Goal: Task Accomplishment & Management: Use online tool/utility

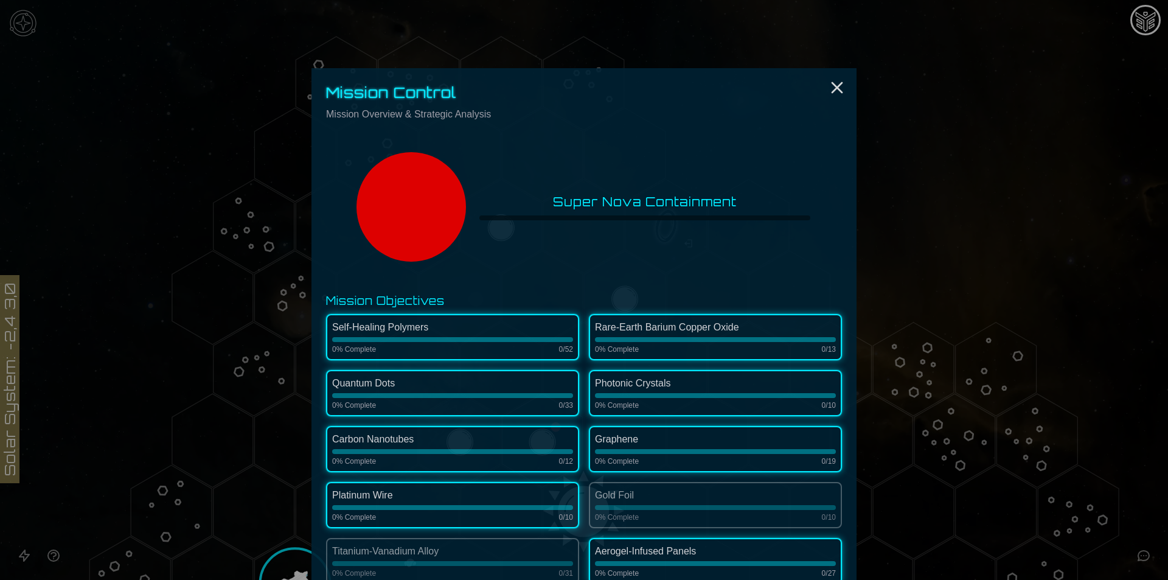
click at [1011, 314] on div at bounding box center [584, 290] width 1168 height 580
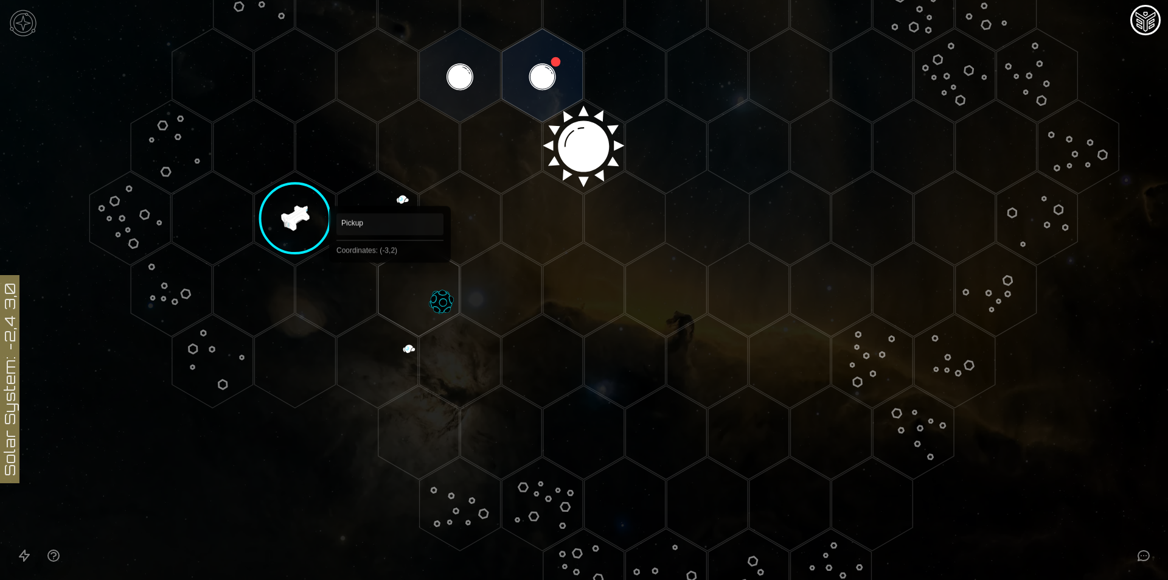
click at [390, 280] on polygon "Hex at coordinates -3,2, clickable" at bounding box center [418, 290] width 81 height 94
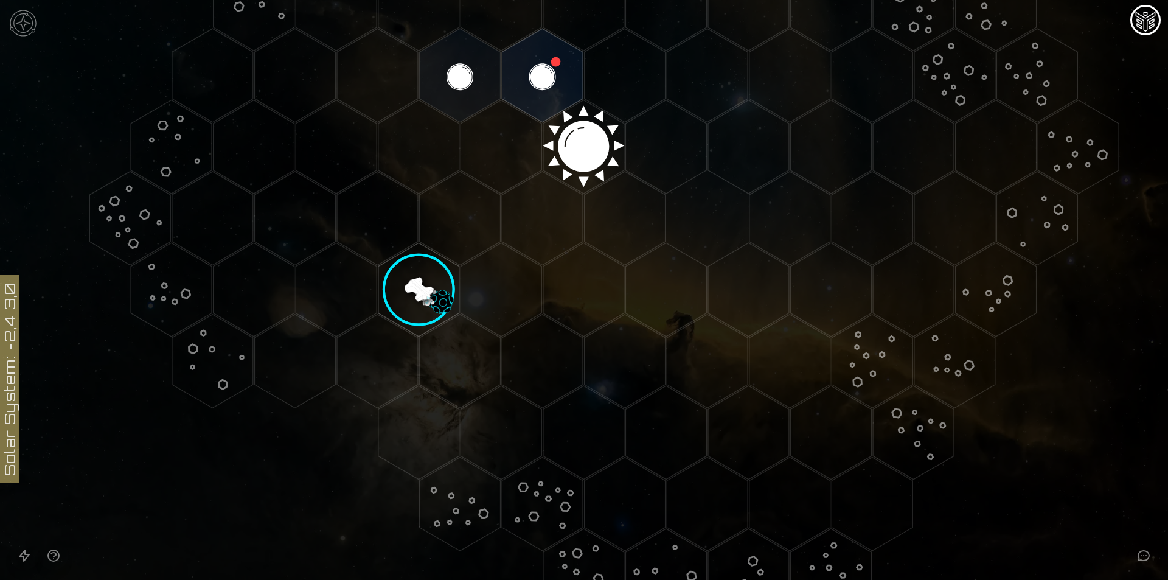
click at [402, 290] on image at bounding box center [419, 293] width 122 height 122
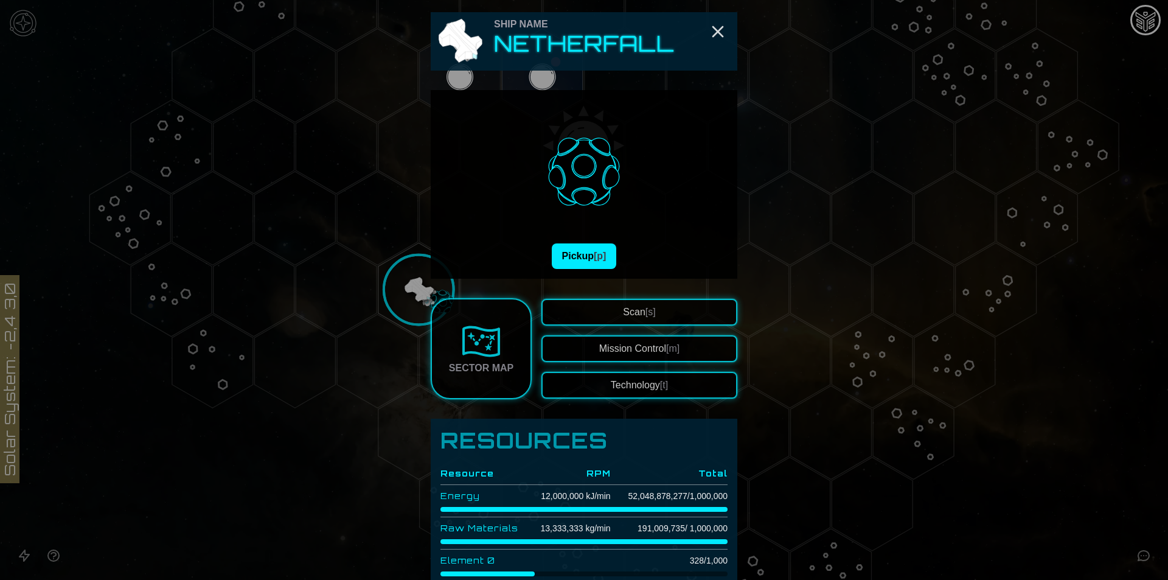
click at [569, 272] on div "Pickup [p]" at bounding box center [584, 184] width 307 height 189
click at [572, 254] on button "Pickup [p]" at bounding box center [584, 256] width 65 height 26
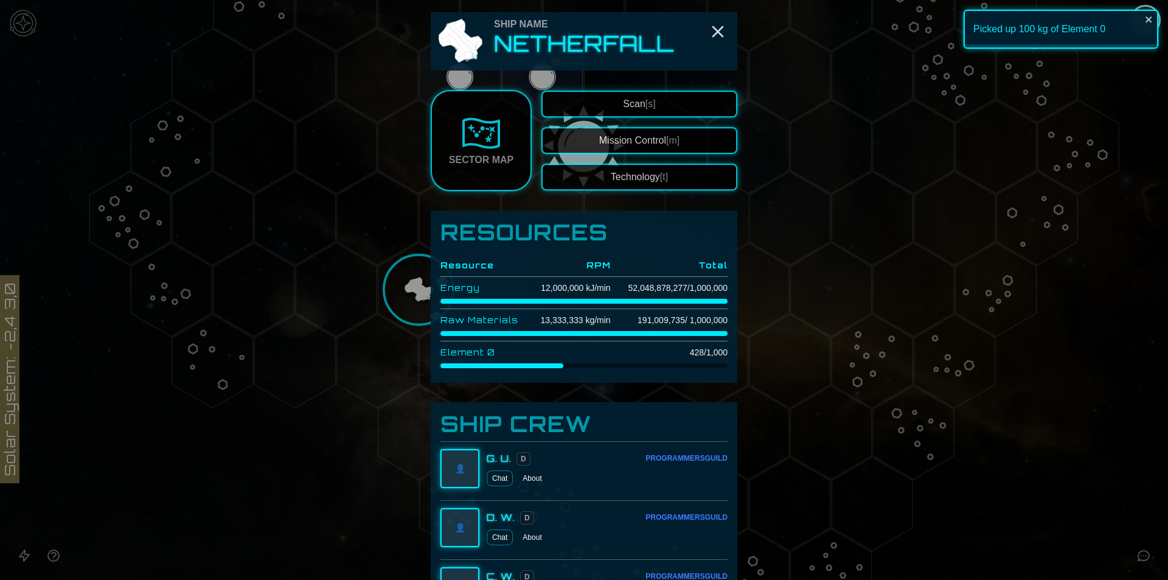
click at [290, 499] on div at bounding box center [584, 290] width 1168 height 580
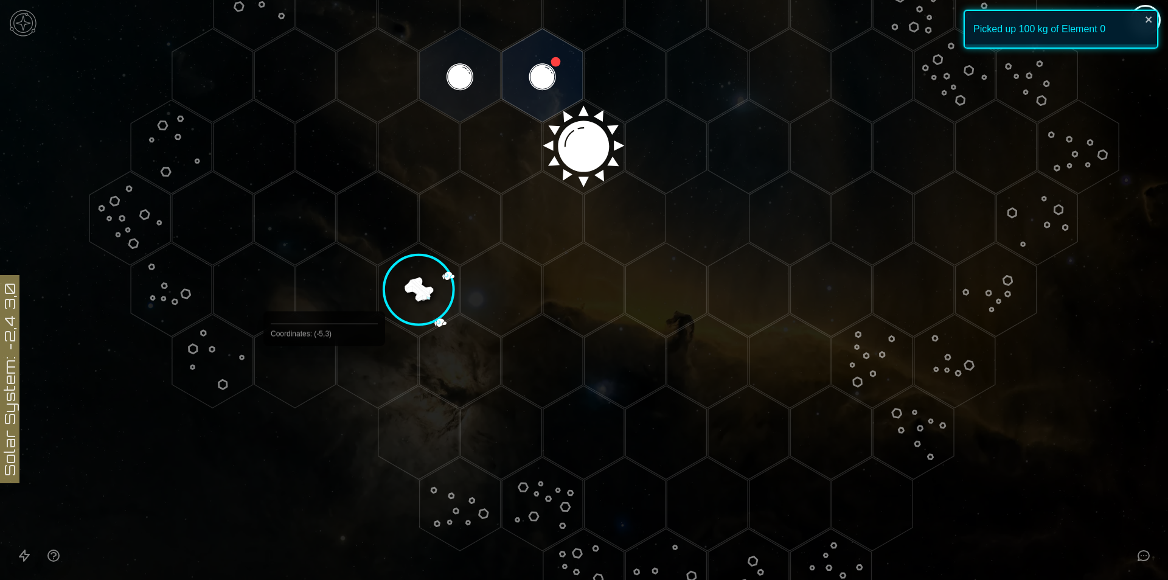
click at [359, 373] on polygon "Hex at coordinates -4,3, clickable" at bounding box center [377, 361] width 81 height 94
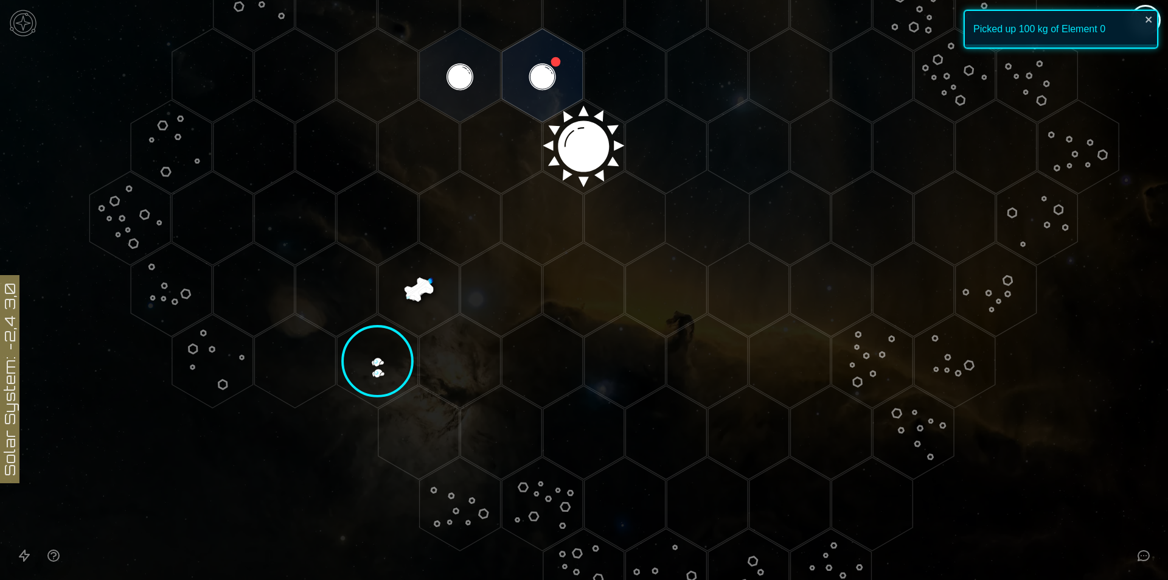
click at [344, 373] on polygon "Hex at coordinates -4,3, clickable" at bounding box center [377, 361] width 81 height 94
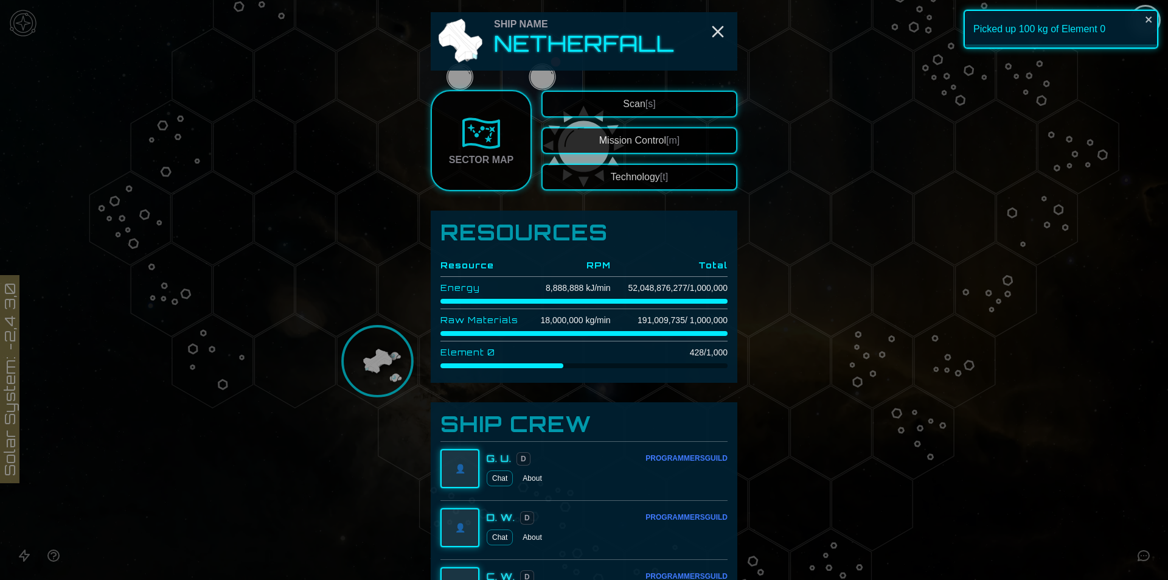
click at [611, 165] on button "Technology [t]" at bounding box center [639, 177] width 196 height 27
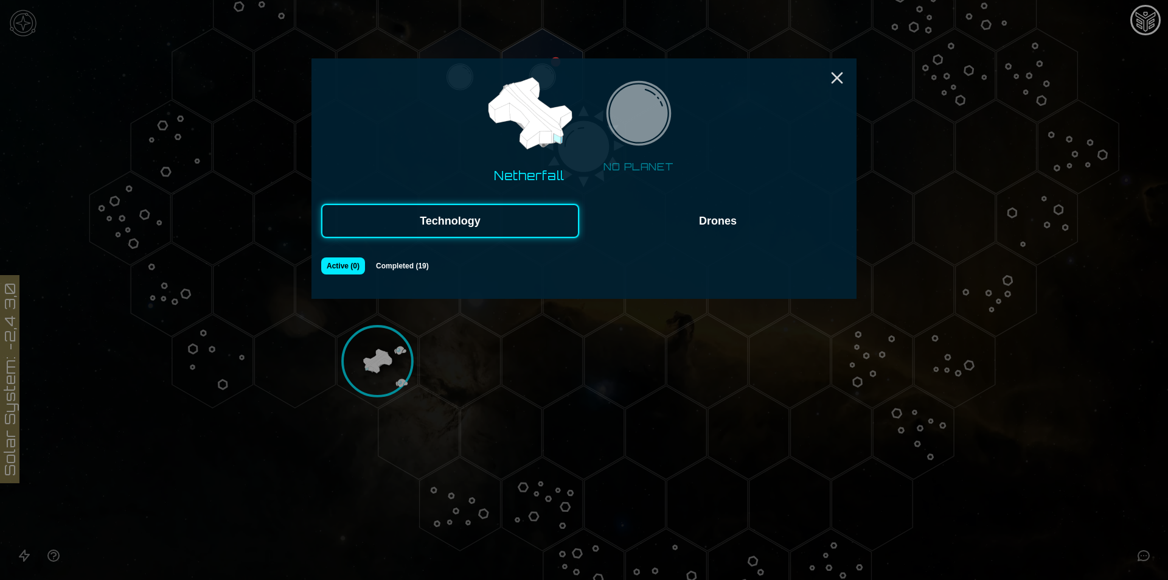
click at [685, 225] on button "Drones" at bounding box center [718, 221] width 258 height 34
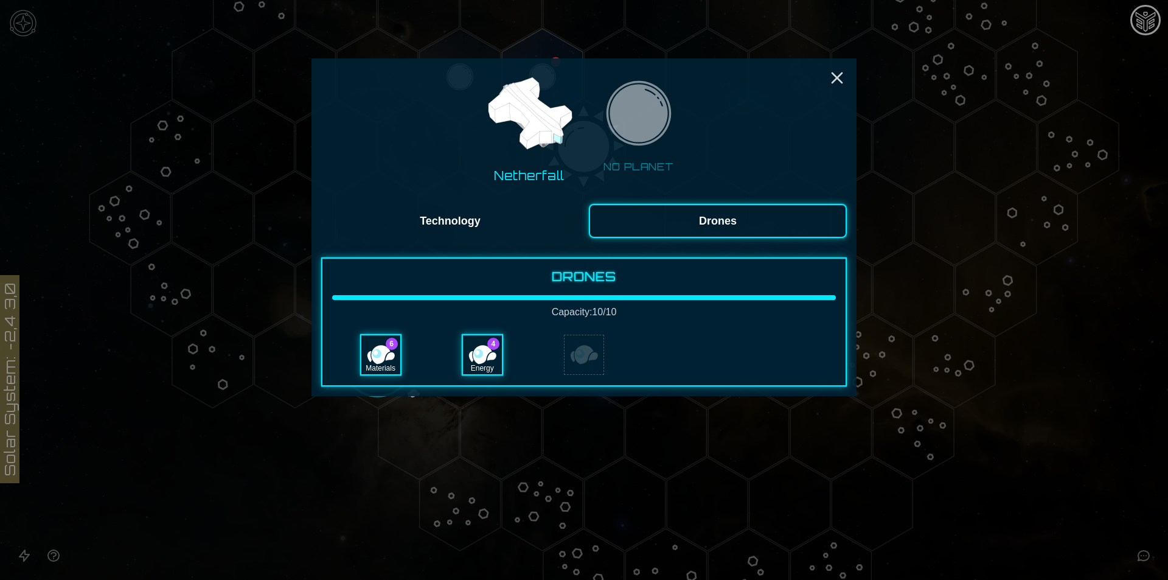
click at [847, 72] on div "Netherfall NO PLANET Technology Drones Drones Capacity: 10 / 10 6 Materials 4 E…" at bounding box center [583, 227] width 545 height 338
click at [426, 247] on div "Netherfall NO PLANET Technology Drones Drones Capacity: 10 / 10 6 Materials 4 E…" at bounding box center [583, 227] width 545 height 338
click at [441, 221] on button "Technology" at bounding box center [450, 221] width 258 height 34
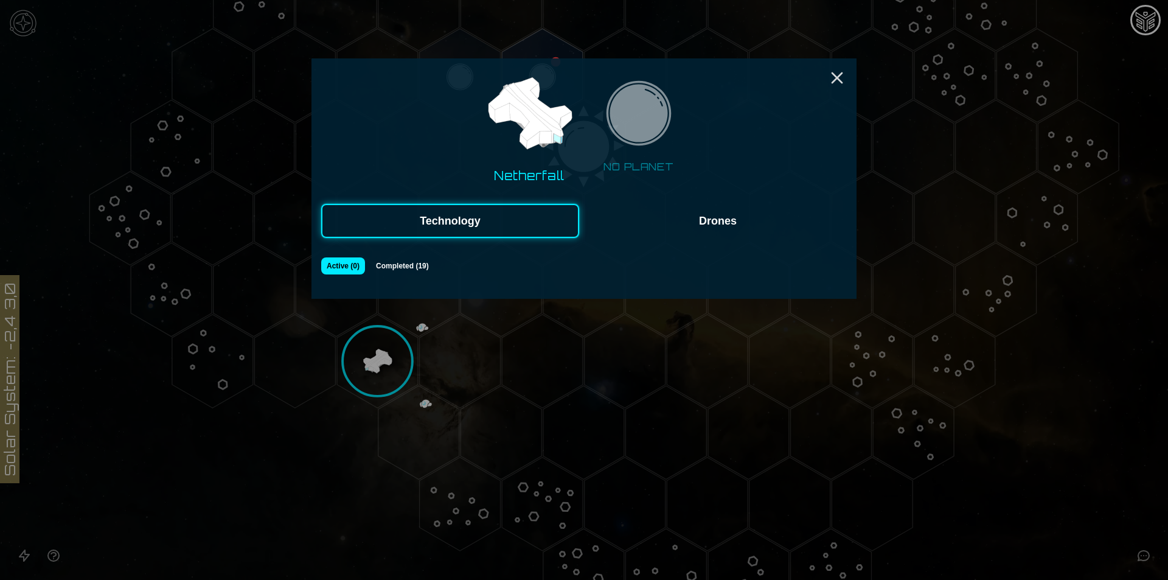
click at [830, 66] on div "Netherfall NO PLANET Technology Drones Active ( 0 ) Completed ( 19 )" at bounding box center [583, 178] width 545 height 240
click at [834, 65] on div "Netherfall NO PLANET Technology Drones Active ( 0 ) Completed ( 19 )" at bounding box center [583, 178] width 545 height 240
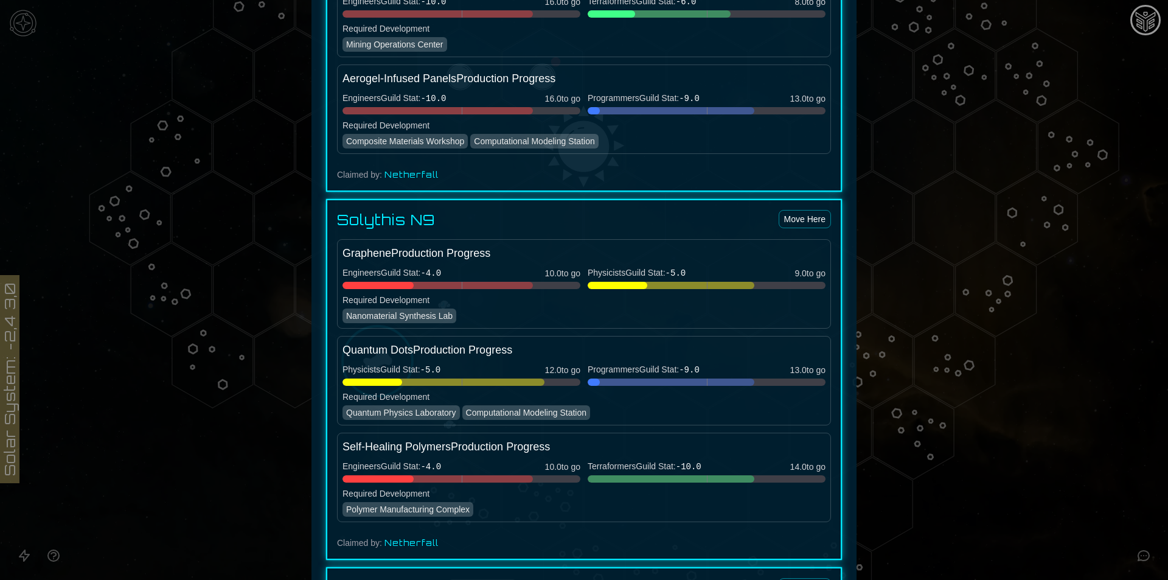
scroll to position [1536, 0]
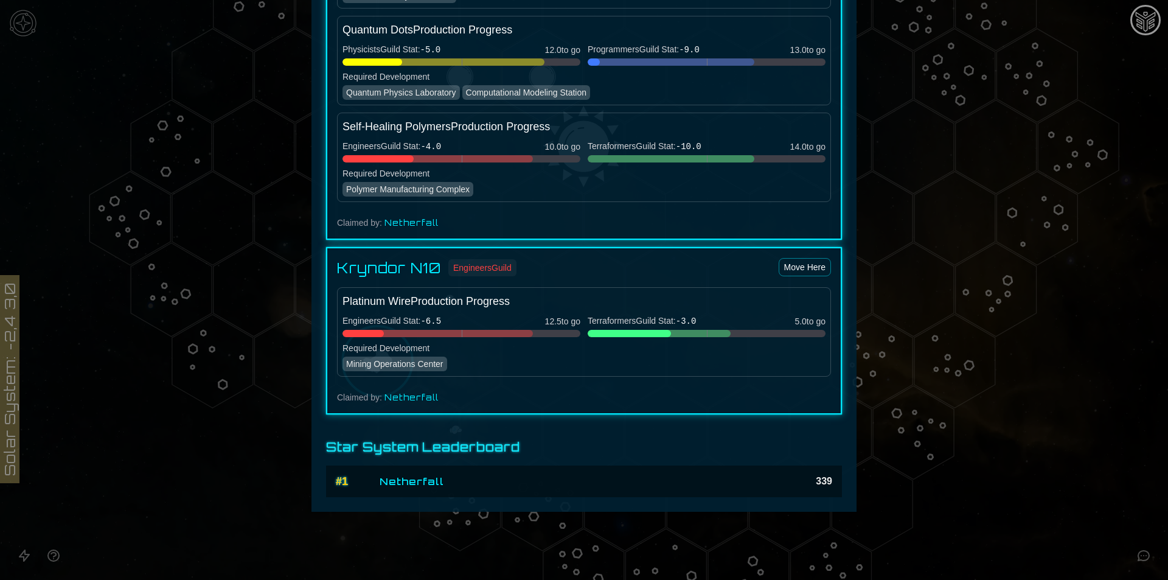
click at [976, 500] on div at bounding box center [584, 290] width 1168 height 580
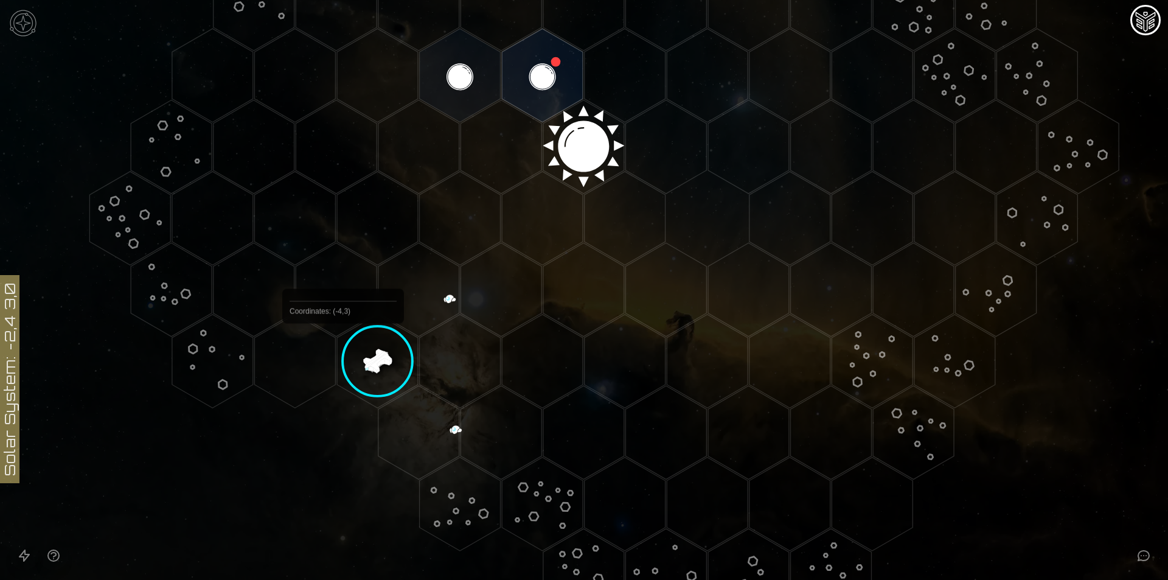
click at [369, 332] on polygon "Hex at coordinates -4,3, clickable" at bounding box center [377, 361] width 81 height 94
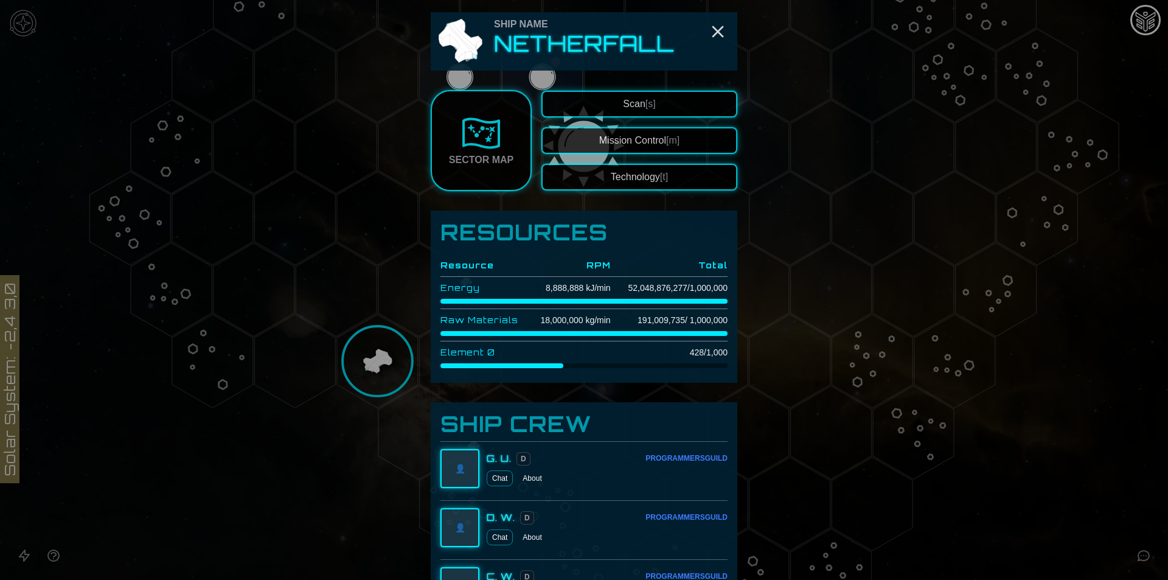
click at [610, 91] on button "Scan [s]" at bounding box center [639, 104] width 196 height 27
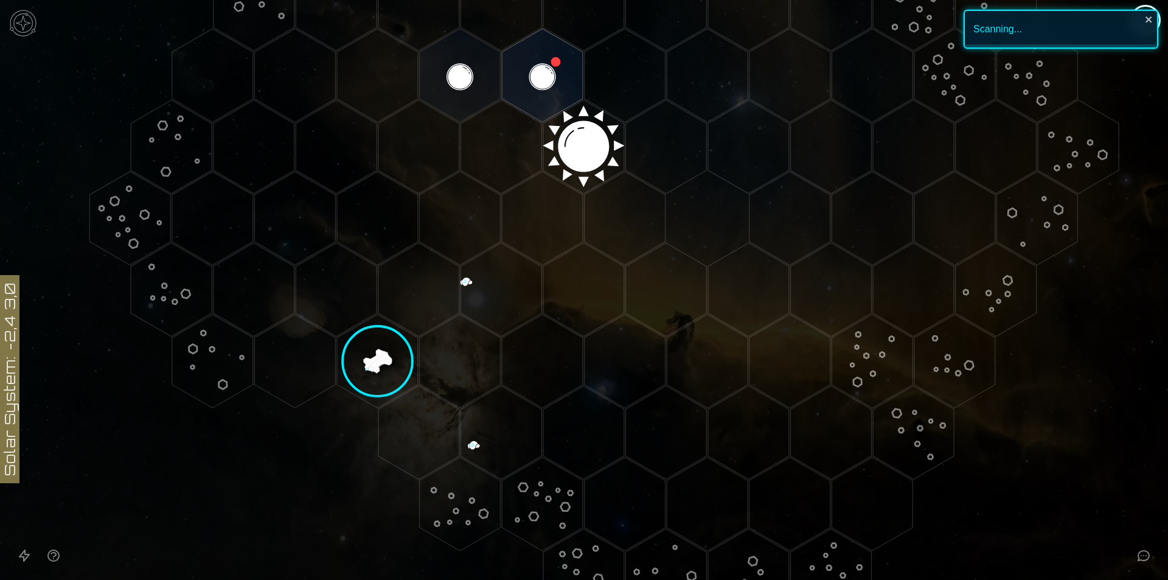
click at [20, 13] on img at bounding box center [23, 23] width 36 height 36
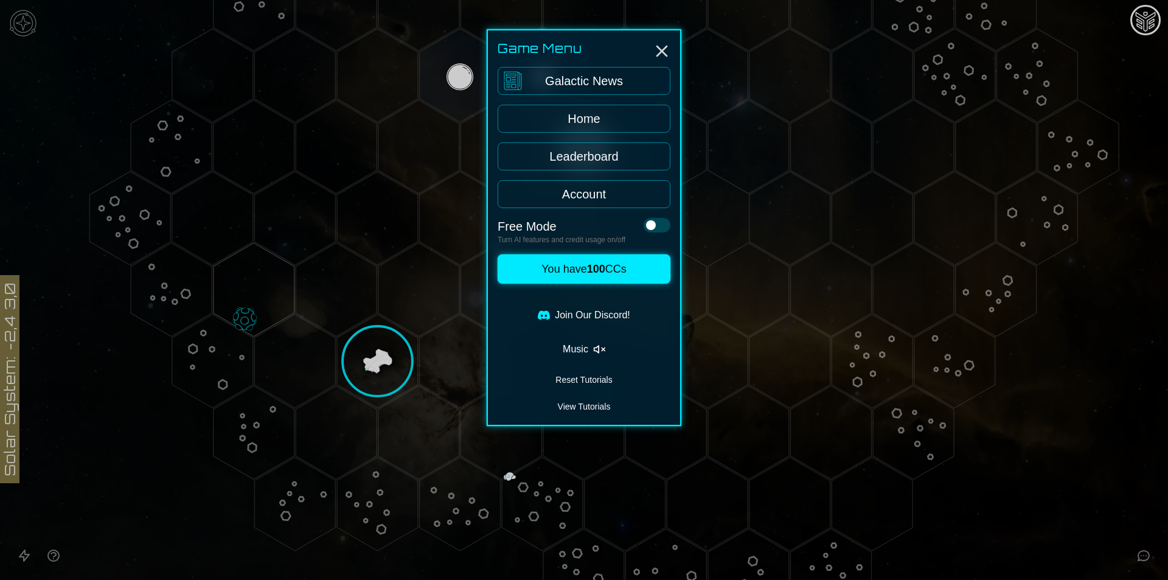
click at [27, 561] on div at bounding box center [584, 290] width 1168 height 580
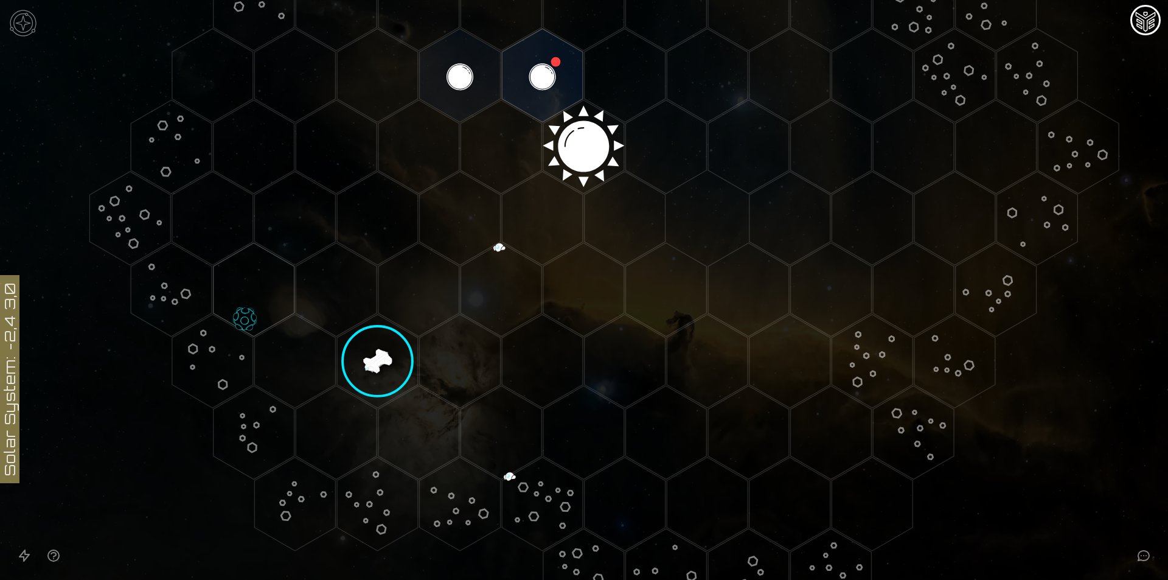
click at [27, 561] on icon "Open accessible navigation interface" at bounding box center [24, 555] width 15 height 15
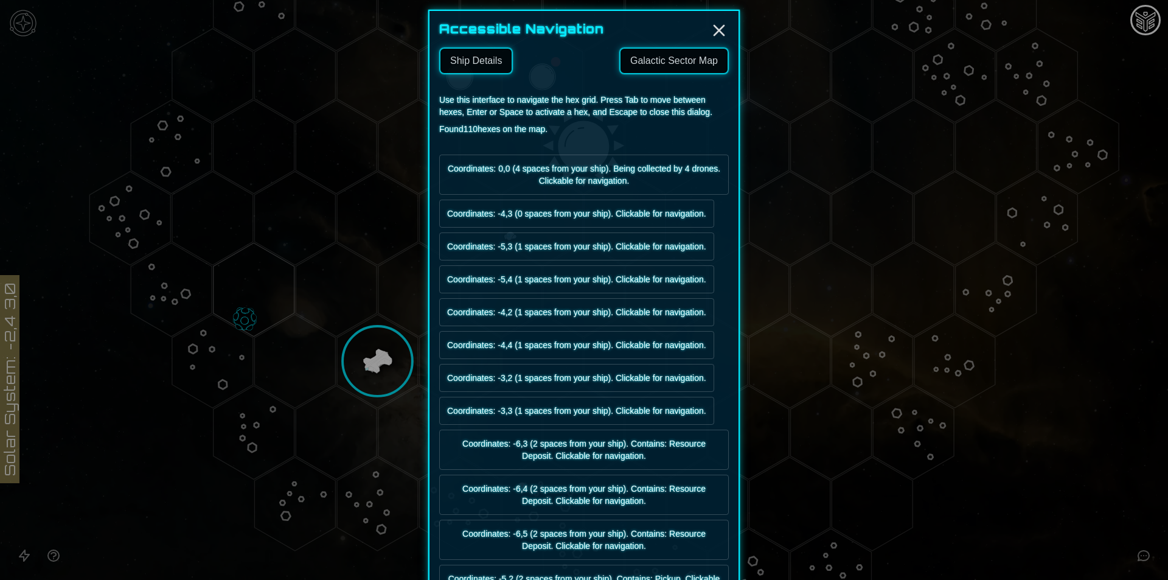
click at [699, 57] on link "Galactic Sector Map" at bounding box center [673, 60] width 109 height 27
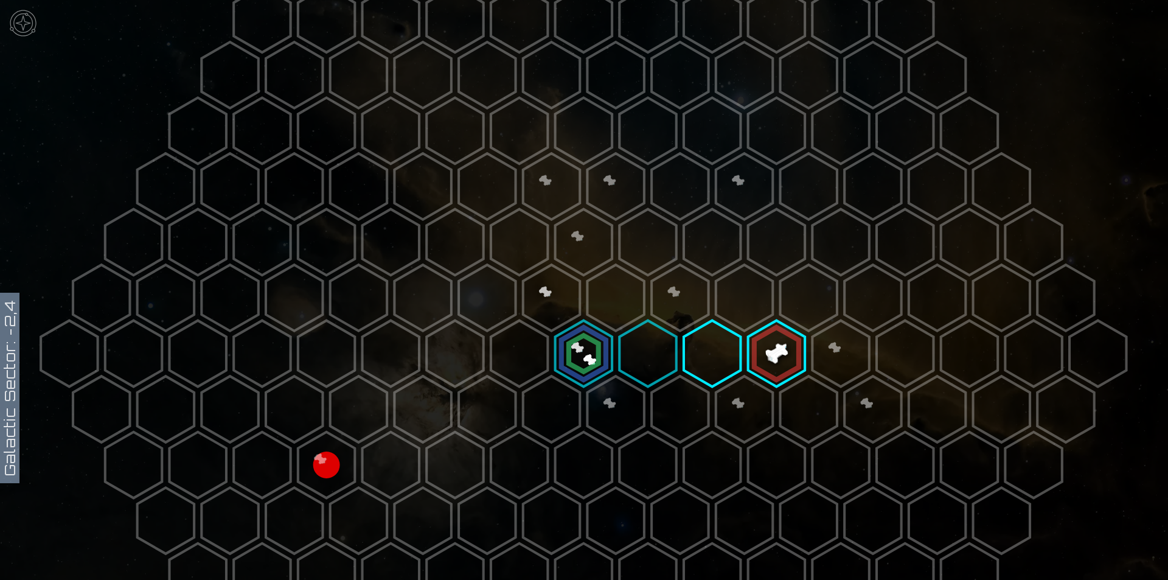
scroll to position [304, 0]
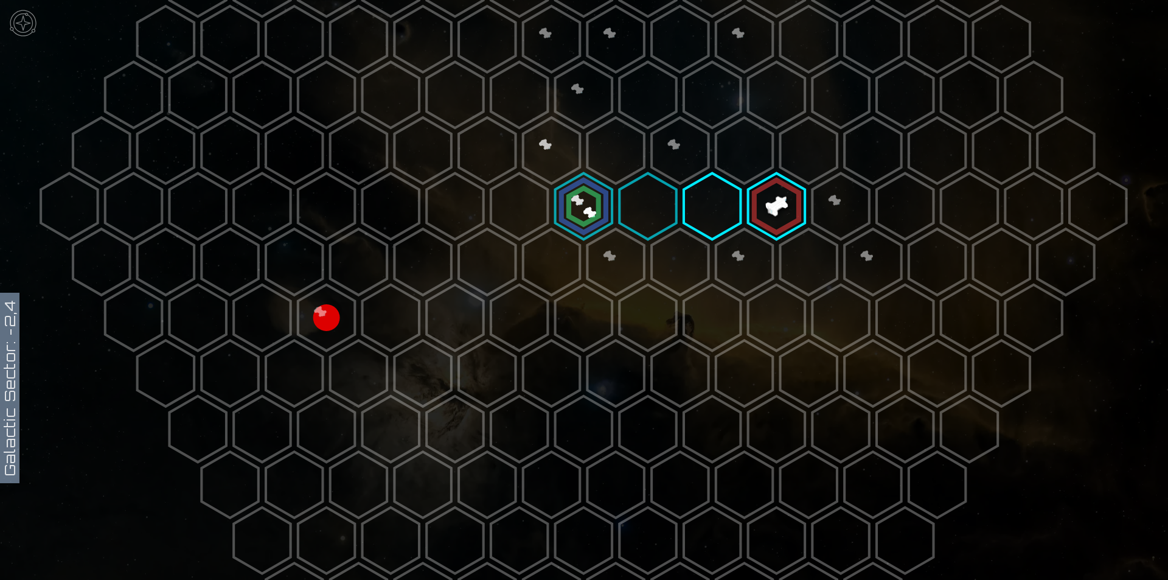
click at [752, 263] on polygon at bounding box center [744, 262] width 57 height 66
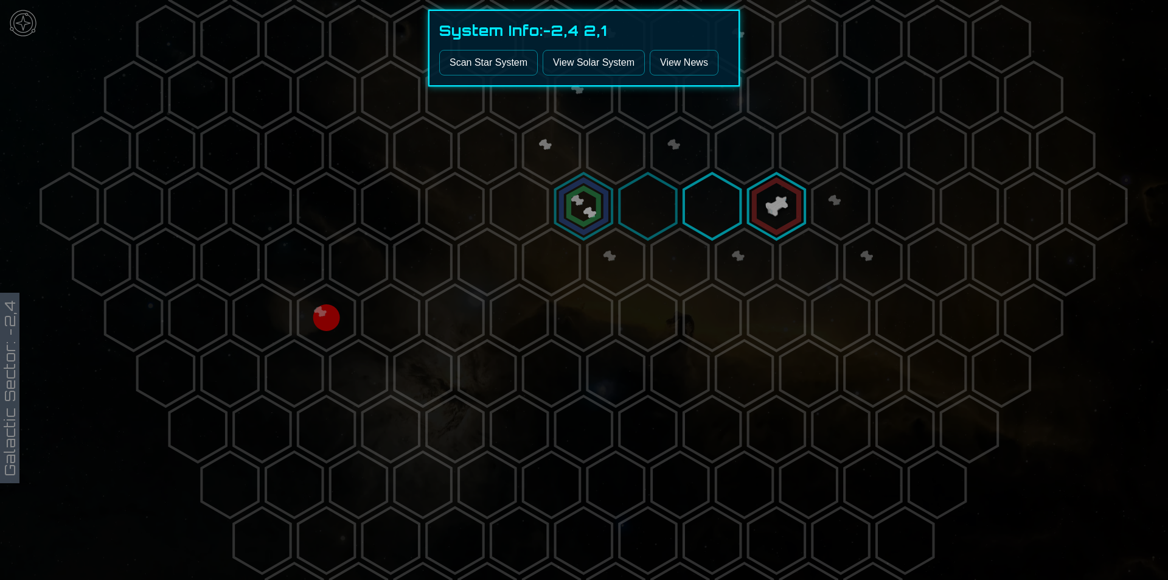
click at [518, 68] on button "Scan Star System" at bounding box center [488, 63] width 99 height 26
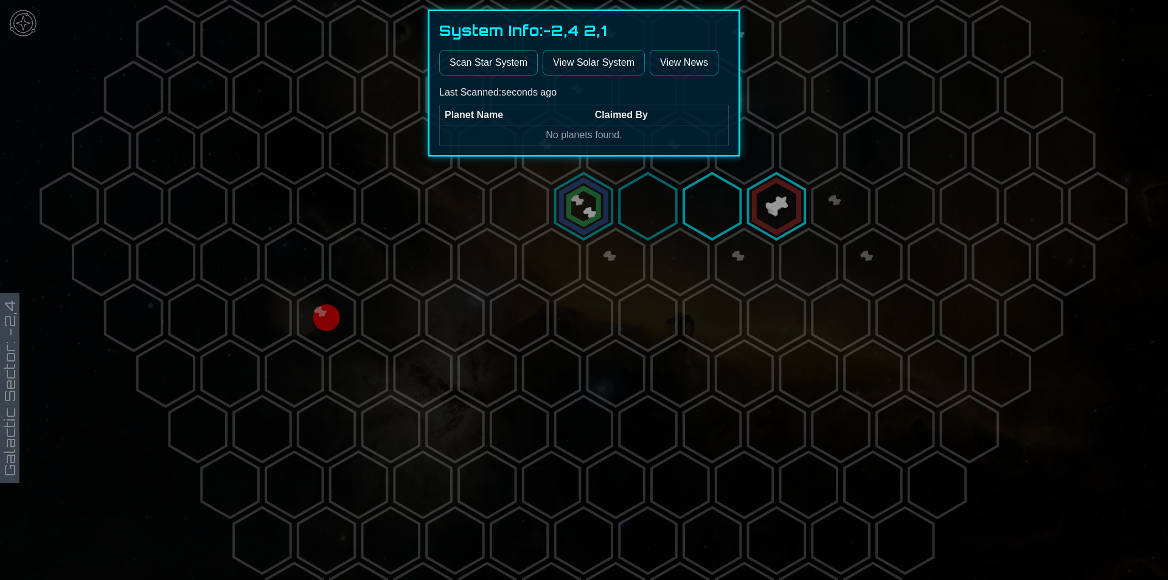
click at [834, 242] on div at bounding box center [584, 290] width 1168 height 580
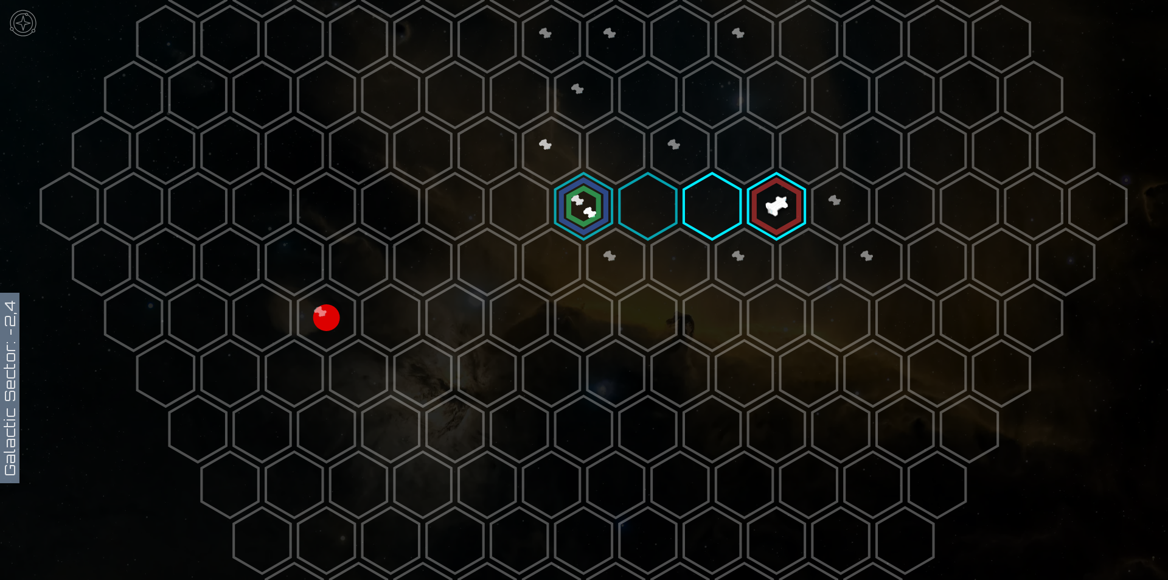
click at [834, 242] on icon at bounding box center [584, 206] width 1168 height 1021
click at [857, 251] on polygon at bounding box center [872, 262] width 57 height 66
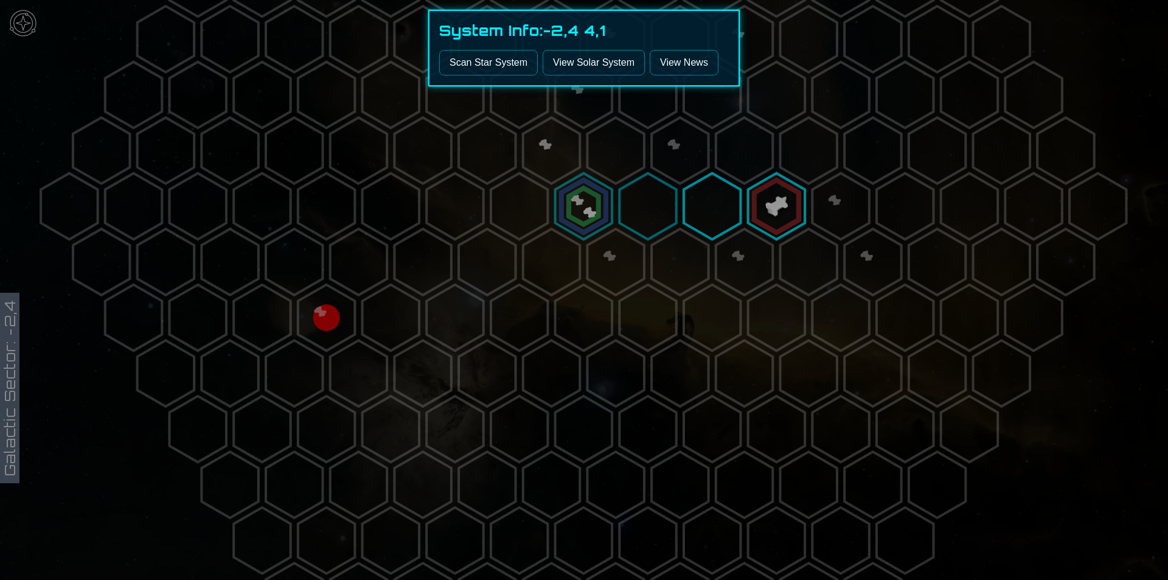
click at [496, 60] on button "Scan Star System" at bounding box center [488, 63] width 99 height 26
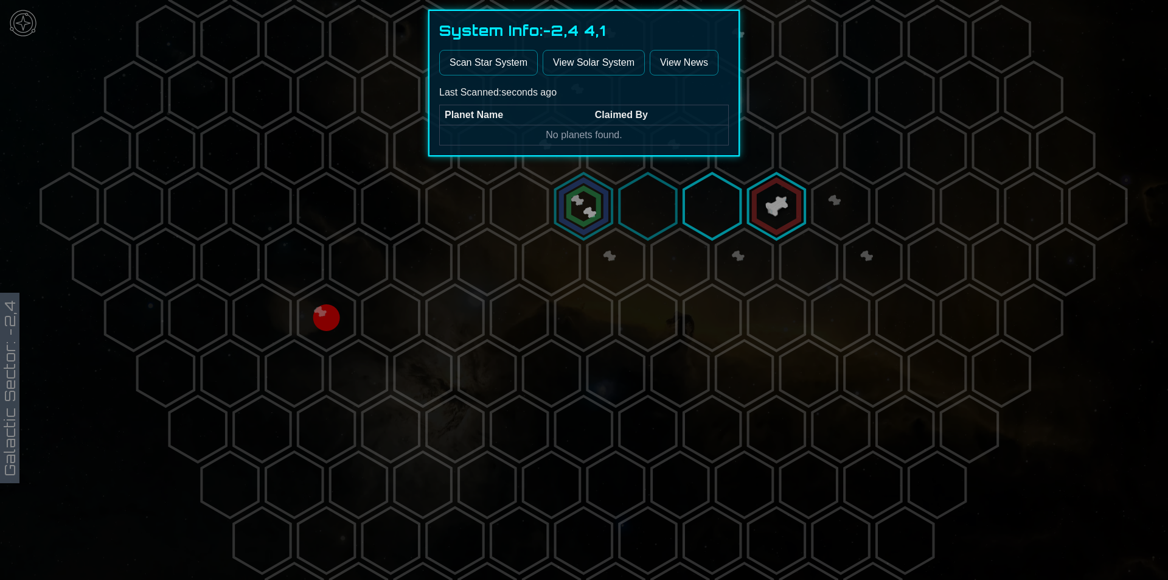
click at [392, 306] on div at bounding box center [584, 290] width 1168 height 580
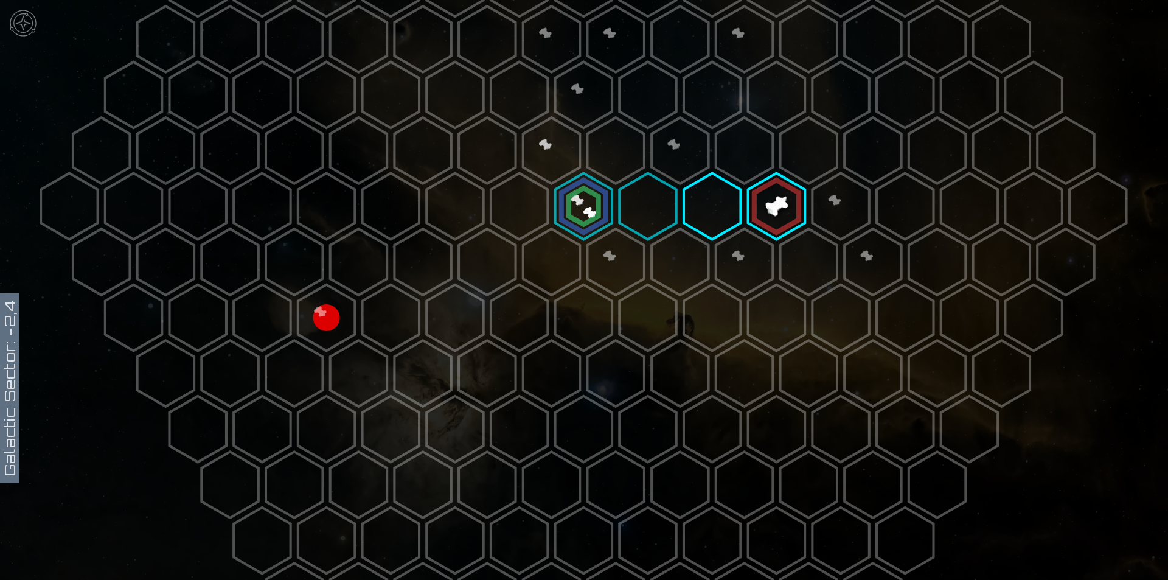
click at [358, 309] on icon at bounding box center [584, 206] width 1168 height 1021
click at [389, 301] on polygon at bounding box center [390, 318] width 57 height 66
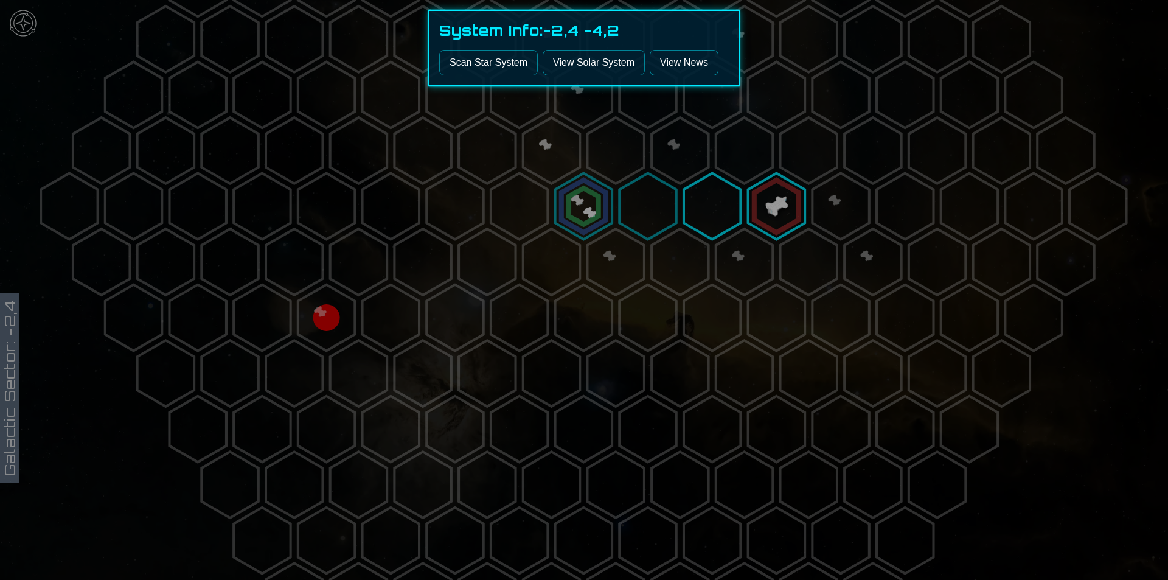
click at [461, 64] on button "Scan Star System" at bounding box center [488, 63] width 99 height 26
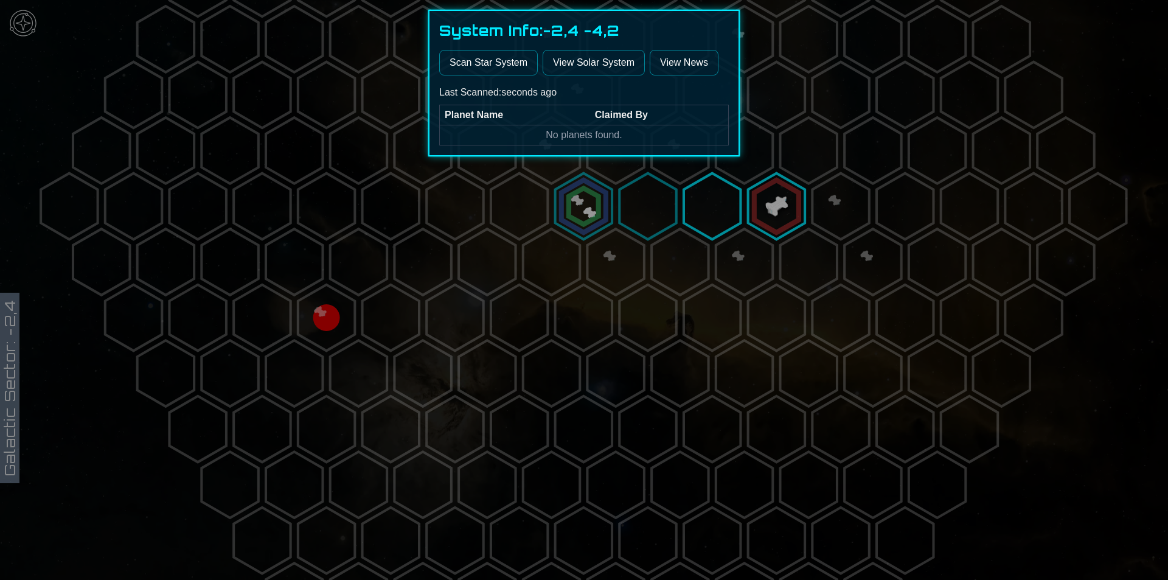
drag, startPoint x: 570, startPoint y: 229, endPoint x: 470, endPoint y: 175, distance: 114.0
click at [571, 229] on div at bounding box center [584, 290] width 1168 height 580
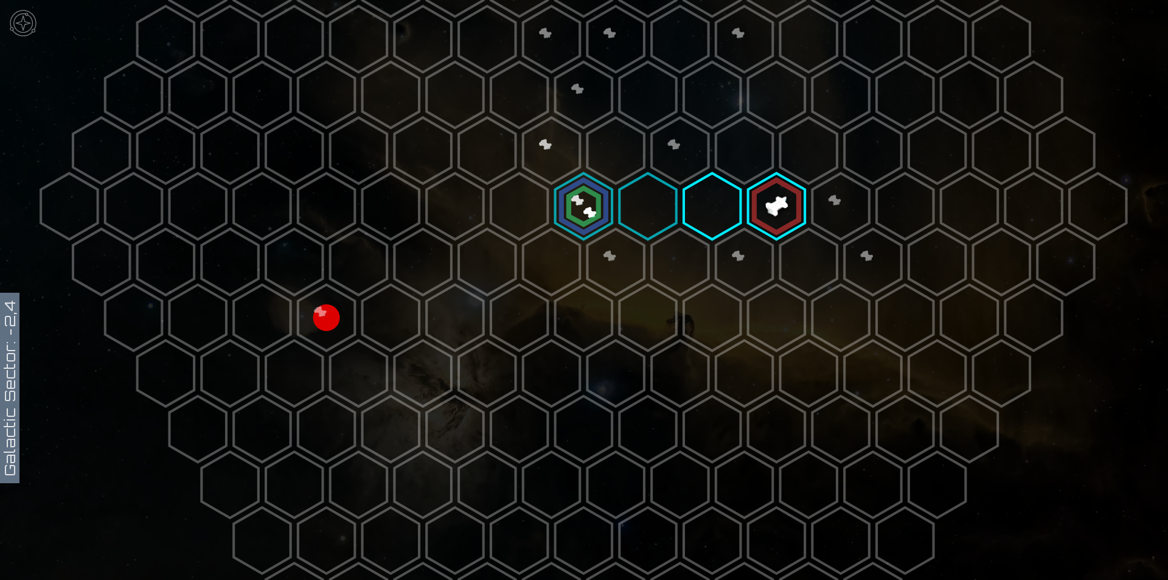
click at [460, 162] on polygon at bounding box center [487, 150] width 57 height 66
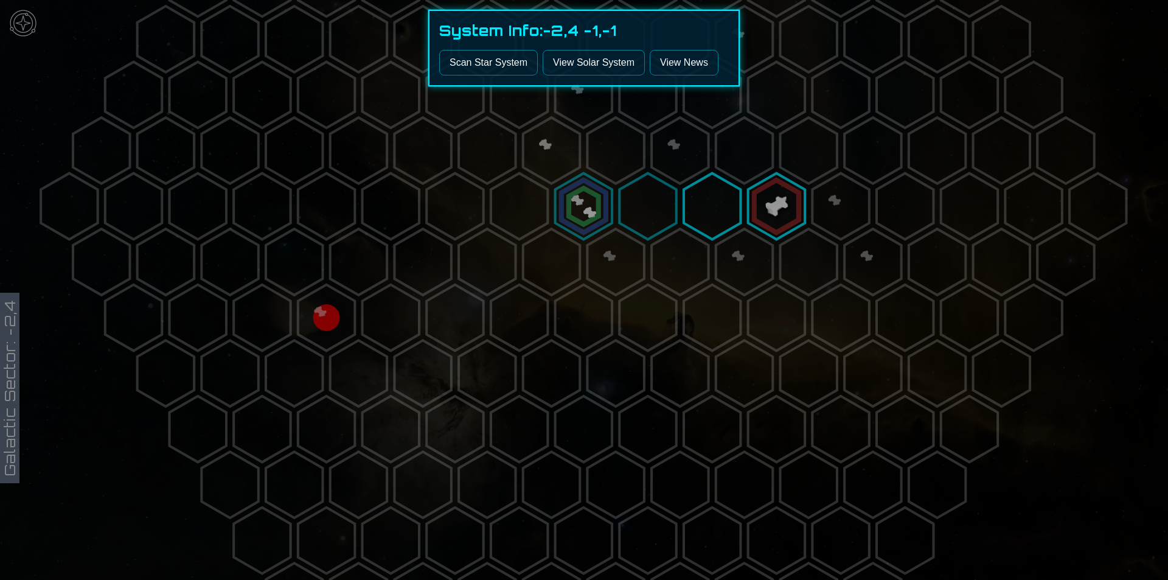
click at [493, 49] on div "System Info: -2,4 -1,-1 Scan Star System View Solar System View News" at bounding box center [583, 48] width 311 height 77
click at [490, 58] on button "Scan Star System" at bounding box center [488, 63] width 99 height 26
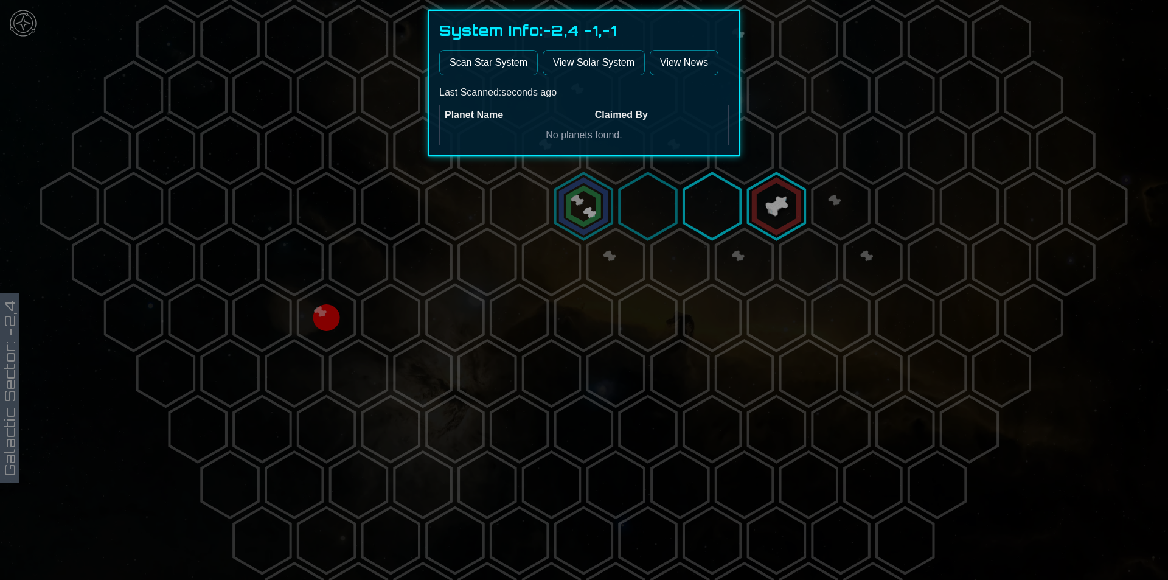
click at [603, 208] on div at bounding box center [584, 290] width 1168 height 580
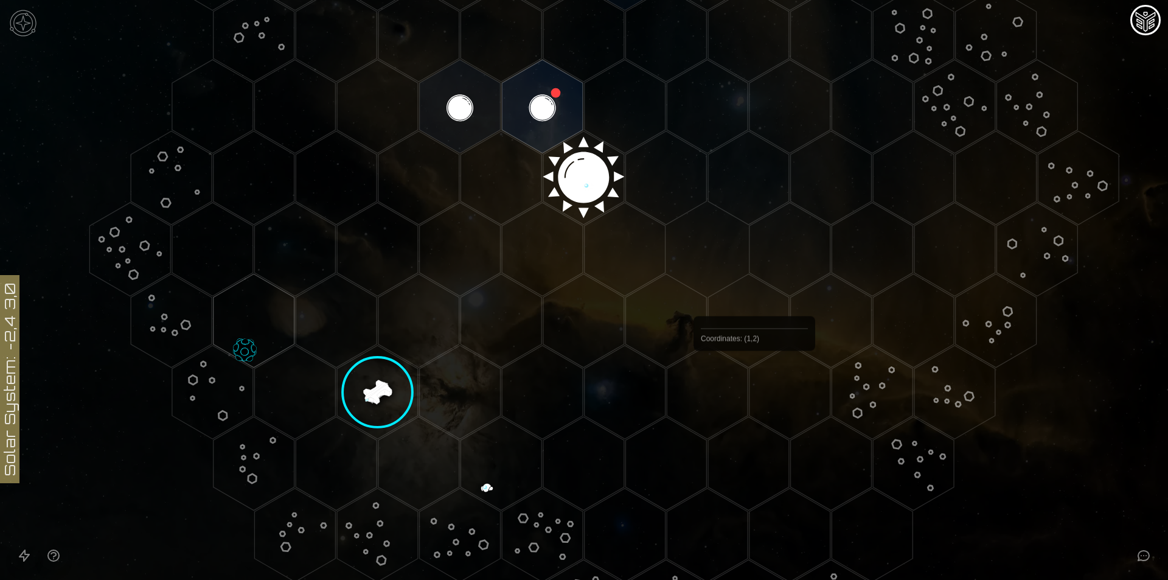
scroll to position [426, 0]
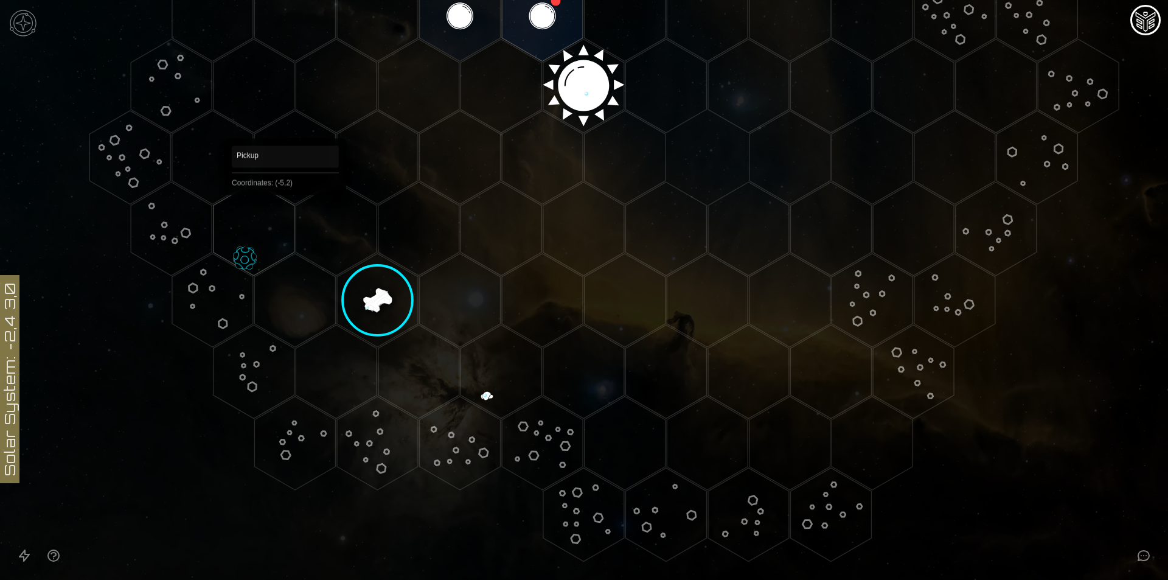
click at [285, 212] on polygon "Hex at coordinates -5,2, clickable" at bounding box center [253, 229] width 81 height 94
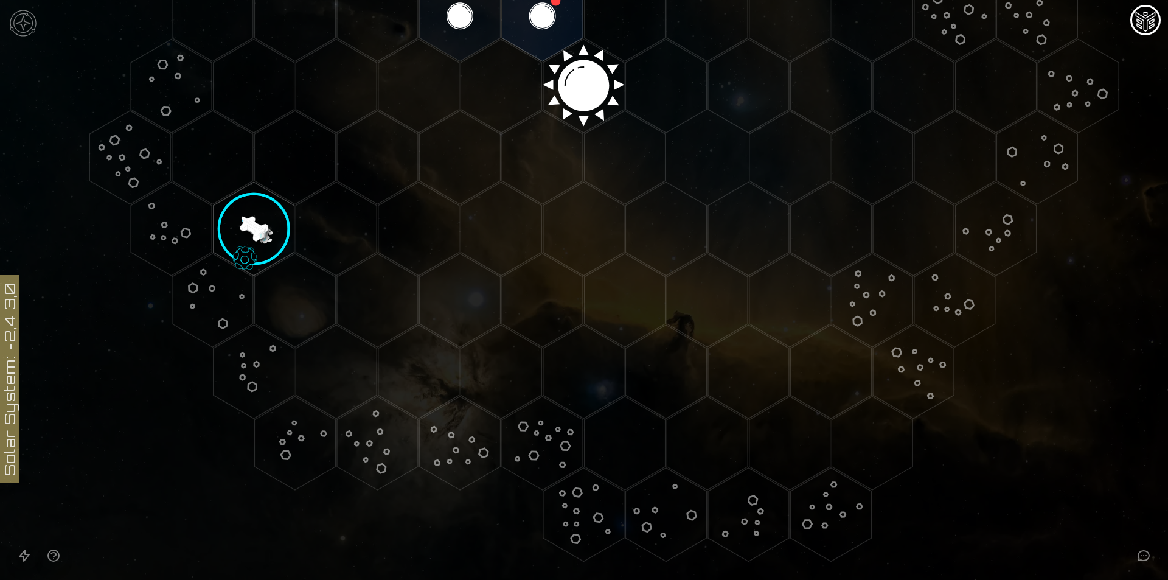
click at [284, 215] on image at bounding box center [246, 234] width 100 height 100
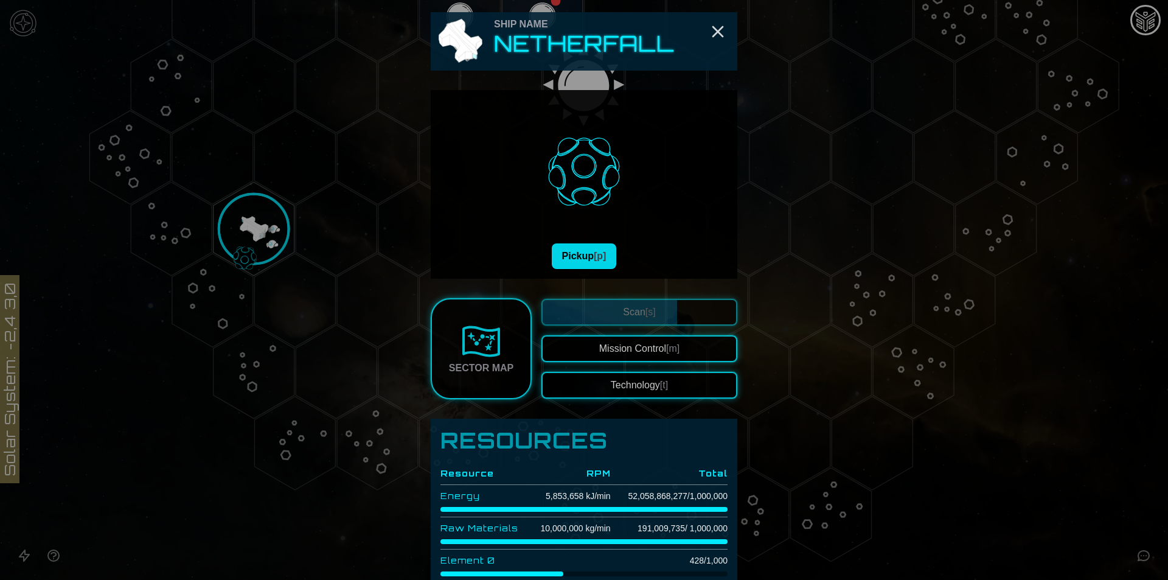
click at [585, 251] on button "Pickup [p]" at bounding box center [584, 256] width 65 height 26
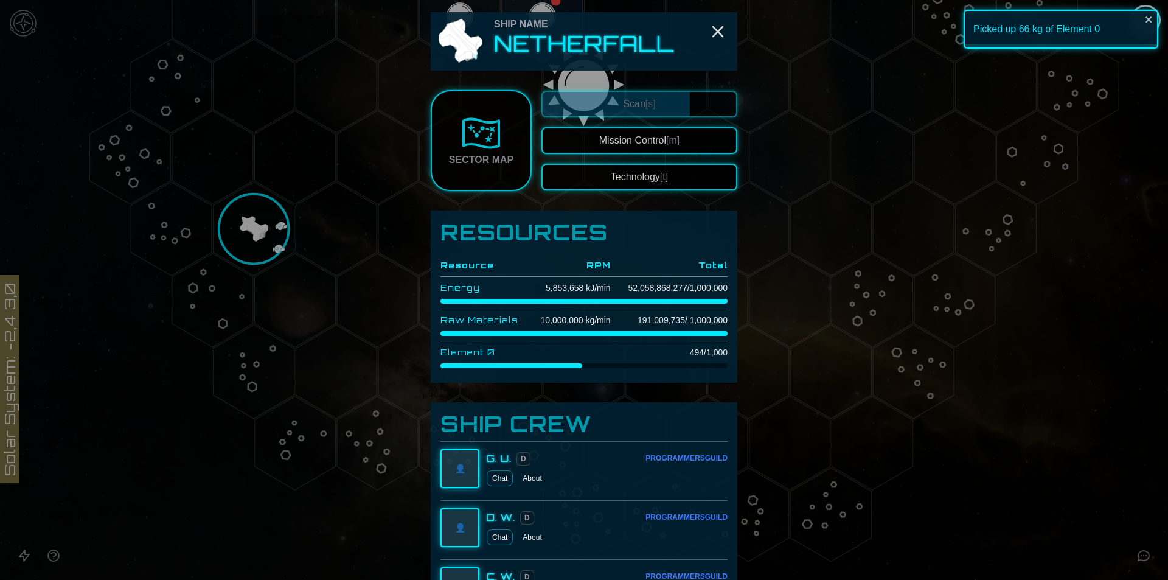
click at [188, 117] on div at bounding box center [584, 290] width 1168 height 580
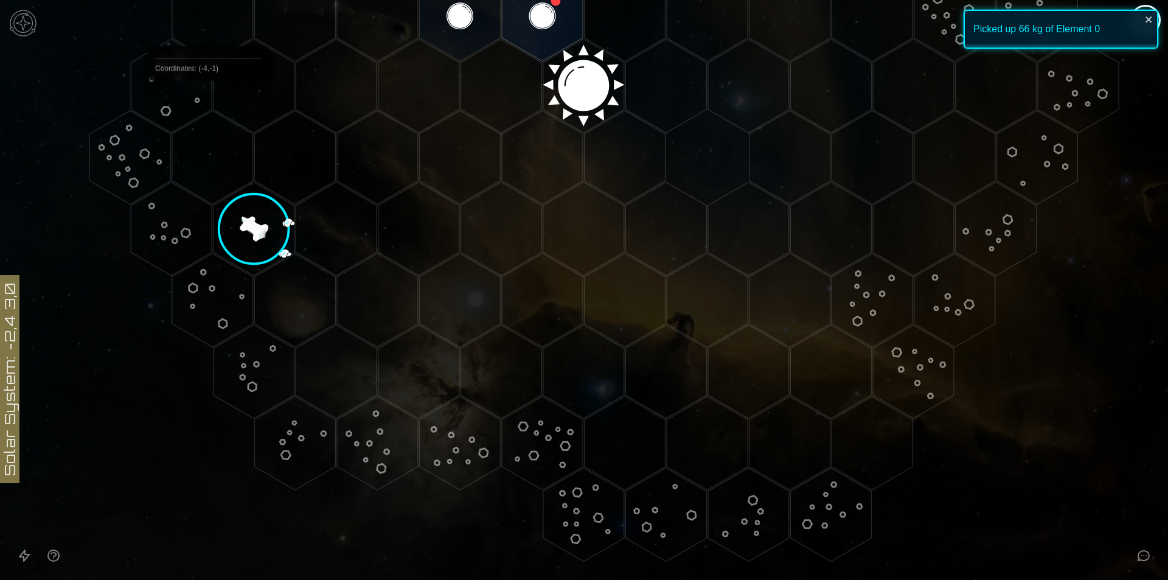
click at [209, 18] on polygon "Hex at coordinates -4,-1, clickable" at bounding box center [212, 15] width 81 height 94
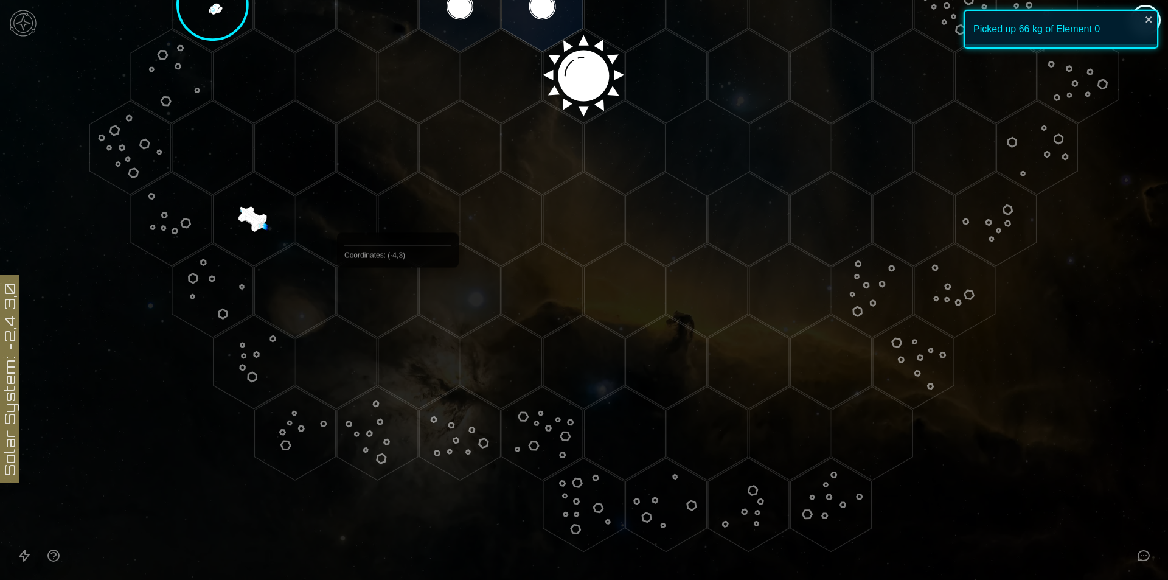
scroll to position [314, 0]
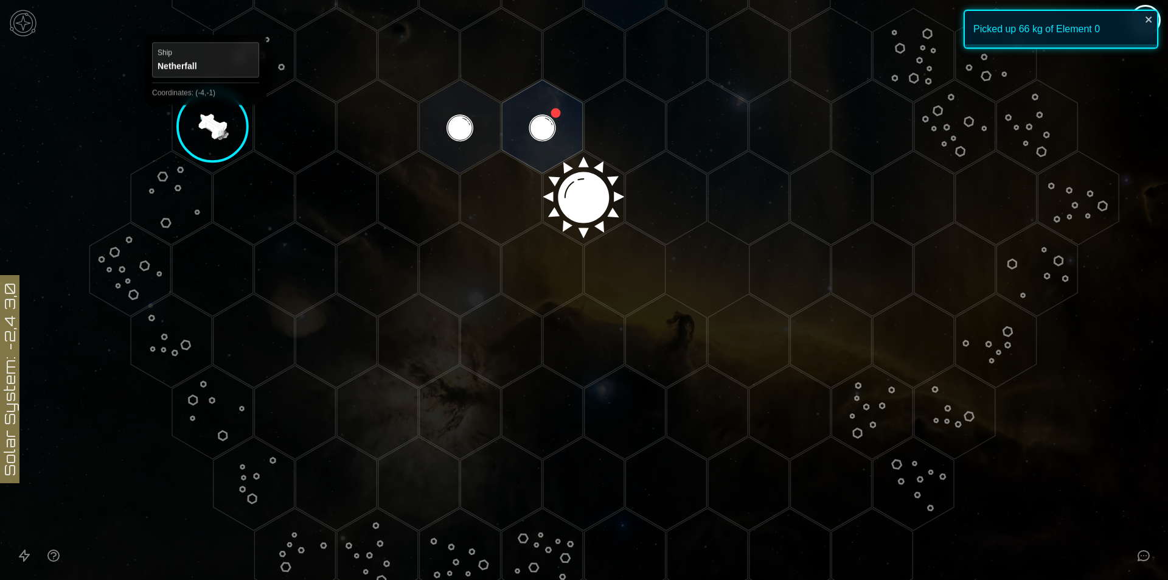
click at [206, 116] on polygon "Hex at coordinates -4,-1, clickable" at bounding box center [212, 127] width 81 height 94
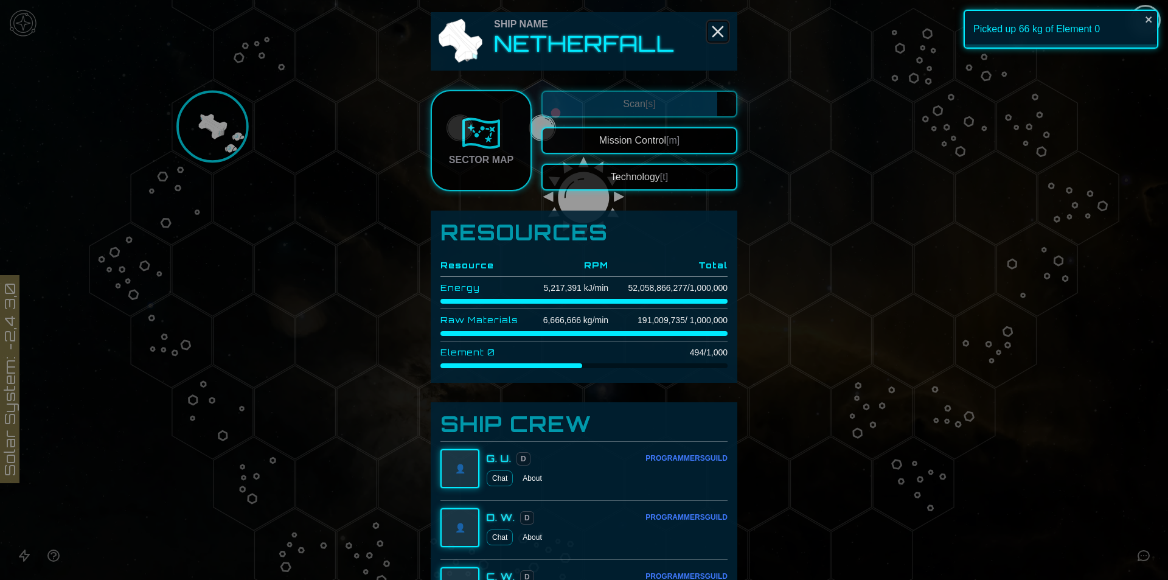
click at [716, 26] on icon "Close" at bounding box center [717, 31] width 19 height 19
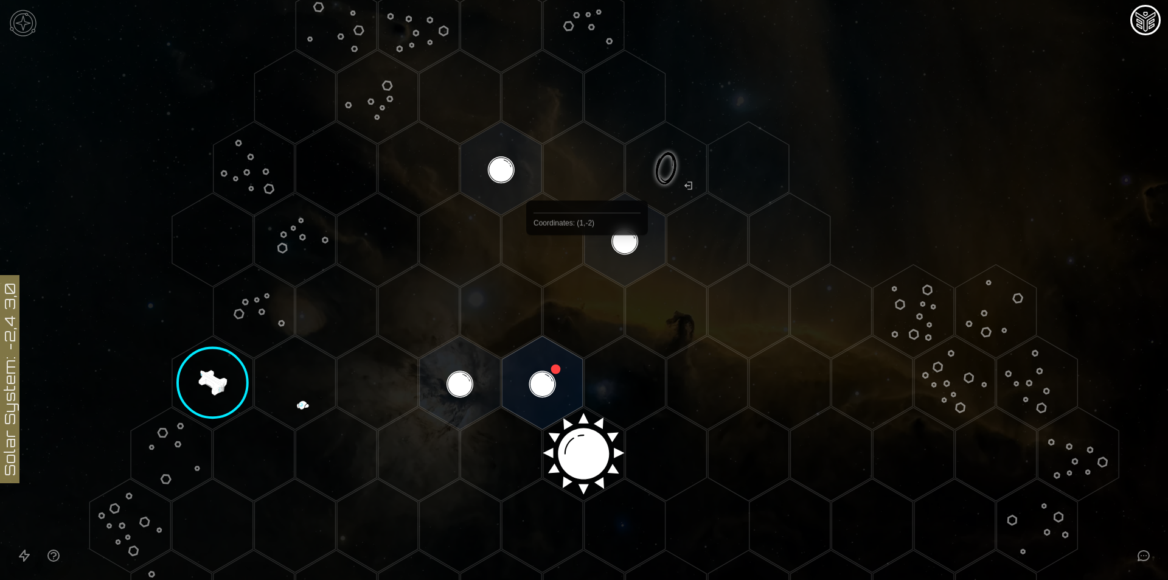
scroll to position [0, 0]
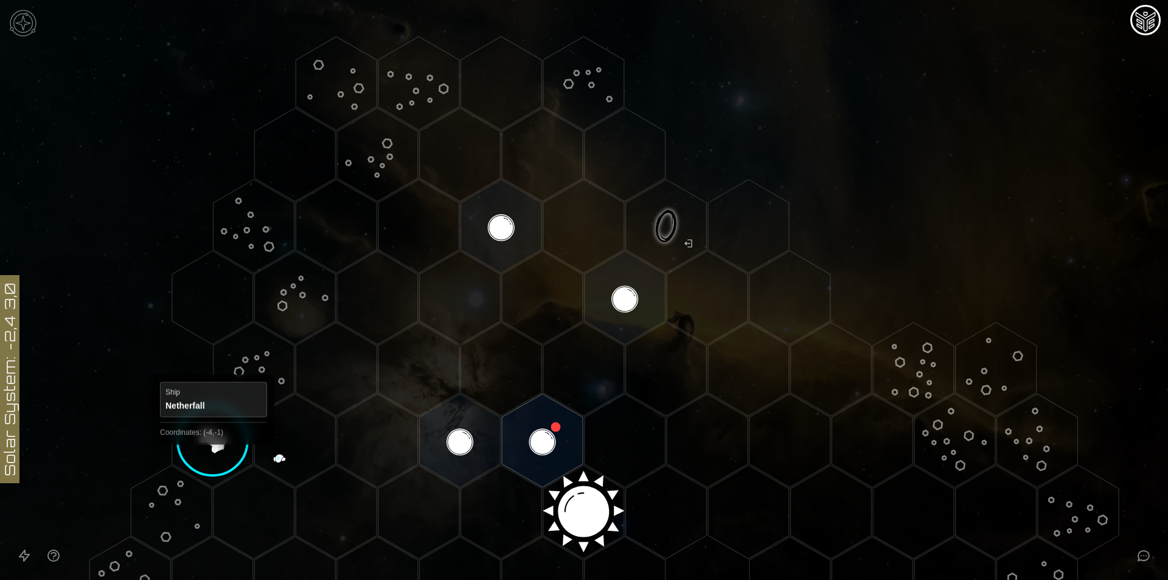
click at [213, 455] on polygon "Hex at coordinates -4,-1, clickable" at bounding box center [212, 441] width 81 height 94
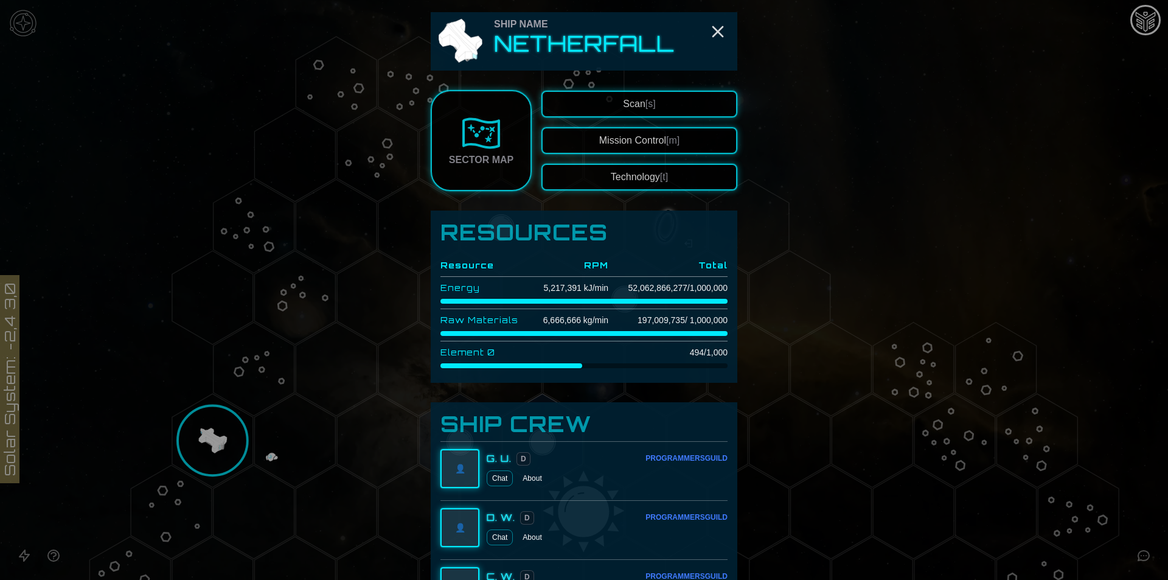
drag, startPoint x: 642, startPoint y: 92, endPoint x: 640, endPoint y: 99, distance: 7.5
click at [642, 91] on button "Scan [s]" at bounding box center [639, 104] width 196 height 27
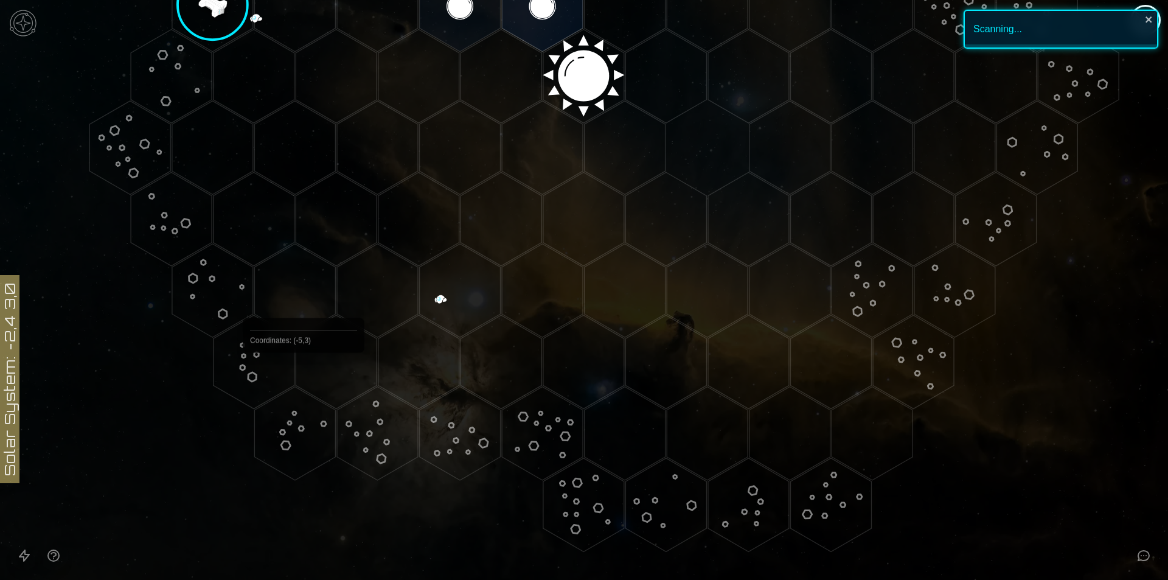
scroll to position [131, 0]
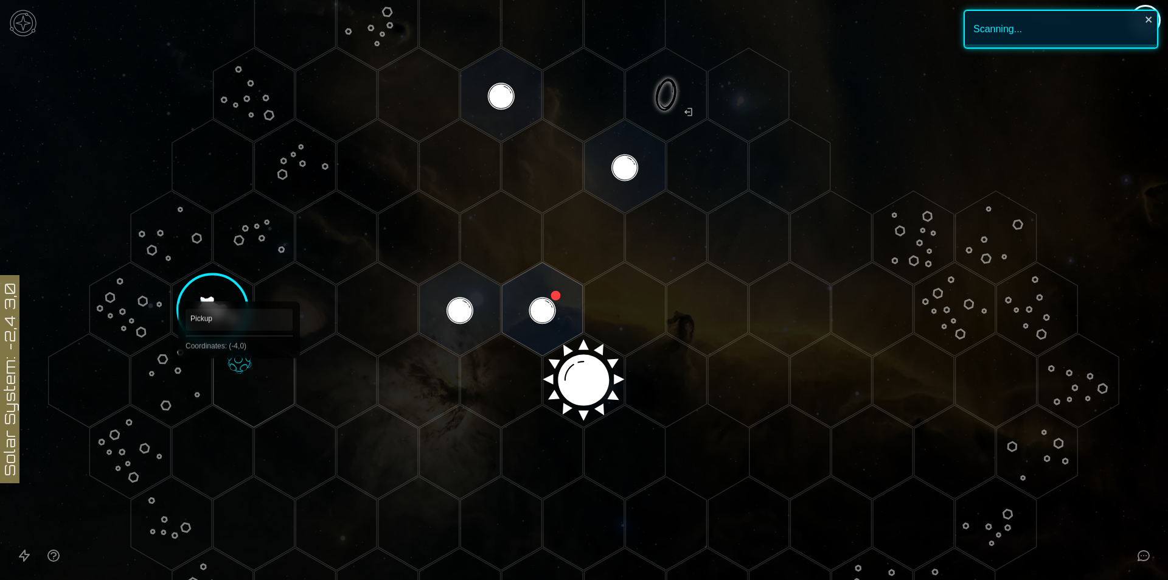
click at [239, 375] on polygon "Hex at coordinates -4,0, clickable" at bounding box center [253, 380] width 81 height 94
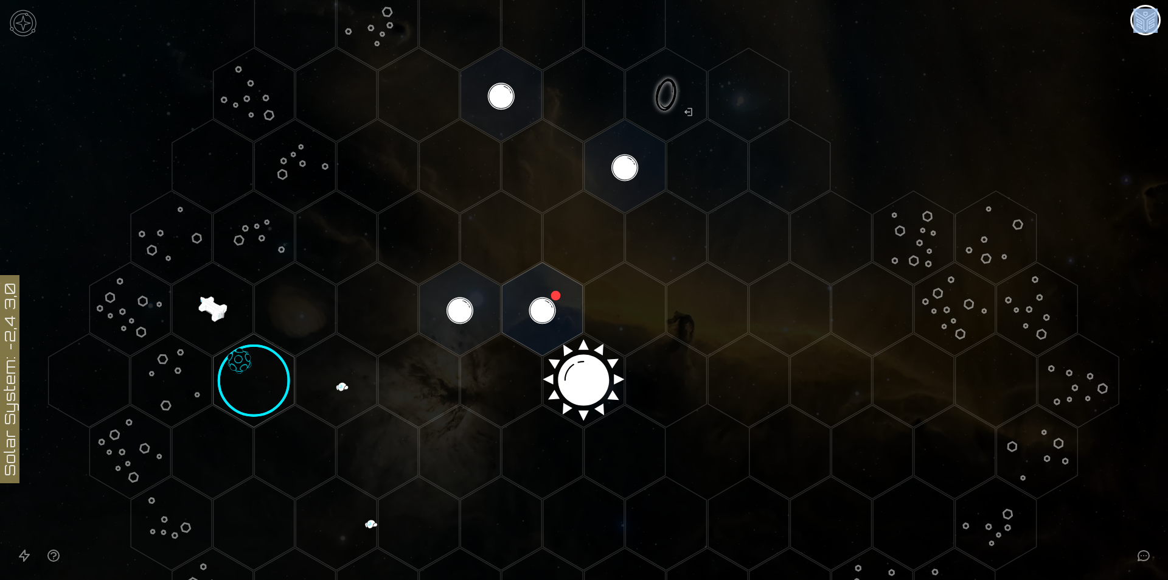
click at [239, 375] on image at bounding box center [253, 380] width 132 height 132
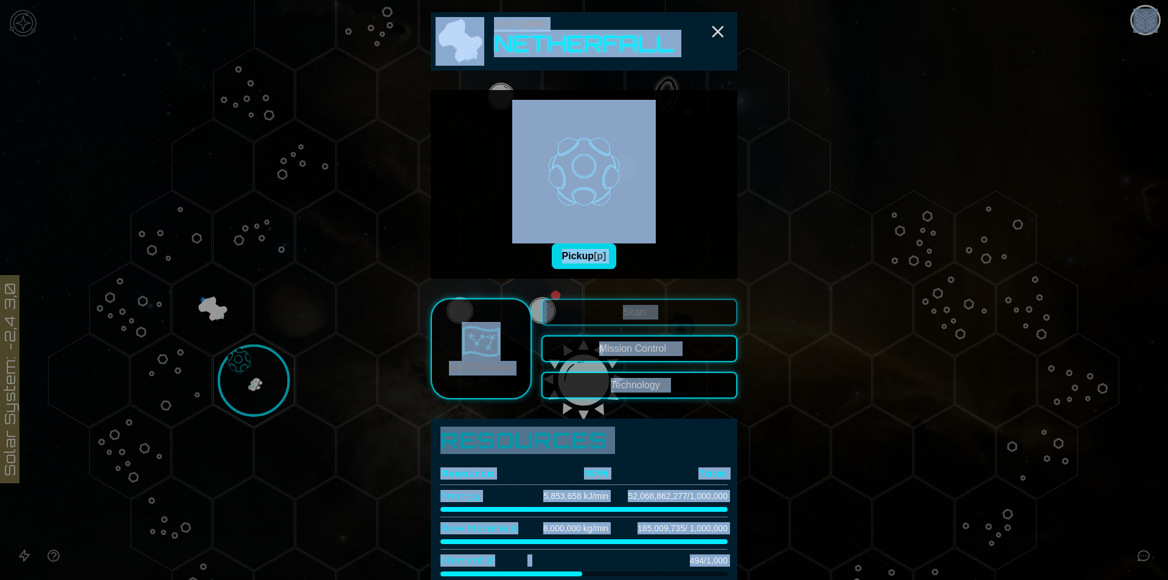
click at [596, 257] on span "[p]" at bounding box center [600, 256] width 12 height 10
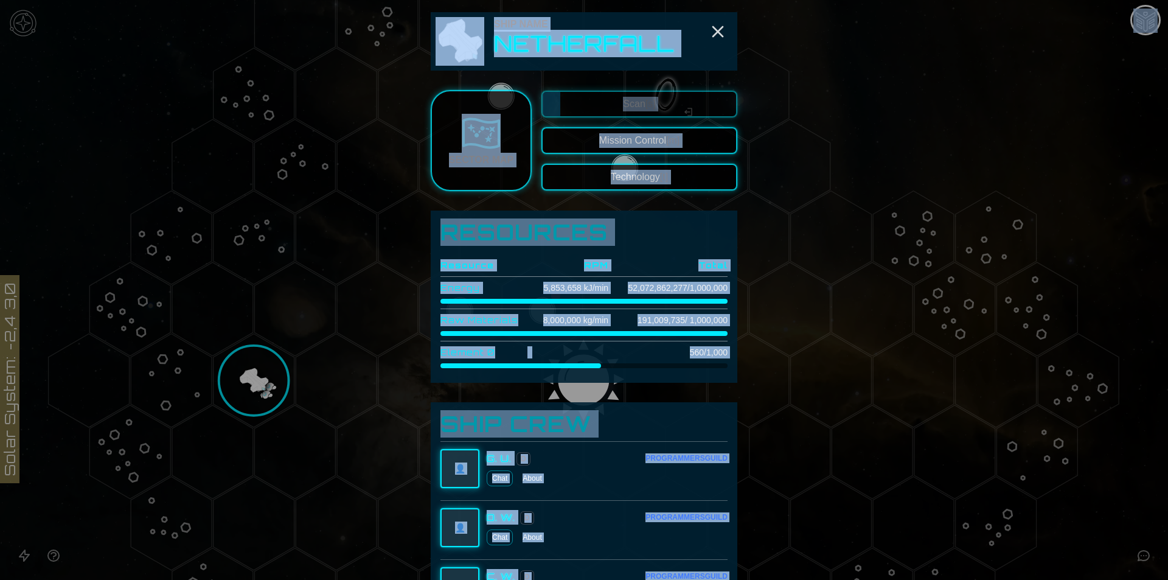
click at [636, 227] on h1 "Resources" at bounding box center [583, 232] width 287 height 24
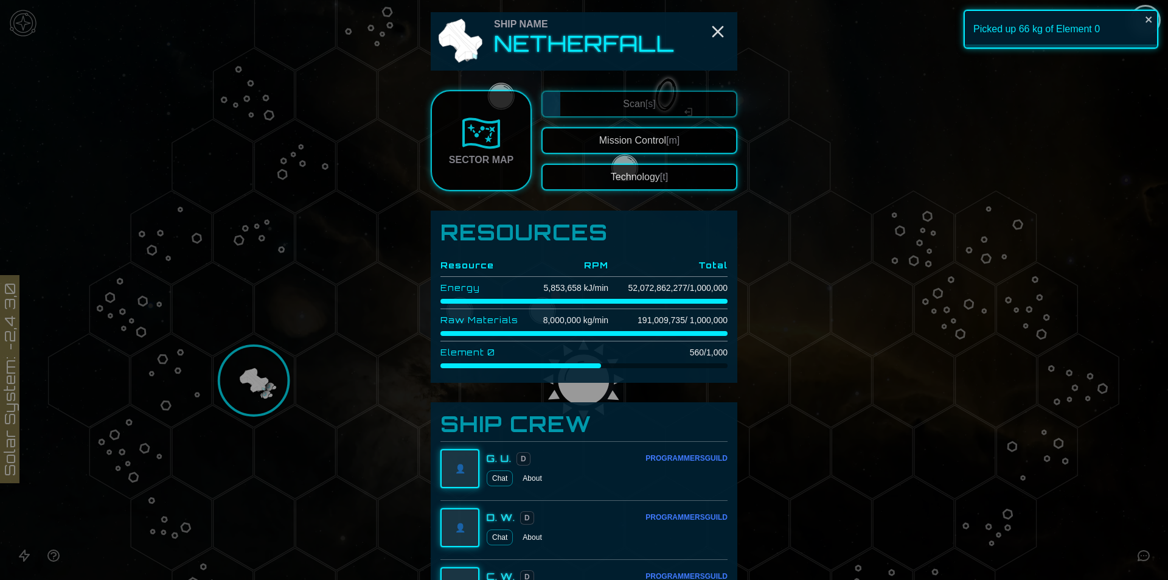
click at [637, 122] on div "Scan [s] Mission Control [m] Technology [t]" at bounding box center [639, 141] width 196 height 100
click at [636, 143] on button "Mission Control [m]" at bounding box center [639, 140] width 196 height 27
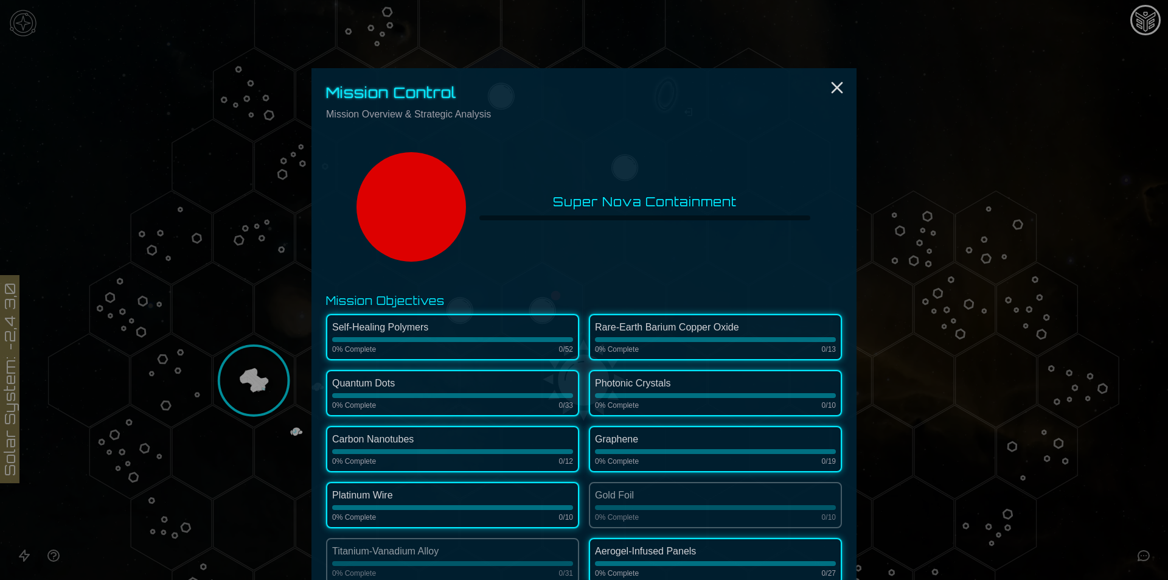
scroll to position [365, 0]
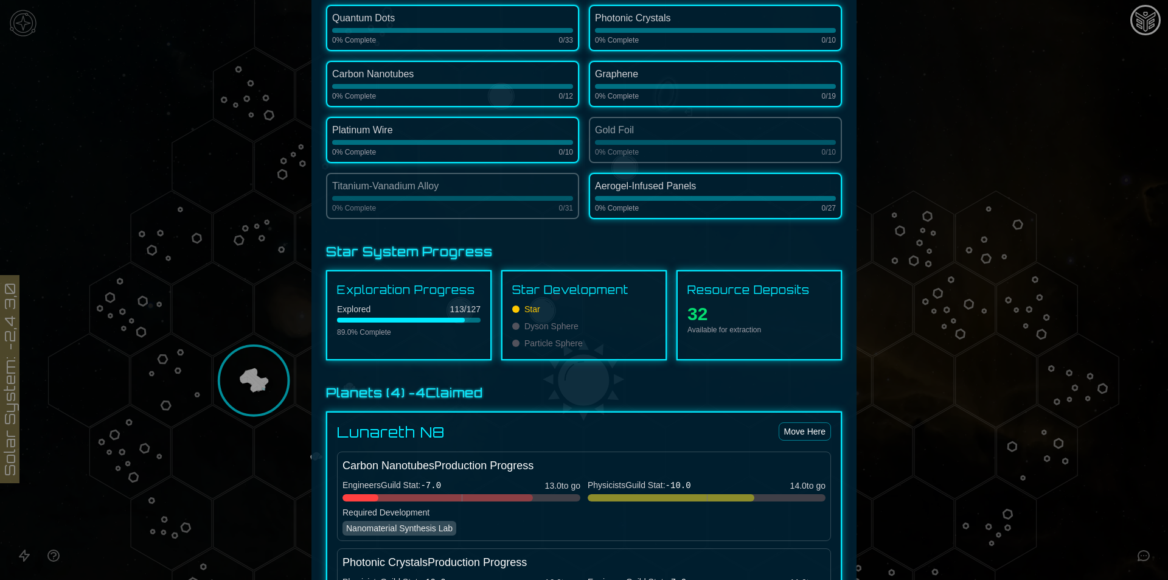
click at [1127, 319] on div at bounding box center [584, 290] width 1168 height 580
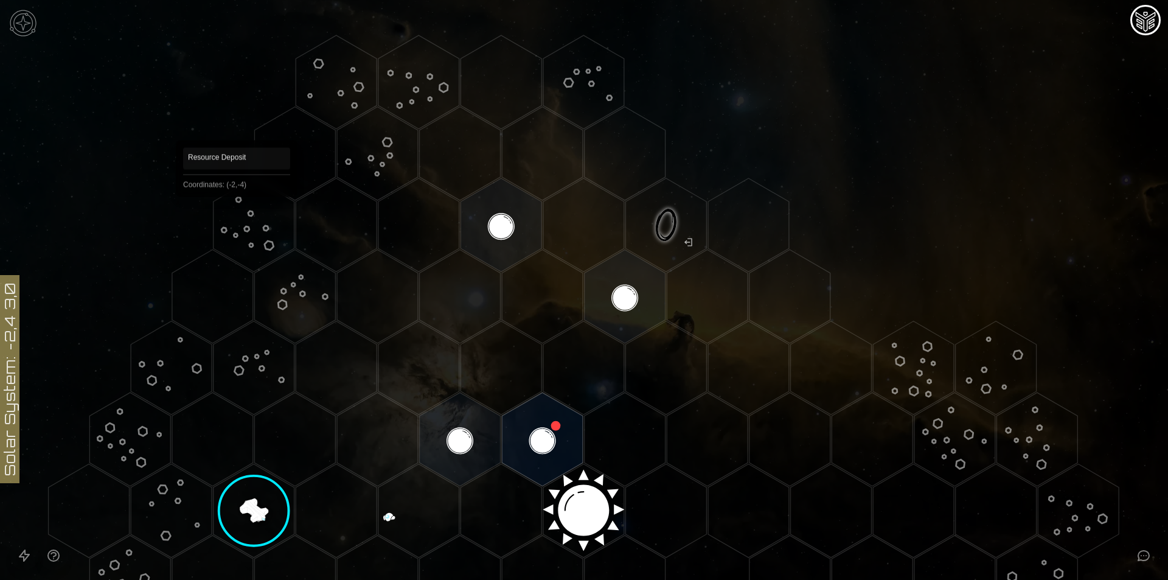
scroll to position [0, 0]
click at [213, 297] on polygon "Hex at coordinates -3,-3, clickable" at bounding box center [212, 298] width 81 height 94
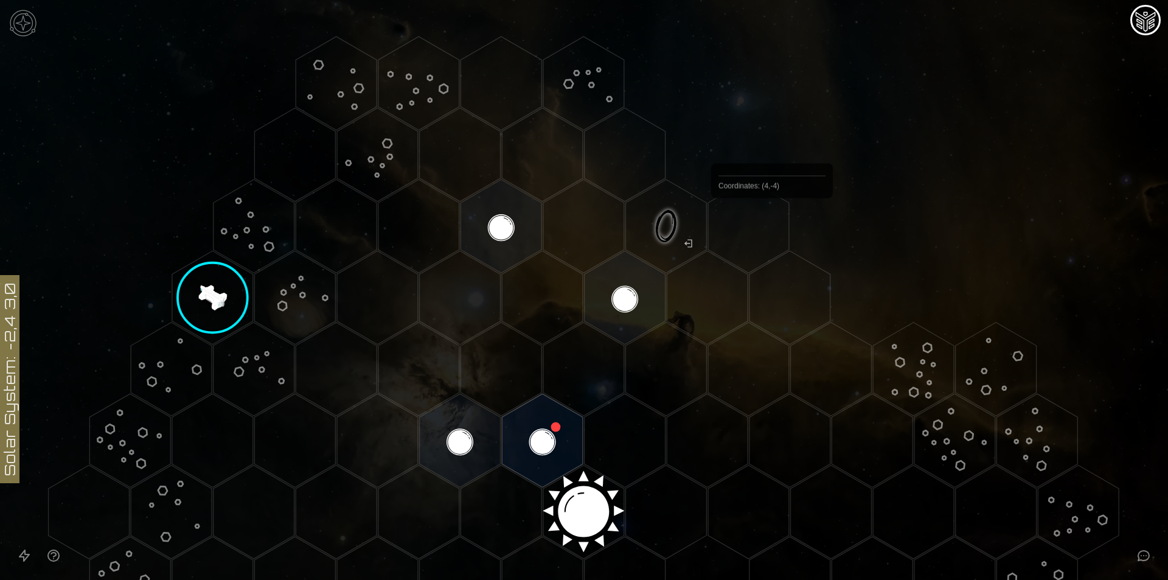
click at [760, 224] on polygon "Hex at coordinates 4,-4, clickable" at bounding box center [748, 226] width 81 height 94
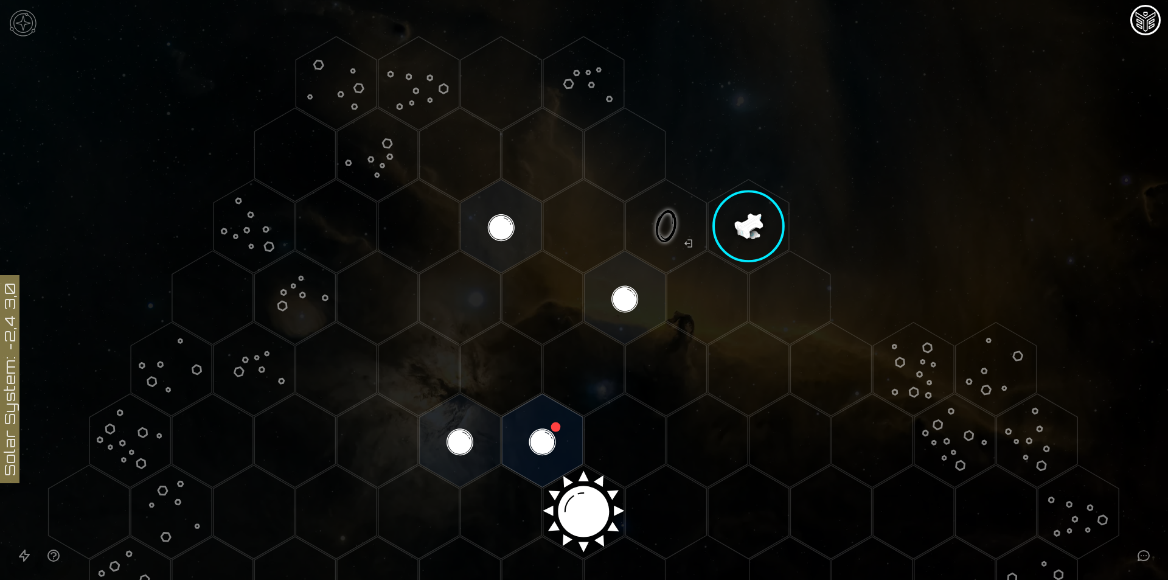
click at [760, 224] on polygon "Hex at coordinates 4,-4, clickable" at bounding box center [748, 226] width 81 height 94
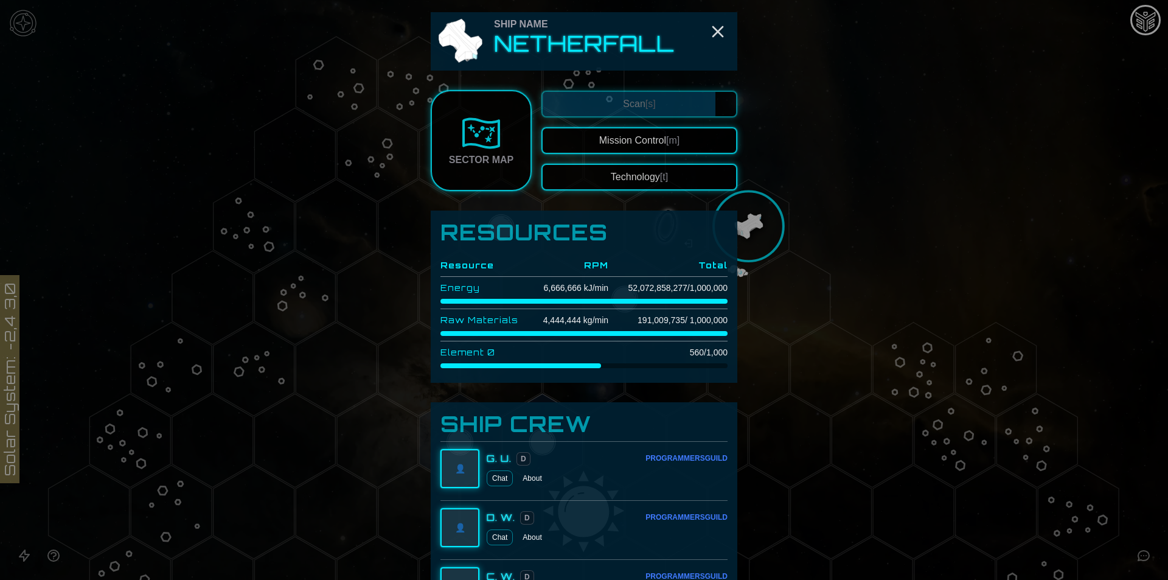
click at [650, 145] on button "Mission Control [m]" at bounding box center [639, 140] width 196 height 27
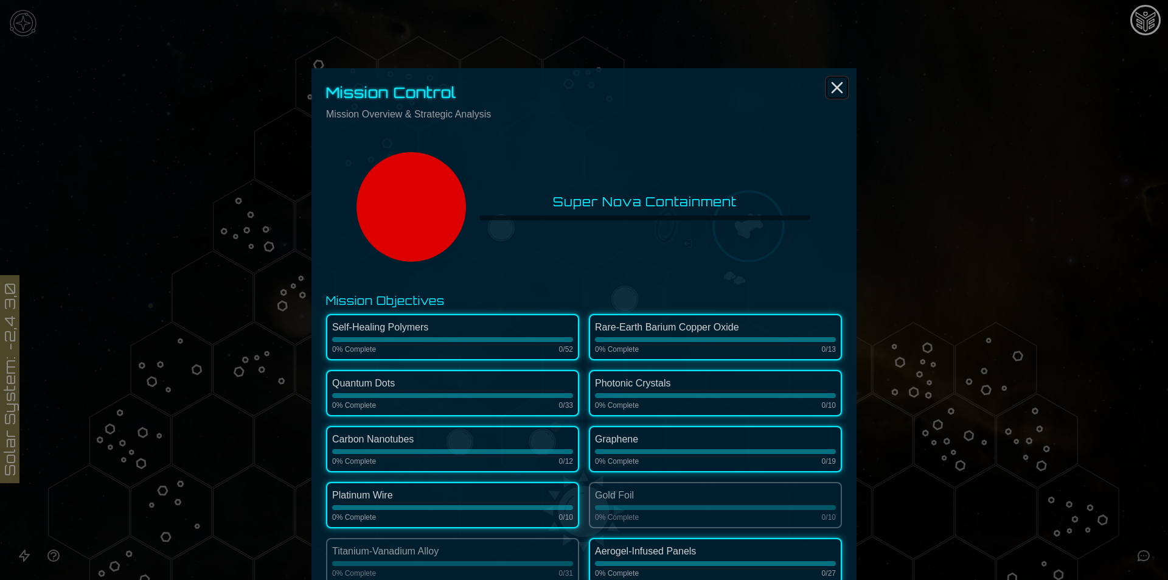
click at [841, 92] on icon "Close" at bounding box center [836, 87] width 19 height 19
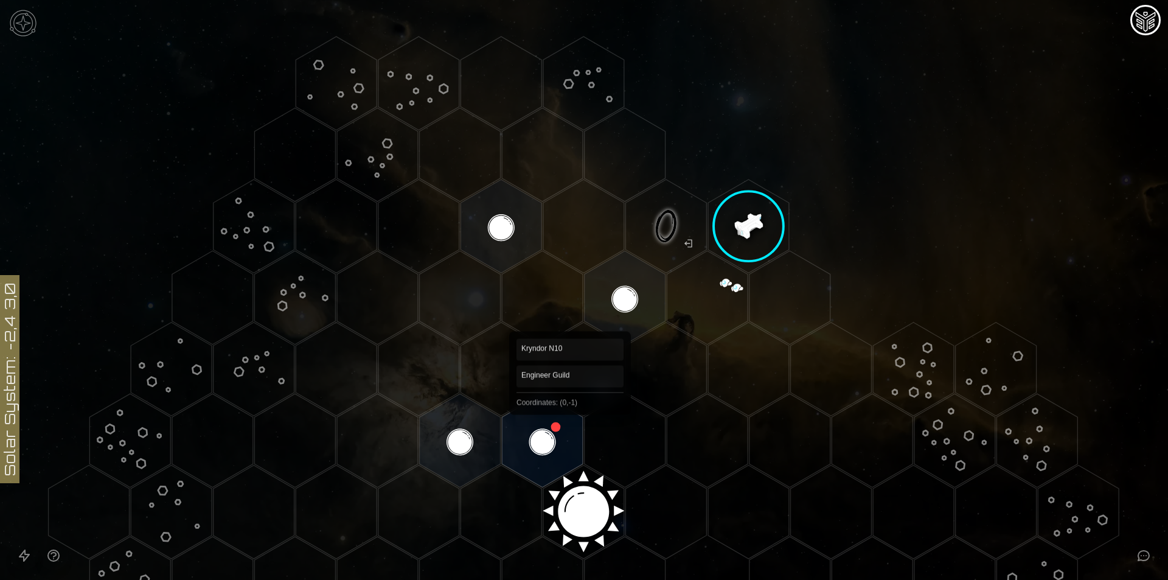
click at [570, 418] on polygon "Hex at coordinates 0,-1, clickable" at bounding box center [542, 441] width 81 height 94
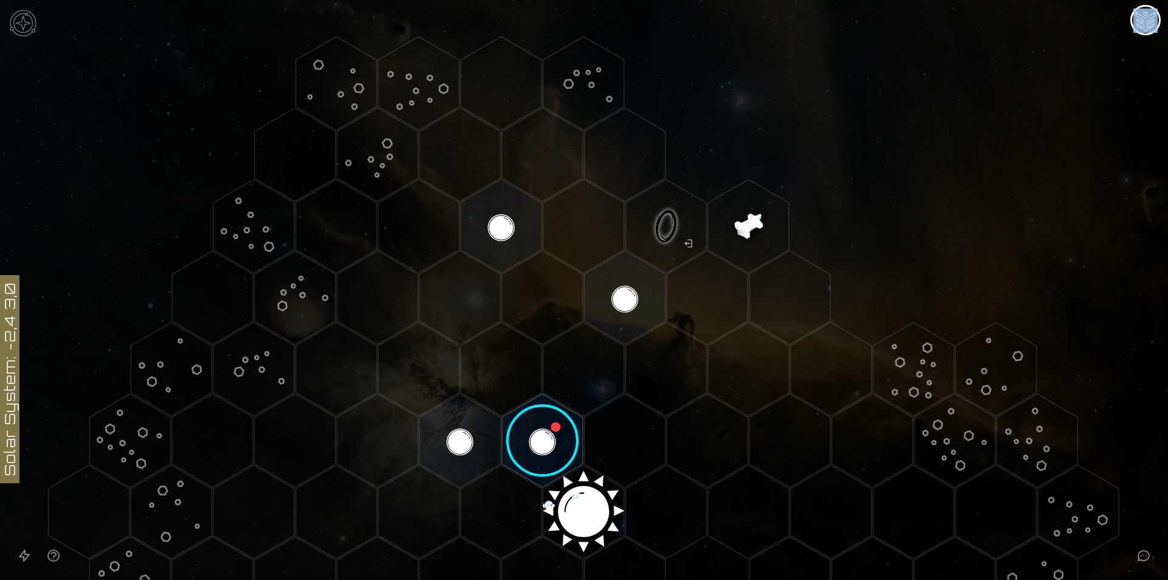
click at [570, 418] on image at bounding box center [541, 440] width 95 height 95
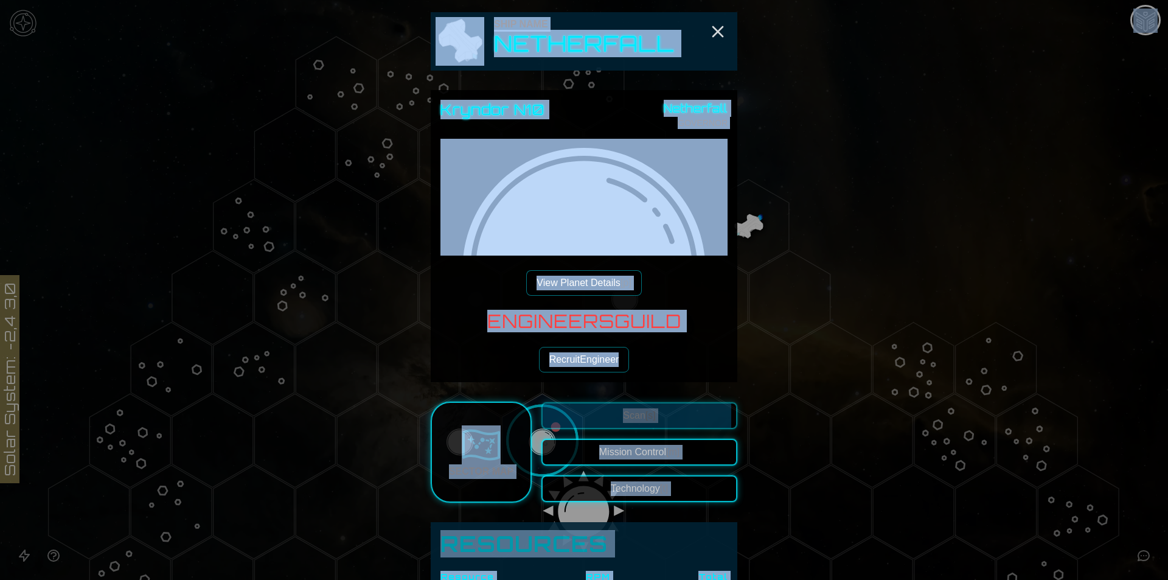
click at [637, 381] on div "Kryndor N10 Netherfall GOVERNOR View Planet Details [p] Engineers Guild Recruit…" at bounding box center [584, 236] width 307 height 292
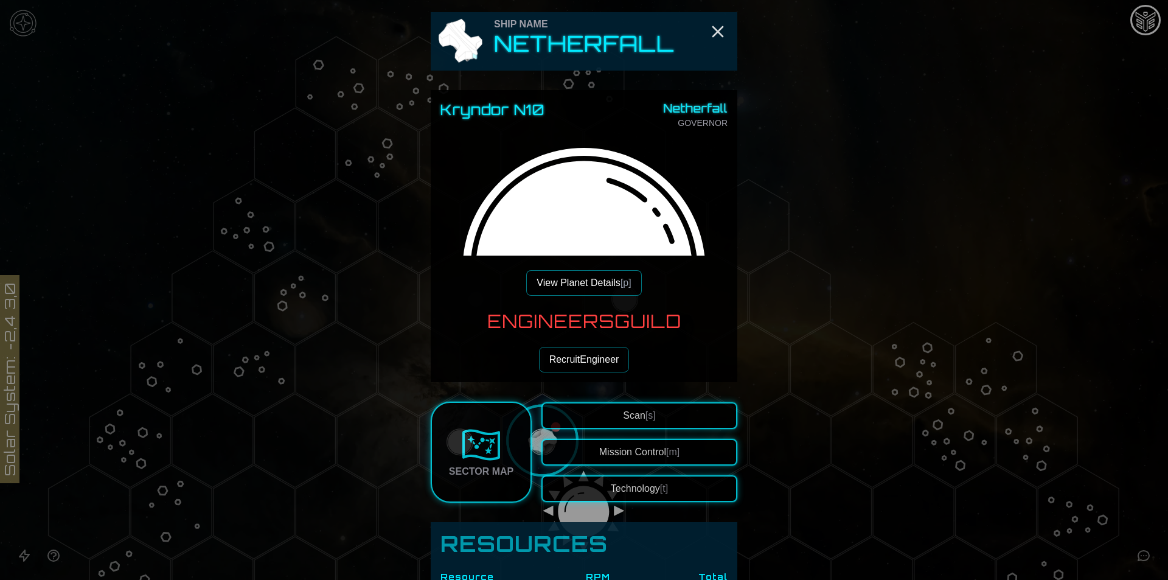
click at [591, 261] on div "Kryndor N10 Netherfall GOVERNOR View Planet Details [p]" at bounding box center [583, 198] width 287 height 196
click at [583, 362] on button "Recruit Engineer" at bounding box center [584, 360] width 91 height 26
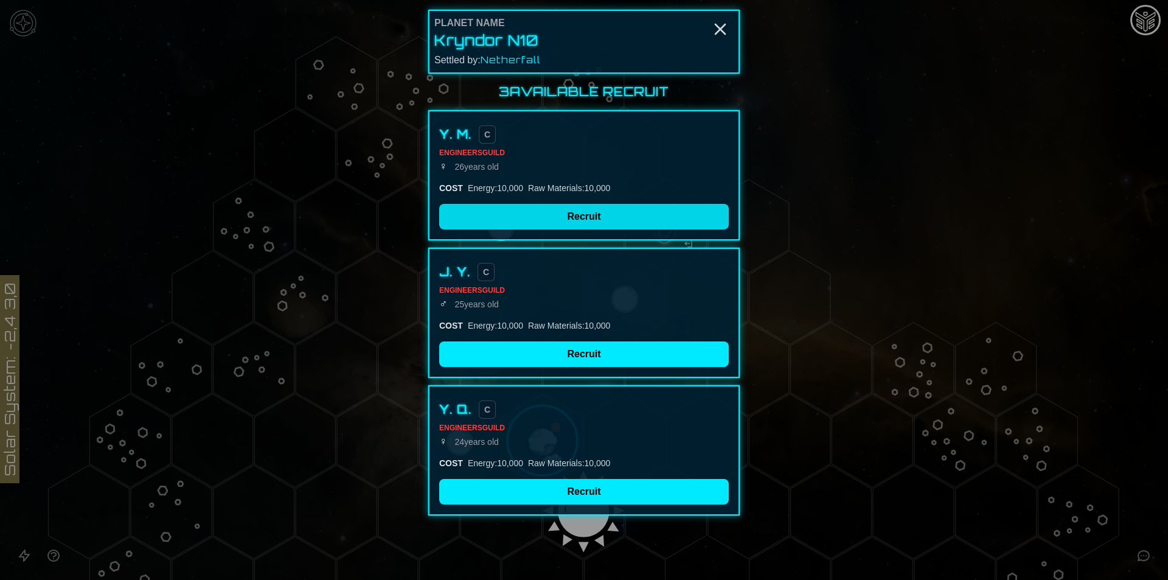
click at [526, 213] on button "Recruit" at bounding box center [584, 217] width 290 height 26
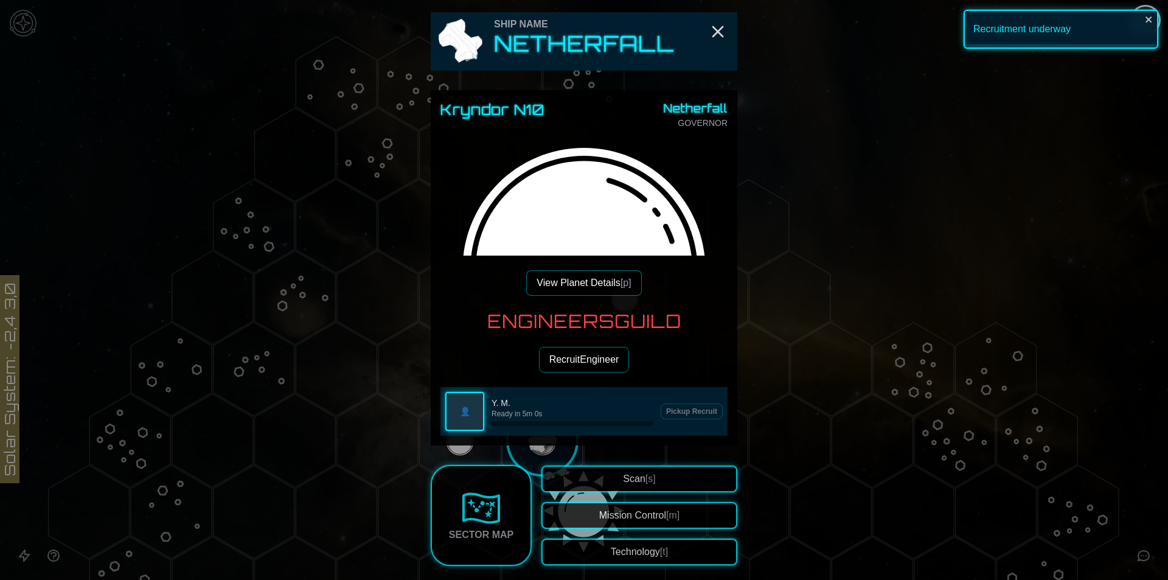
click at [544, 279] on button "View Planet Details [p]" at bounding box center [583, 283] width 115 height 26
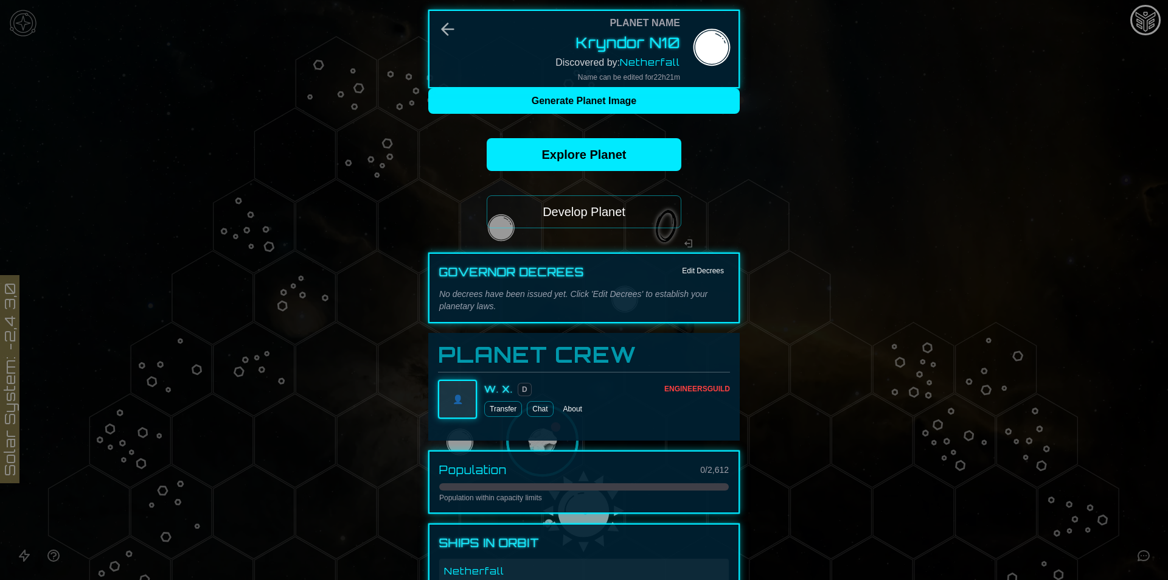
click at [556, 225] on button "Develop Planet" at bounding box center [584, 211] width 195 height 33
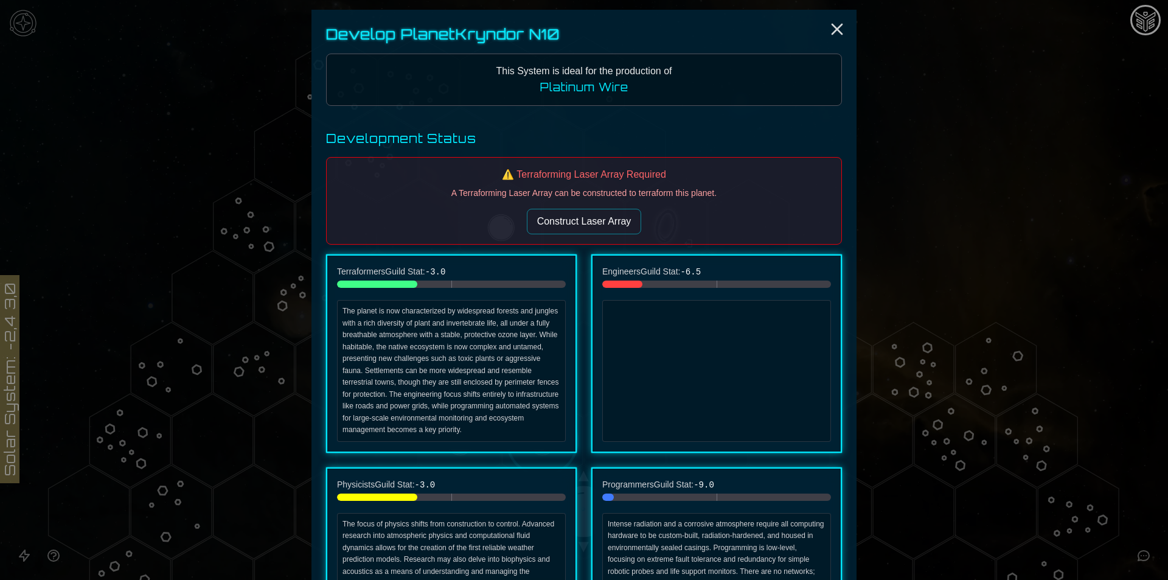
click at [581, 120] on div "Develop Planet Kryndor N10 This System is ideal for the production of Platinum …" at bounding box center [583, 392] width 545 height 764
click at [580, 83] on span "Platinum Wire" at bounding box center [584, 86] width 88 height 13
click at [581, 234] on div "⚠️ Terraforming Laser Array Required A Terraforming Laser Array can be construc…" at bounding box center [584, 201] width 516 height 88
click at [583, 208] on div "A Terraforming Laser Array can be constructed to terraform this planet. Constru…" at bounding box center [583, 210] width 495 height 47
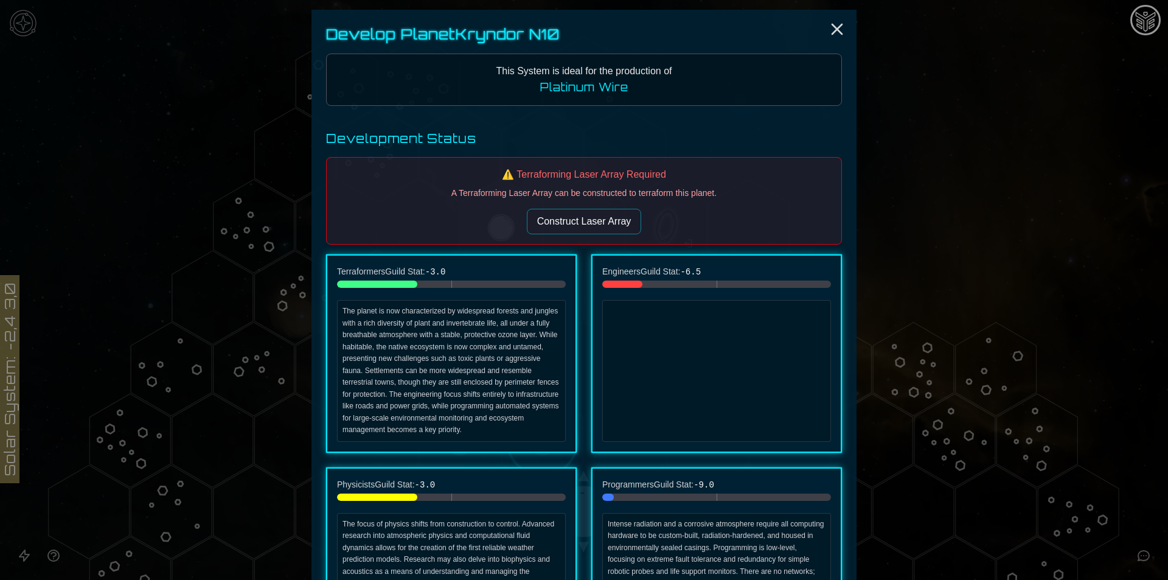
click at [584, 239] on div "⚠️ Terraforming Laser Array Required A Terraforming Laser Array can be construc…" at bounding box center [584, 201] width 516 height 88
click at [584, 229] on button "Construct Laser Array" at bounding box center [584, 222] width 115 height 26
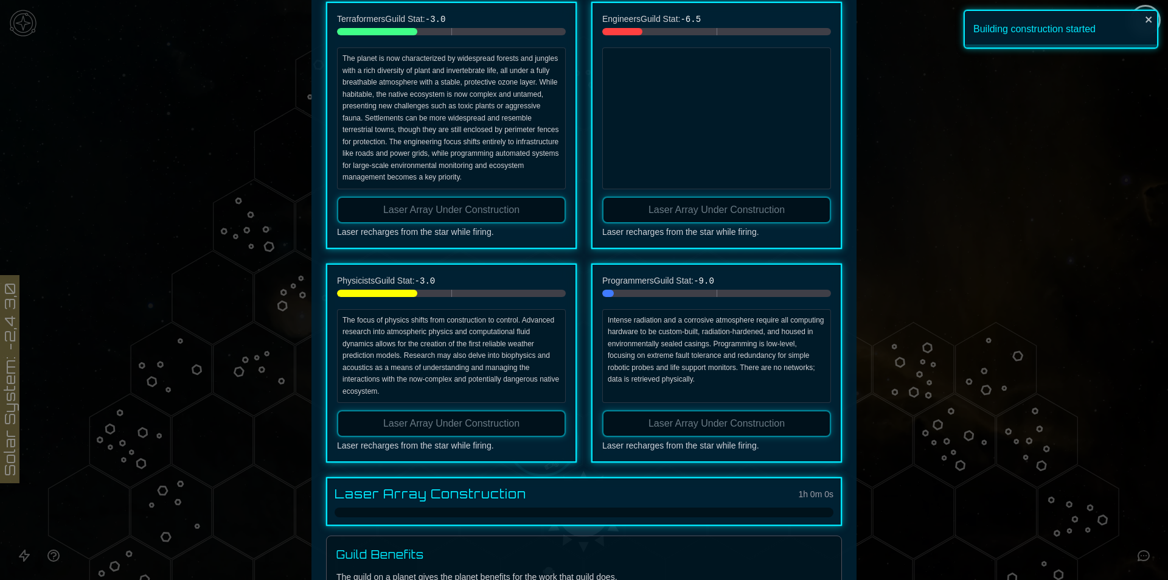
scroll to position [262, 0]
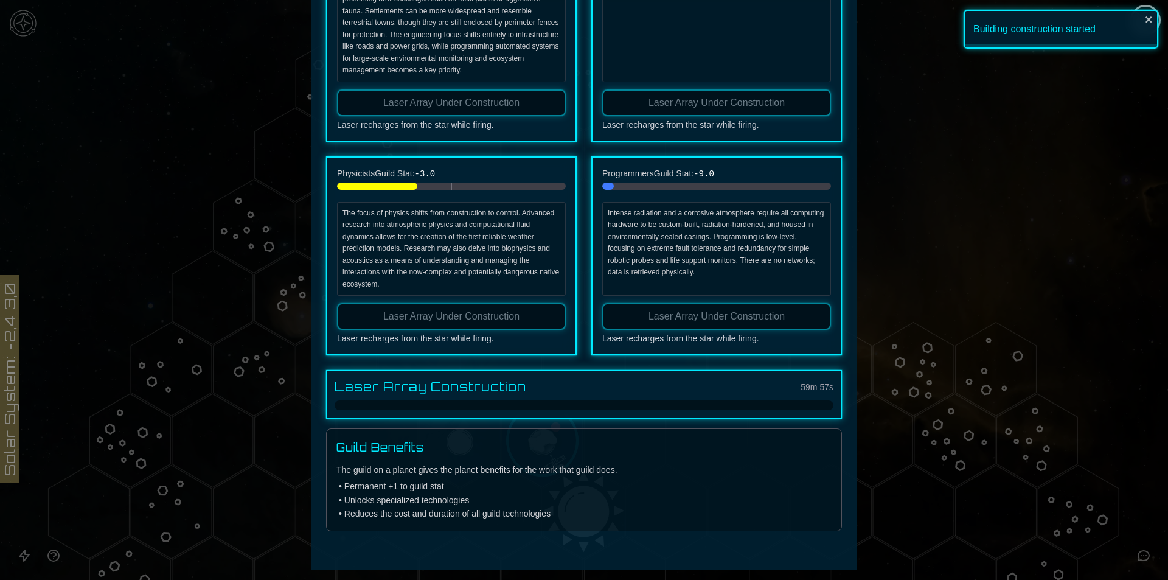
click at [1111, 339] on div at bounding box center [584, 290] width 1168 height 580
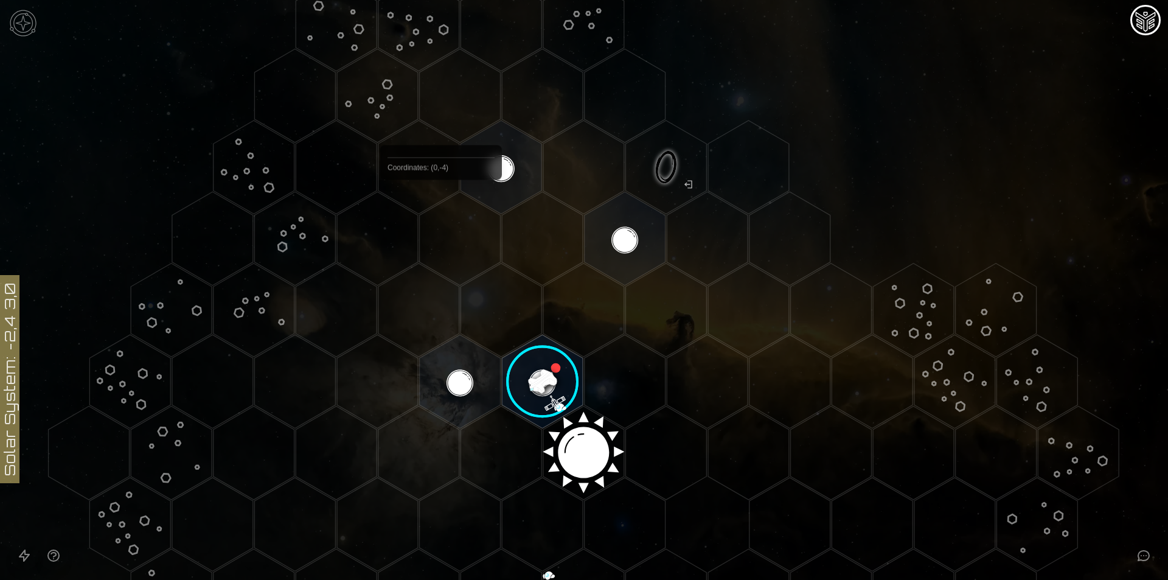
scroll to position [0, 0]
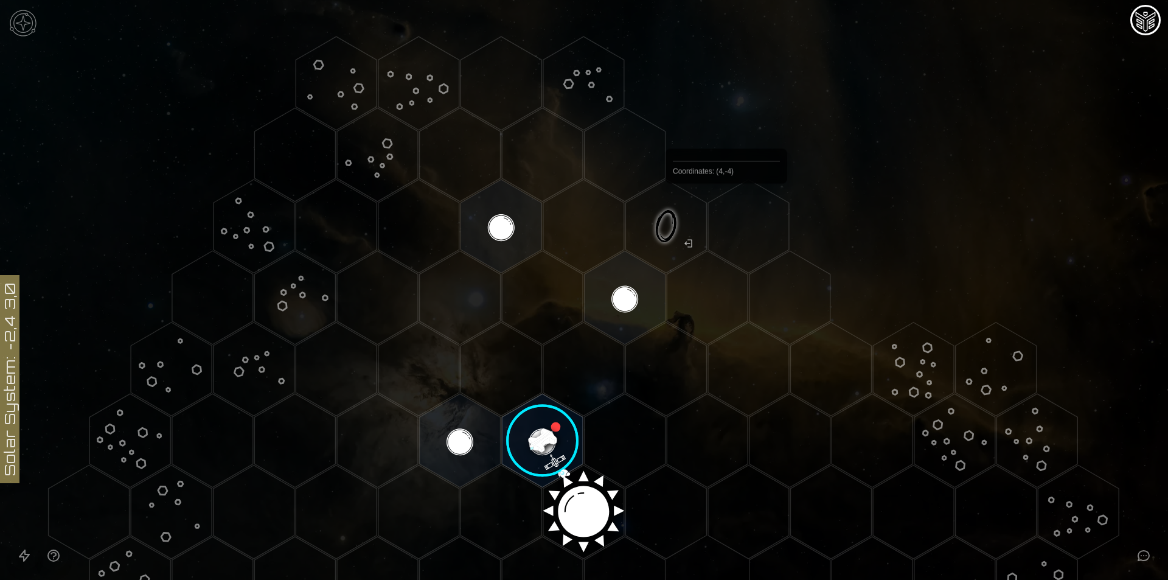
click at [726, 212] on polygon "Hex at coordinates 4,-4, clickable" at bounding box center [748, 226] width 81 height 94
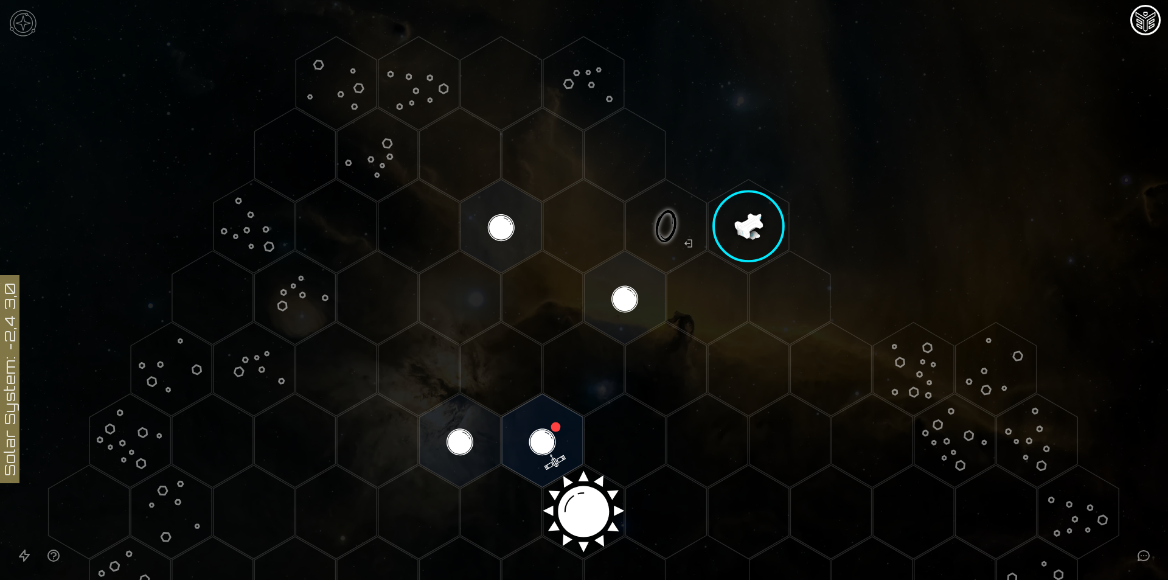
click at [726, 212] on polygon "Hex at coordinates 4,-4, clickable" at bounding box center [748, 226] width 81 height 94
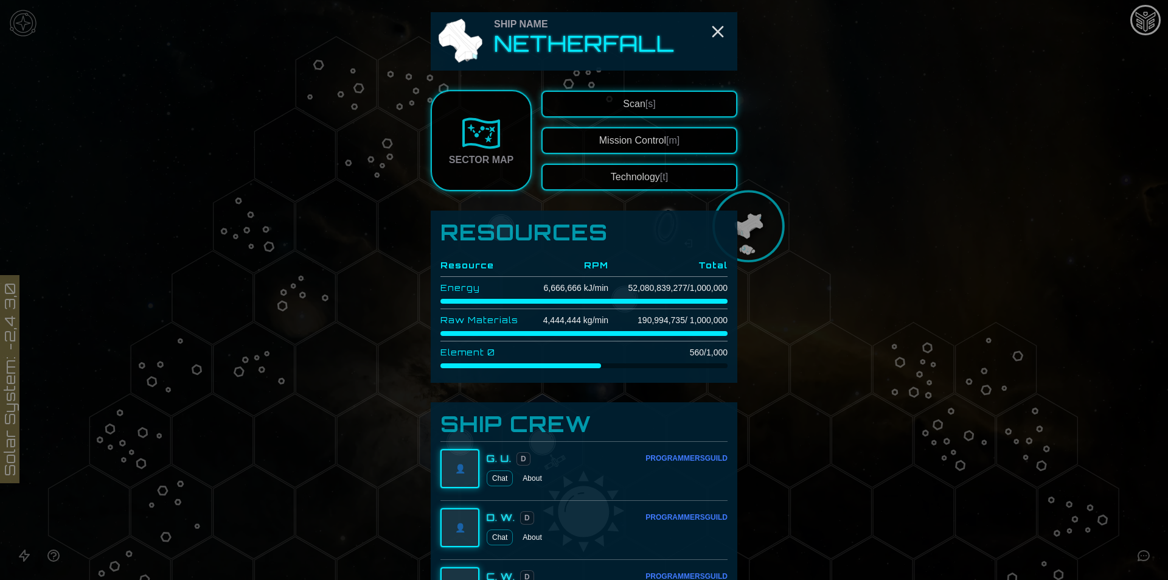
click at [645, 104] on span "[s]" at bounding box center [650, 104] width 10 height 10
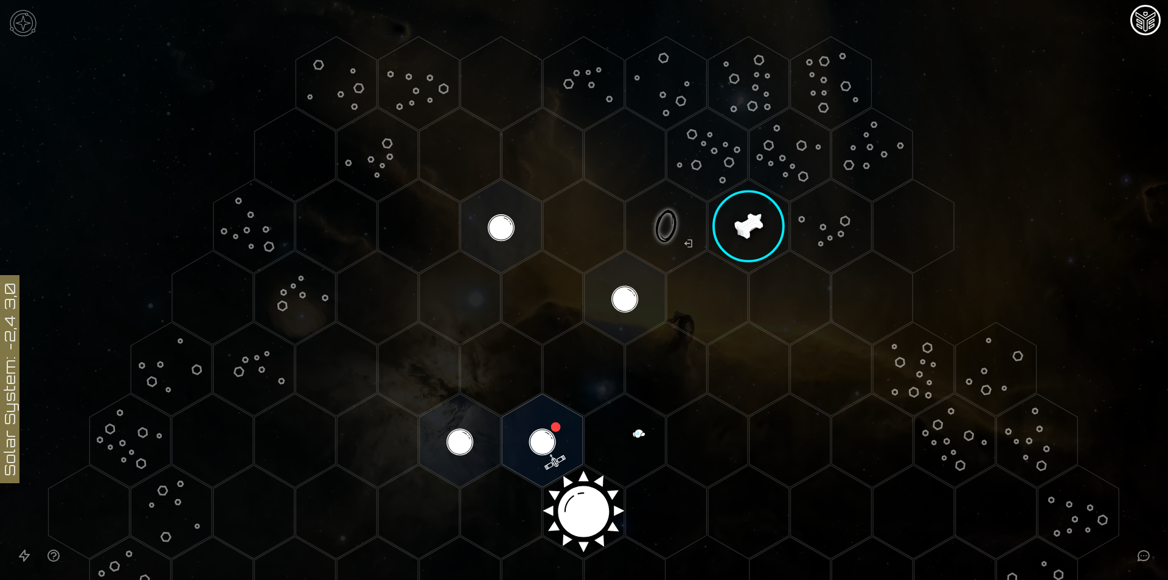
click at [918, 218] on polygon "Hex at coordinates 6,-4, clickable" at bounding box center [913, 226] width 81 height 94
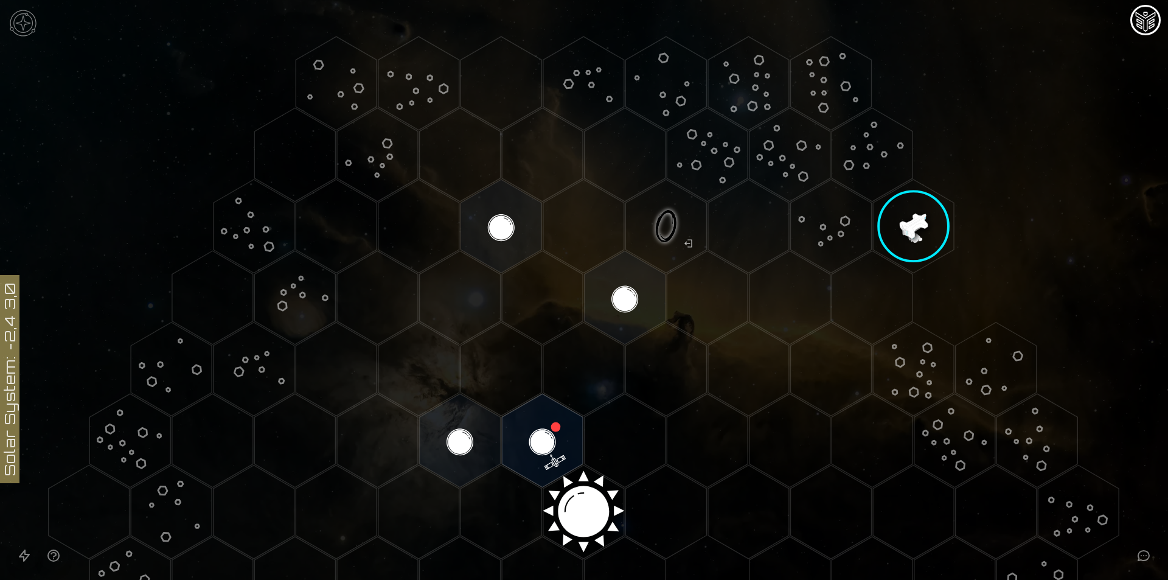
click at [918, 218] on polygon "Hex at coordinates 6,-4, clickable" at bounding box center [913, 226] width 81 height 94
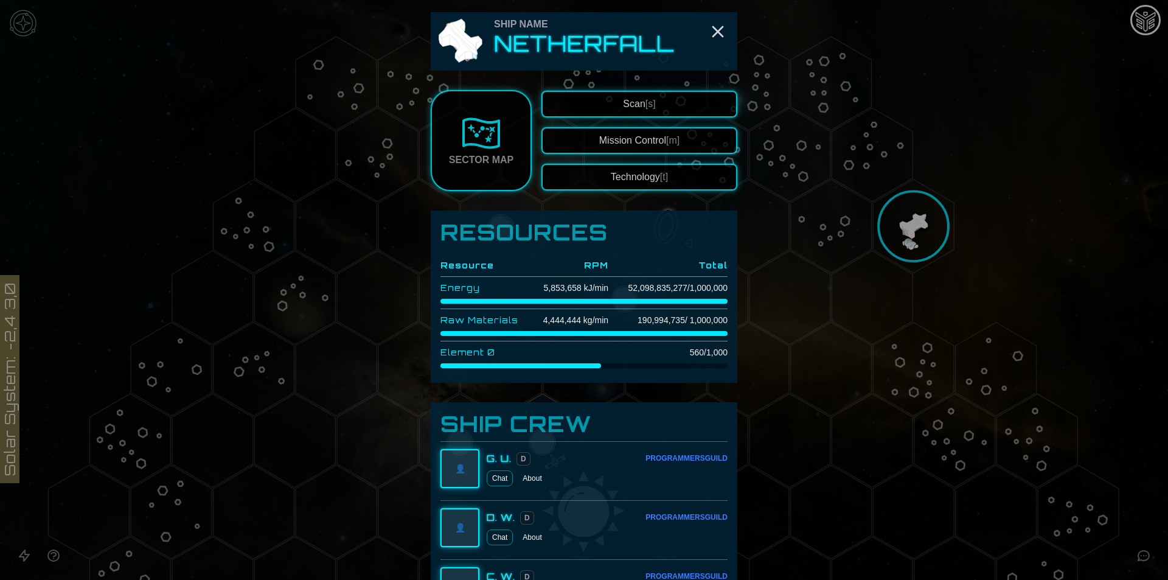
click at [581, 95] on button "Scan [s]" at bounding box center [639, 104] width 196 height 27
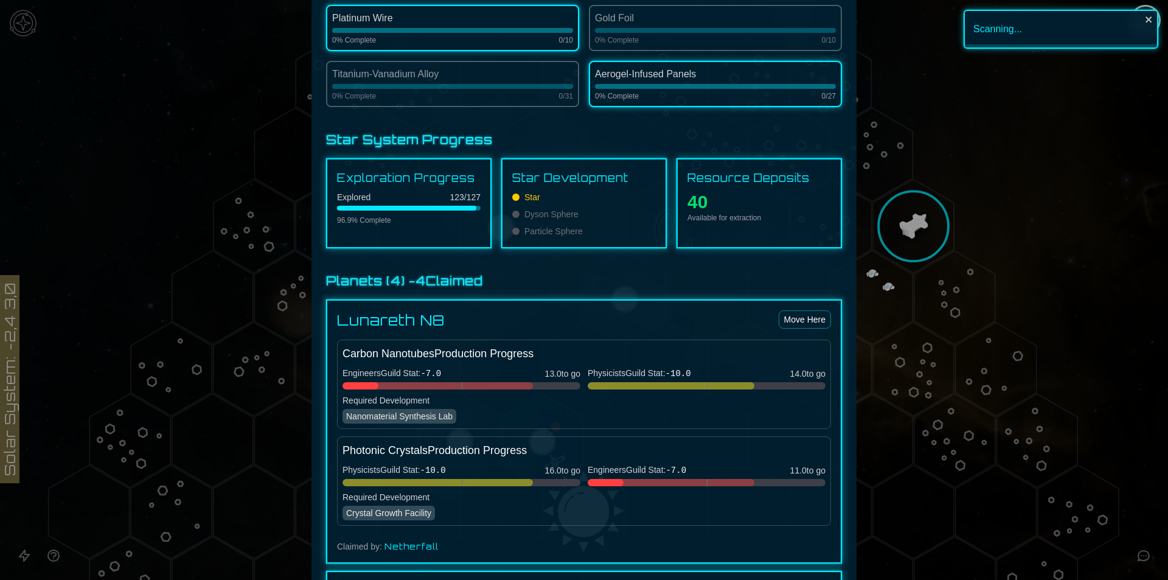
scroll to position [547, 0]
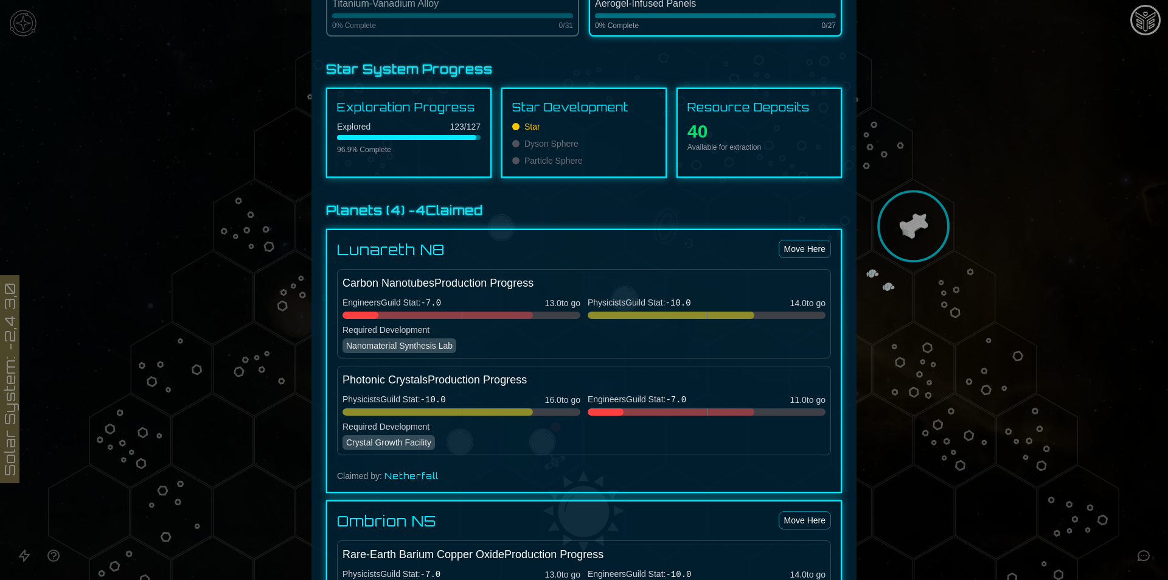
click at [1118, 260] on div at bounding box center [584, 290] width 1168 height 580
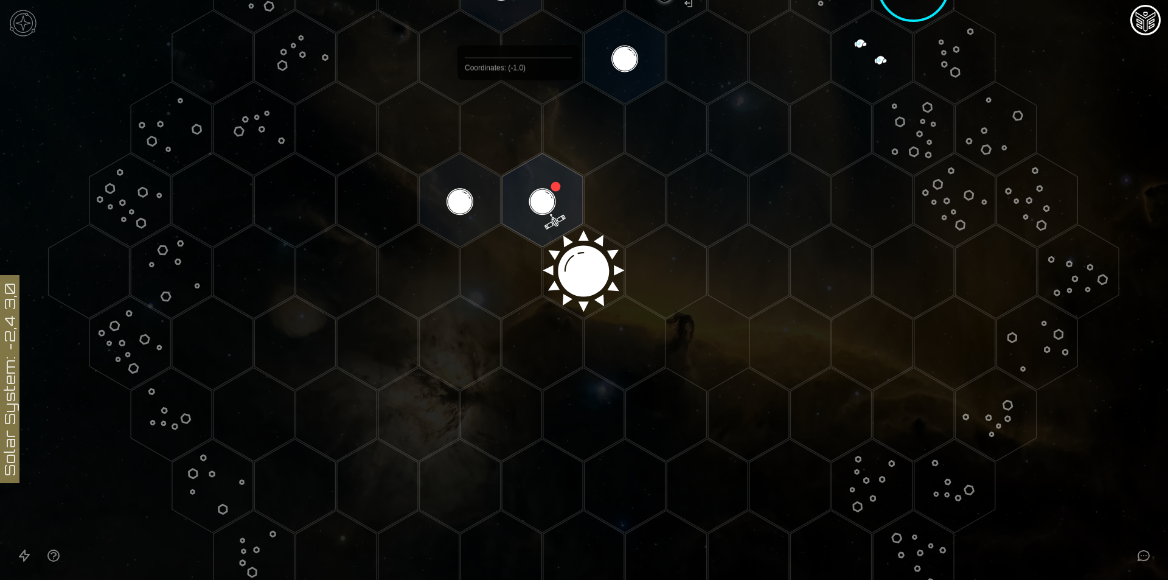
scroll to position [435, 0]
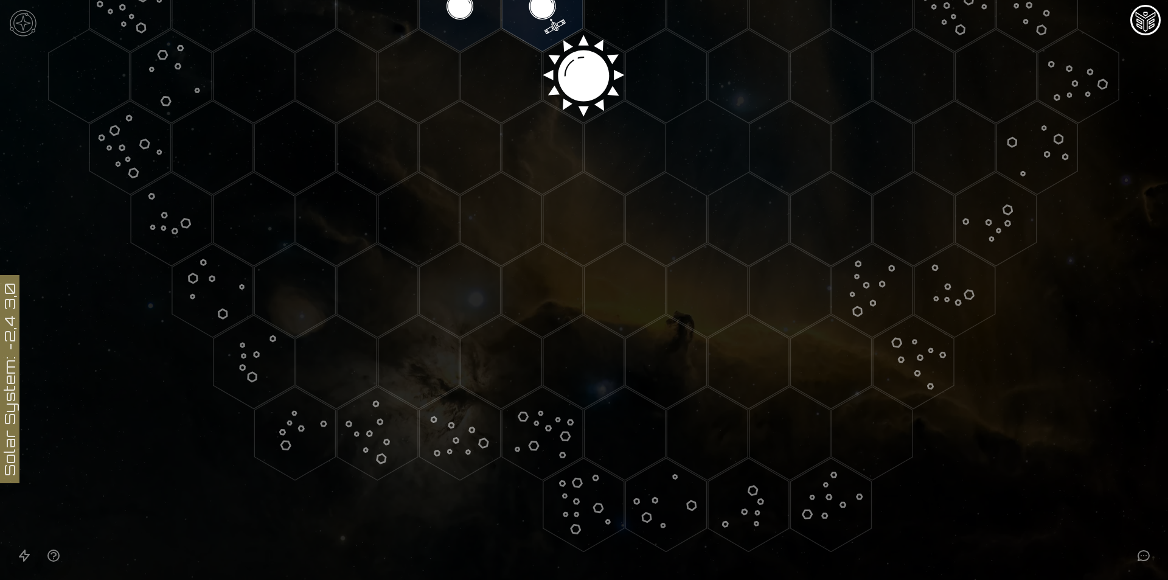
click at [299, 426] on polygon "Hex at coordinates -6,5, clickable" at bounding box center [294, 433] width 81 height 94
click at [285, 440] on image at bounding box center [294, 432] width 103 height 103
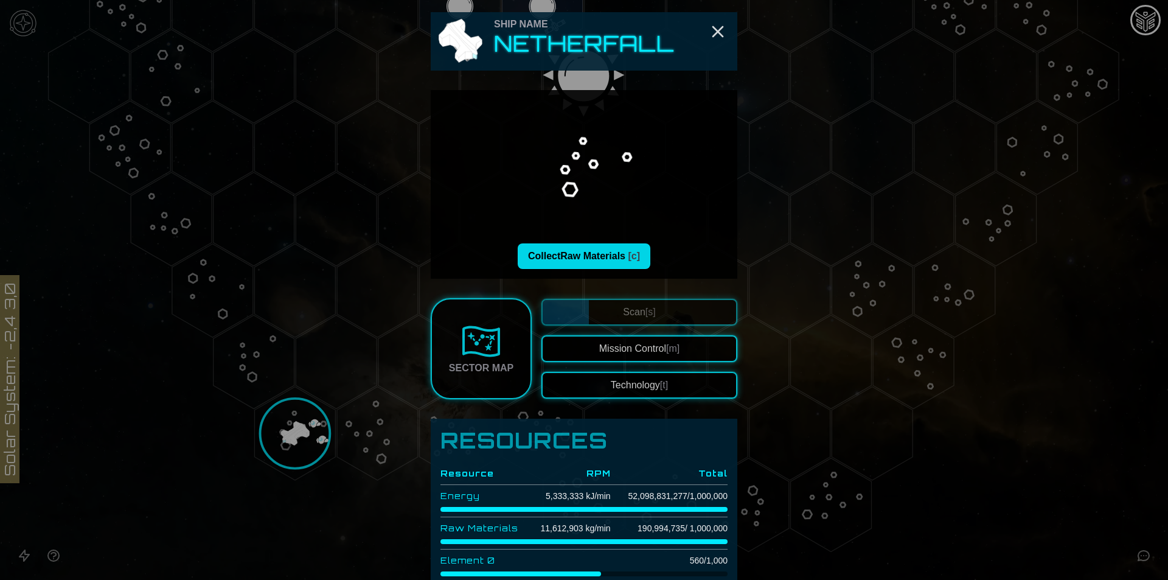
click at [578, 250] on button "Collect Raw Materials [c]" at bounding box center [584, 256] width 133 height 26
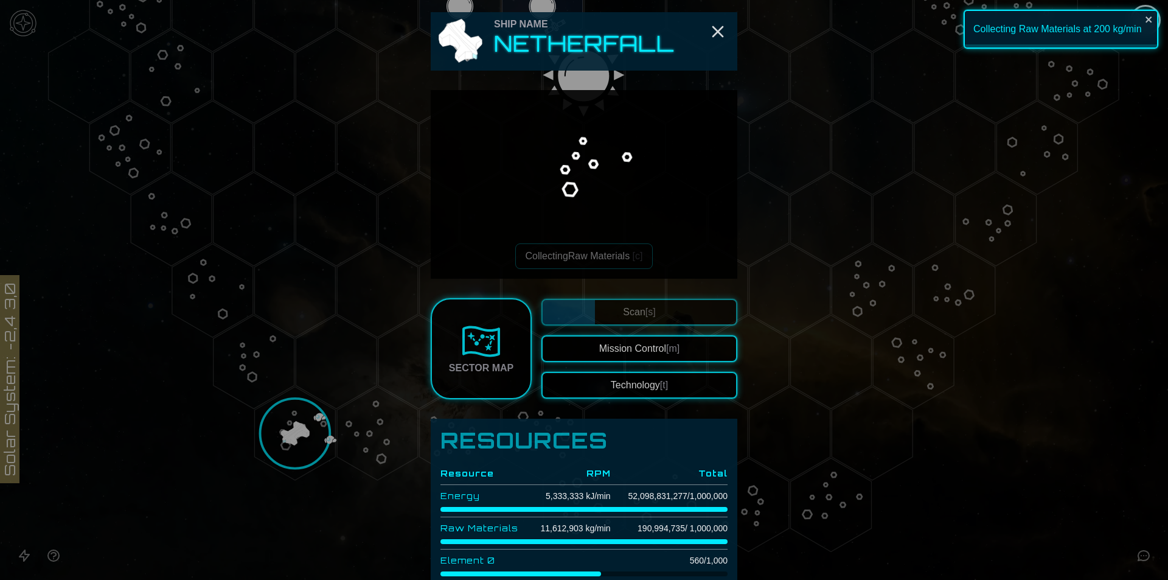
scroll to position [304, 0]
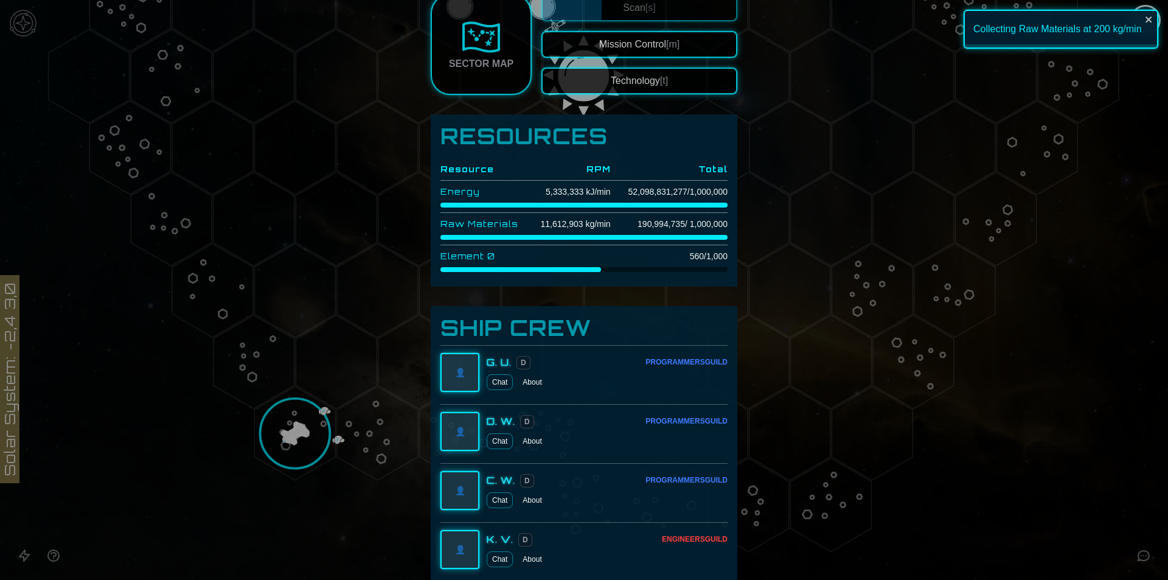
click at [620, 77] on button "Technology [t]" at bounding box center [639, 81] width 196 height 27
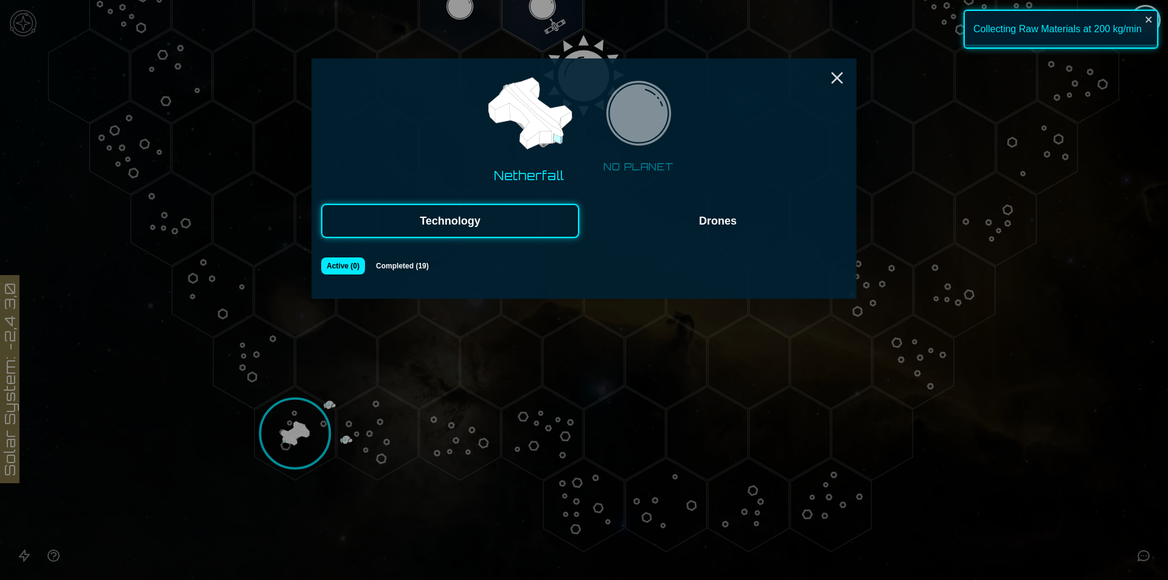
click at [702, 226] on button "Drones" at bounding box center [718, 221] width 258 height 34
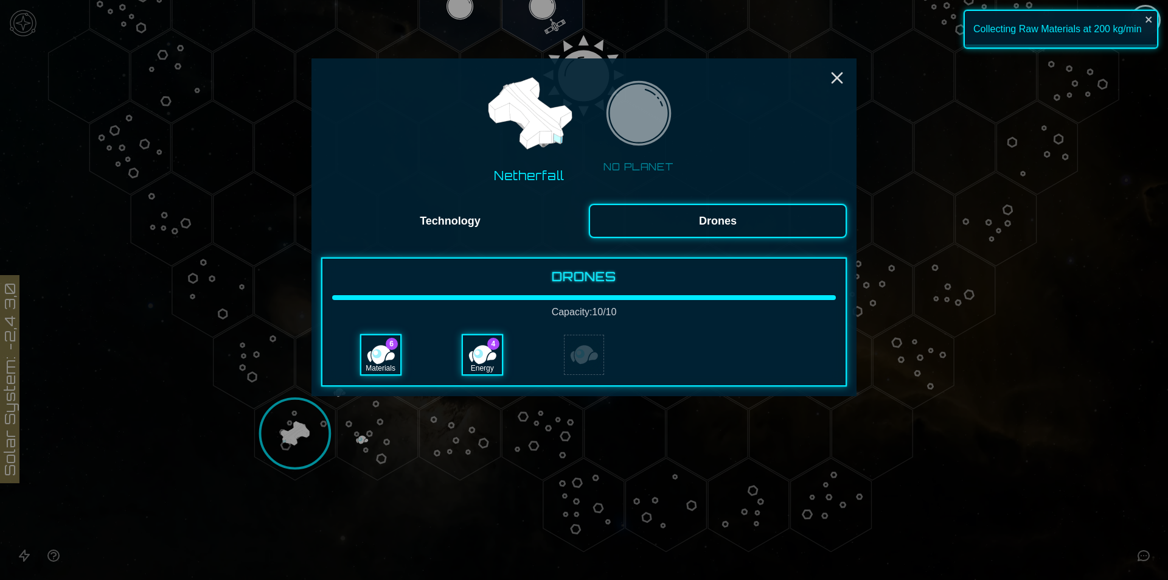
click at [476, 221] on button "Technology" at bounding box center [450, 221] width 258 height 34
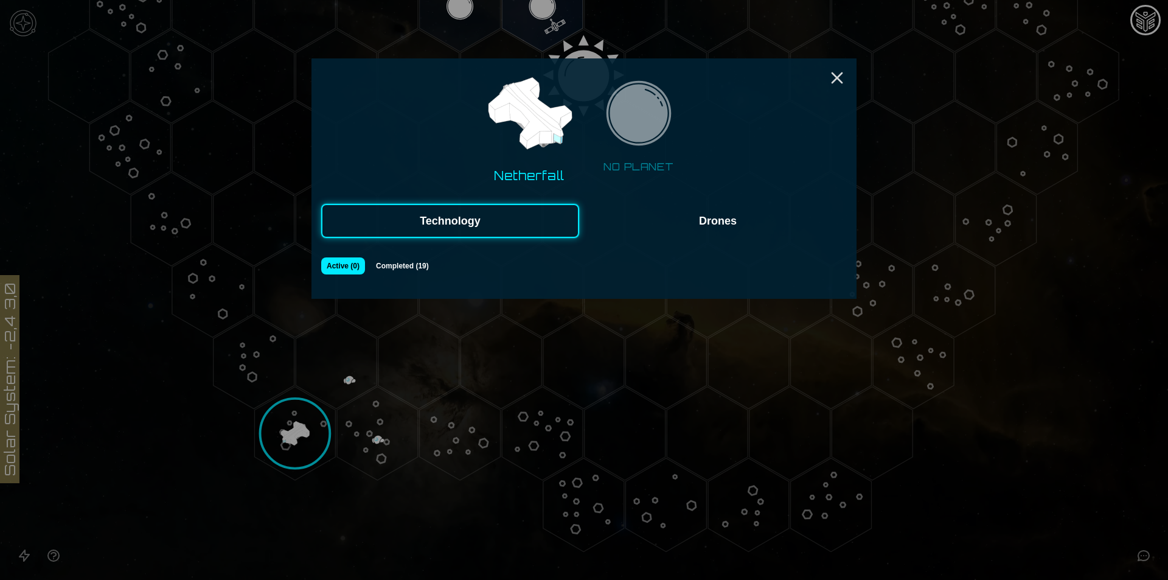
click at [849, 86] on div "Netherfall NO PLANET Technology Drones Active ( 0 ) Completed ( 19 )" at bounding box center [583, 178] width 545 height 240
click at [846, 69] on icon "Close" at bounding box center [836, 77] width 19 height 19
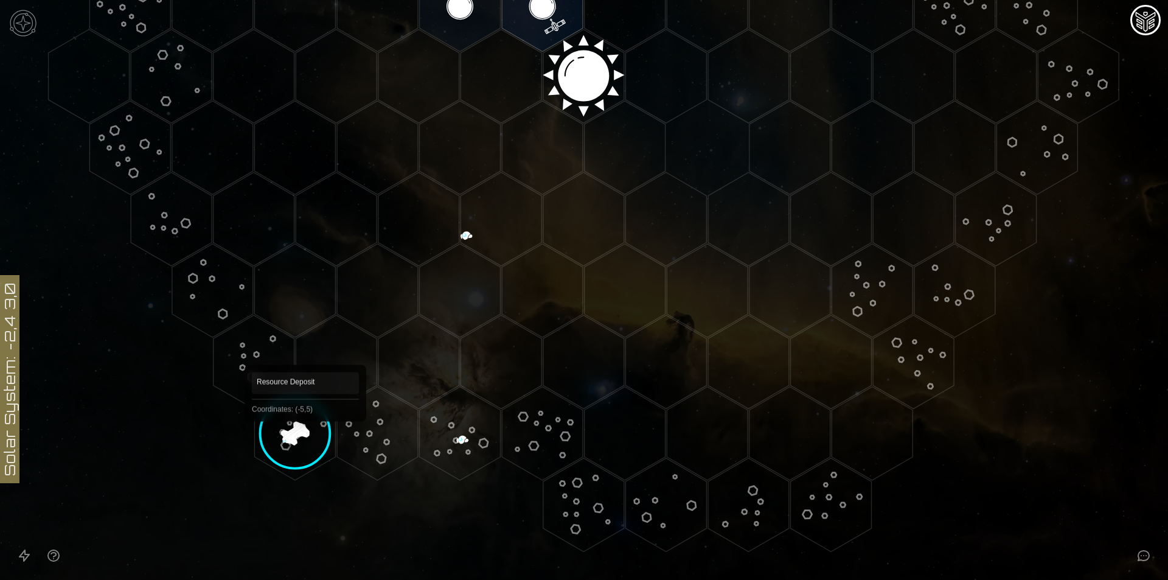
click at [305, 439] on image at bounding box center [294, 432] width 103 height 103
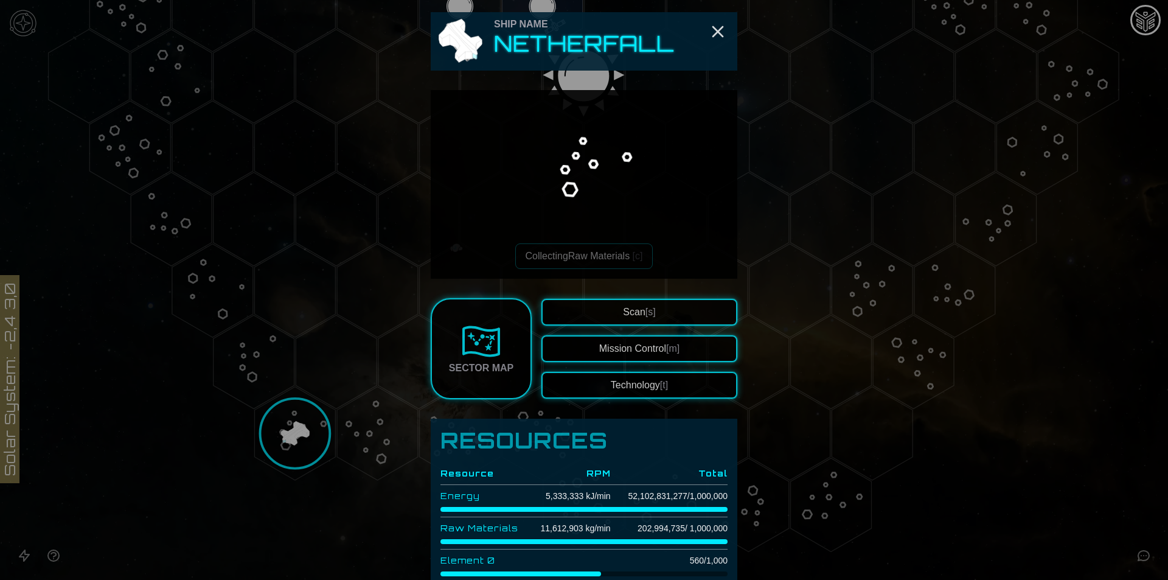
click at [624, 309] on span "Scan [s]" at bounding box center [639, 312] width 32 height 10
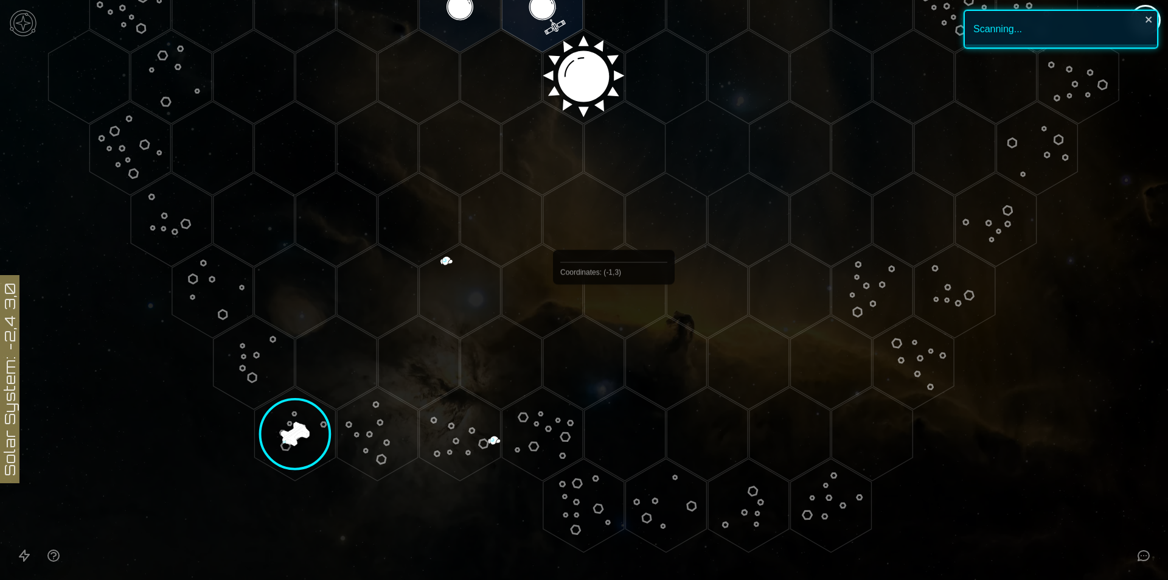
scroll to position [435, 0]
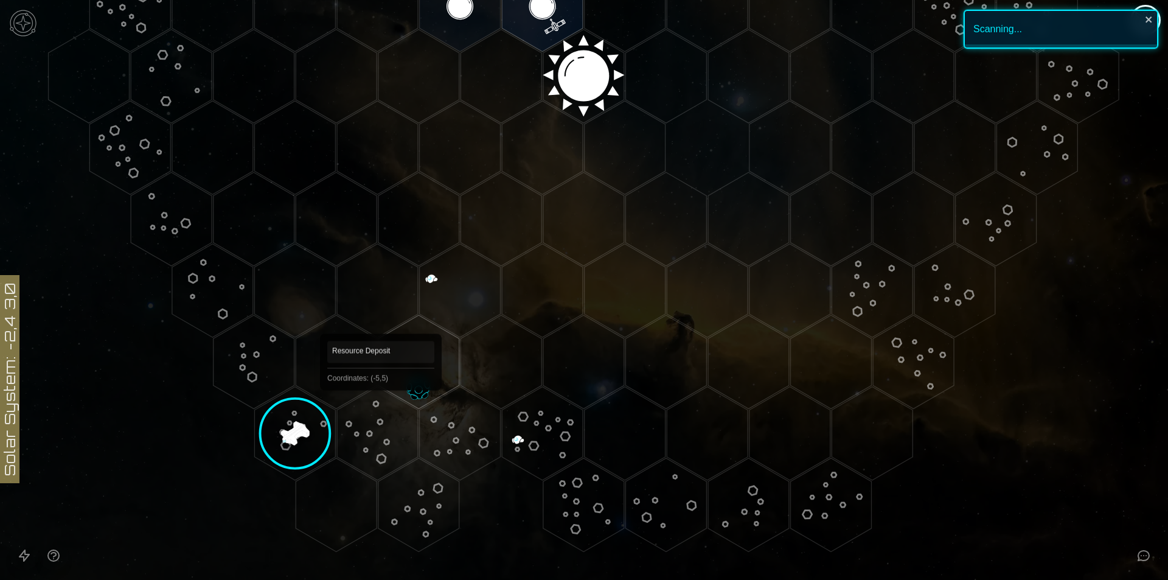
click at [415, 357] on polygon "Hex at coordinates -4,4, clickable" at bounding box center [418, 362] width 81 height 94
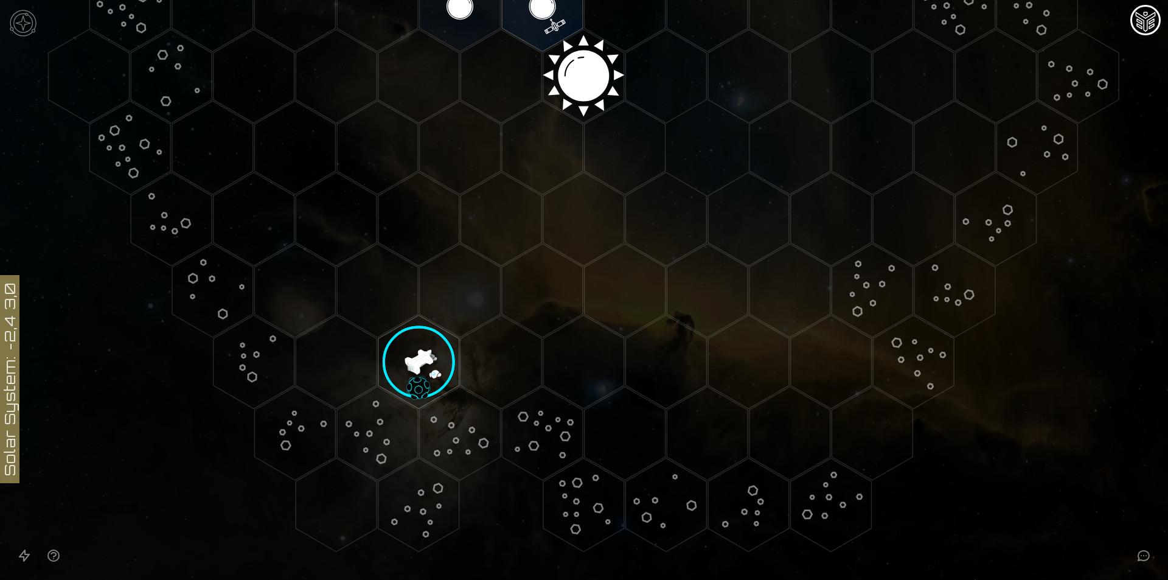
click at [415, 357] on image at bounding box center [415, 364] width 108 height 108
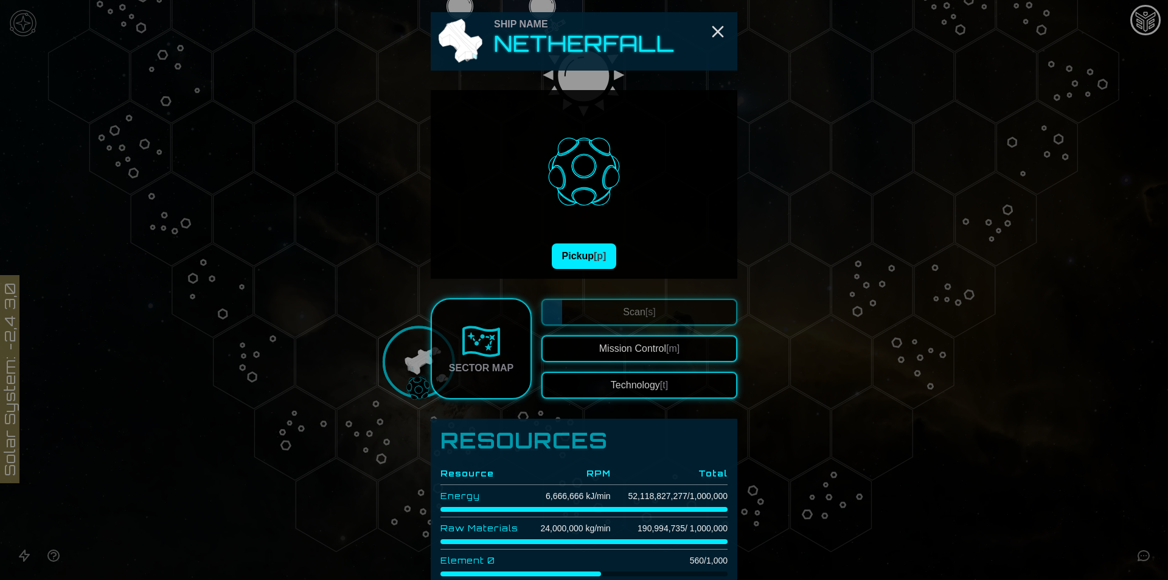
click at [528, 272] on div "Pickup [p]" at bounding box center [584, 184] width 307 height 189
click at [572, 257] on button "Pickup [p]" at bounding box center [584, 256] width 65 height 26
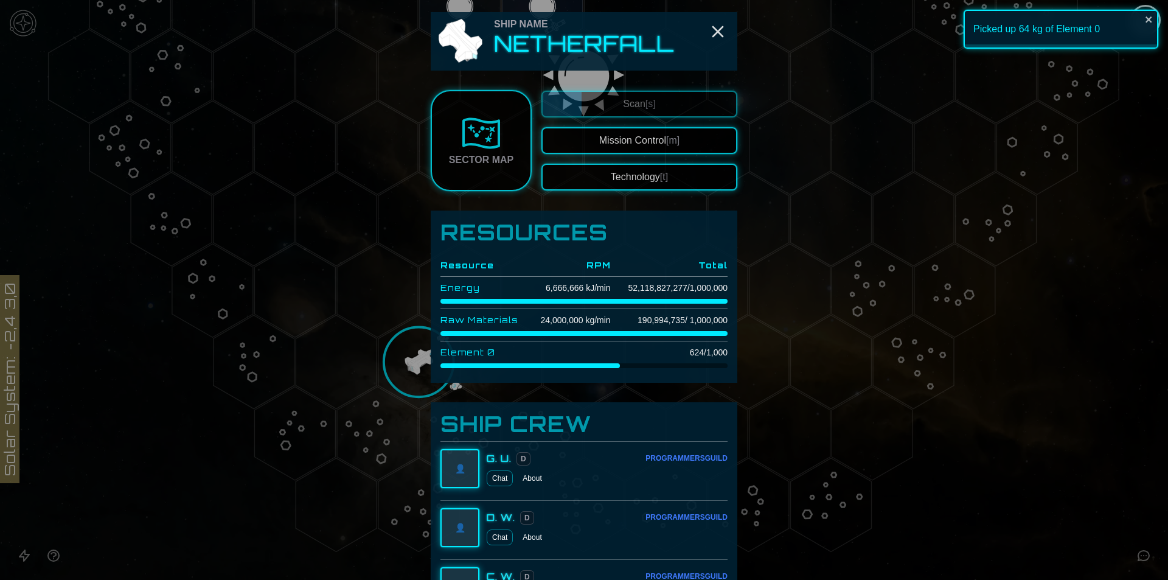
click at [1148, 515] on div at bounding box center [584, 290] width 1168 height 580
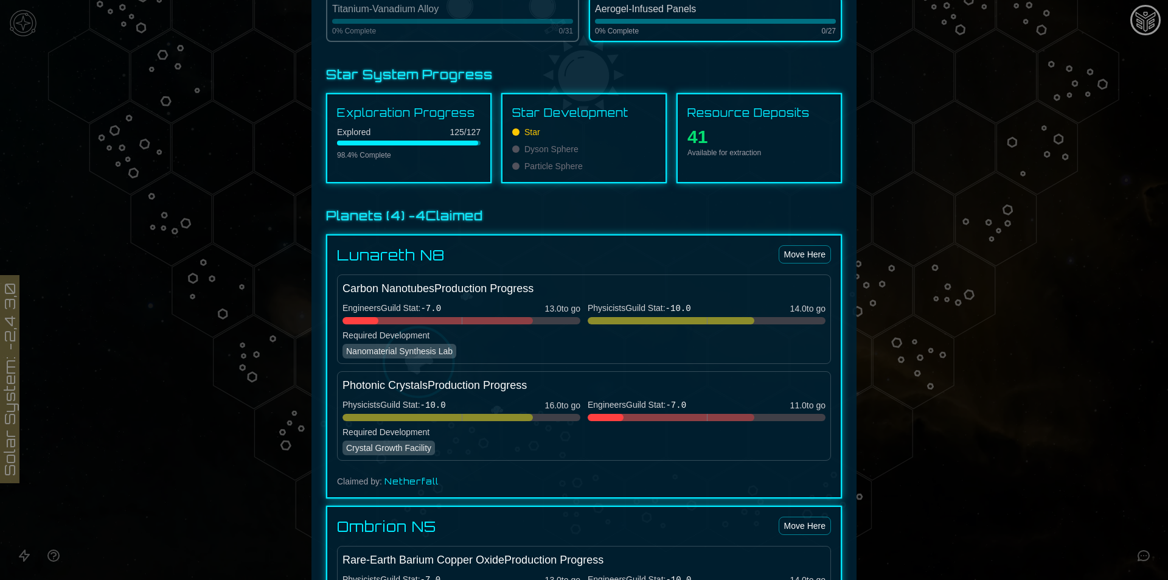
scroll to position [304, 0]
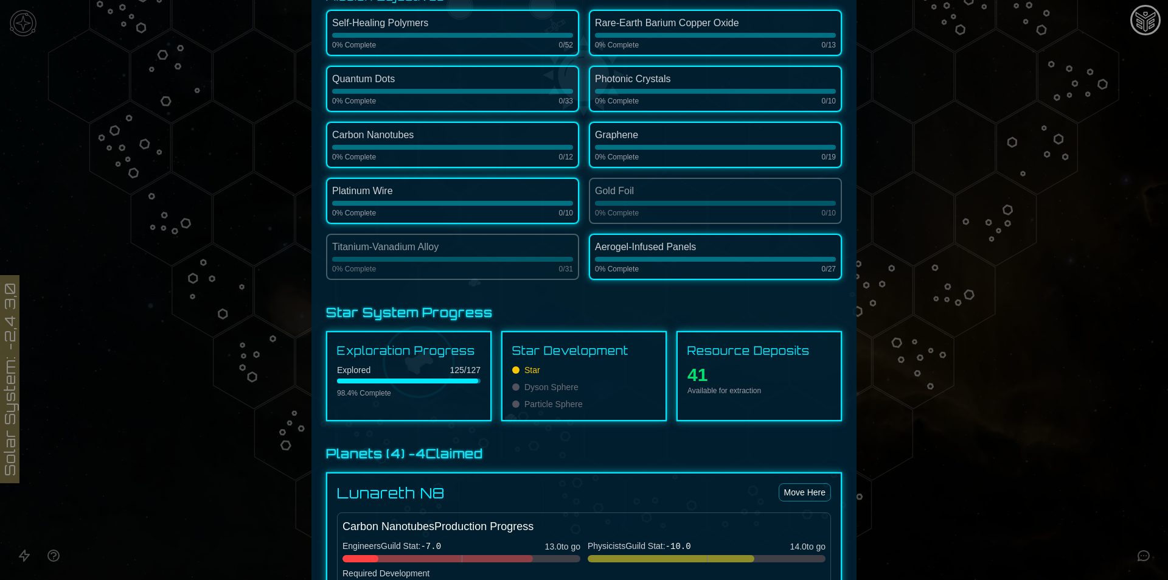
click at [1058, 481] on div at bounding box center [584, 290] width 1168 height 580
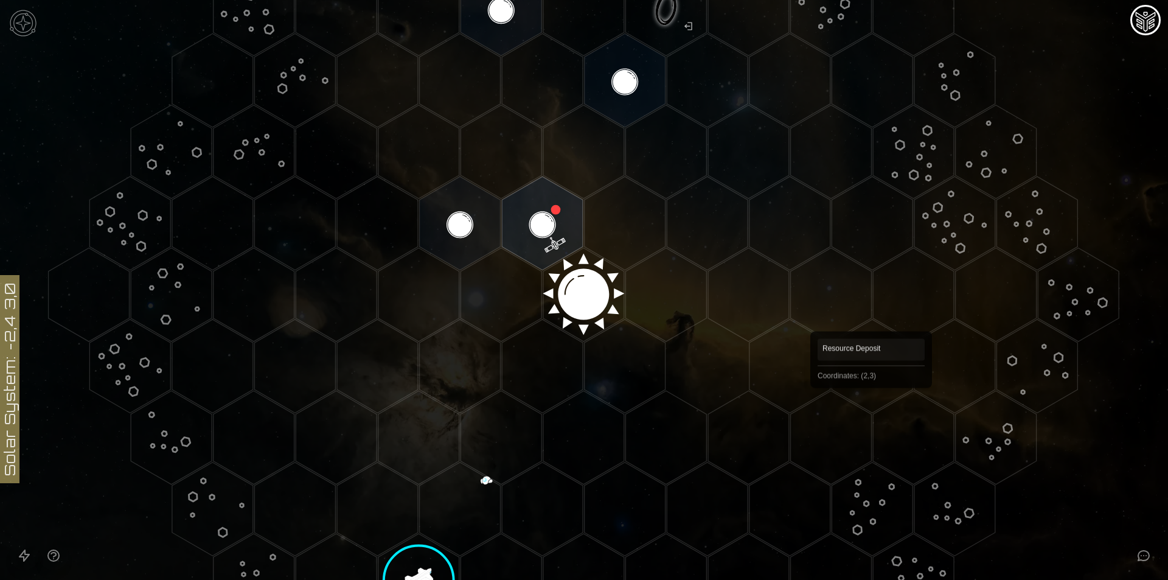
scroll to position [71, 0]
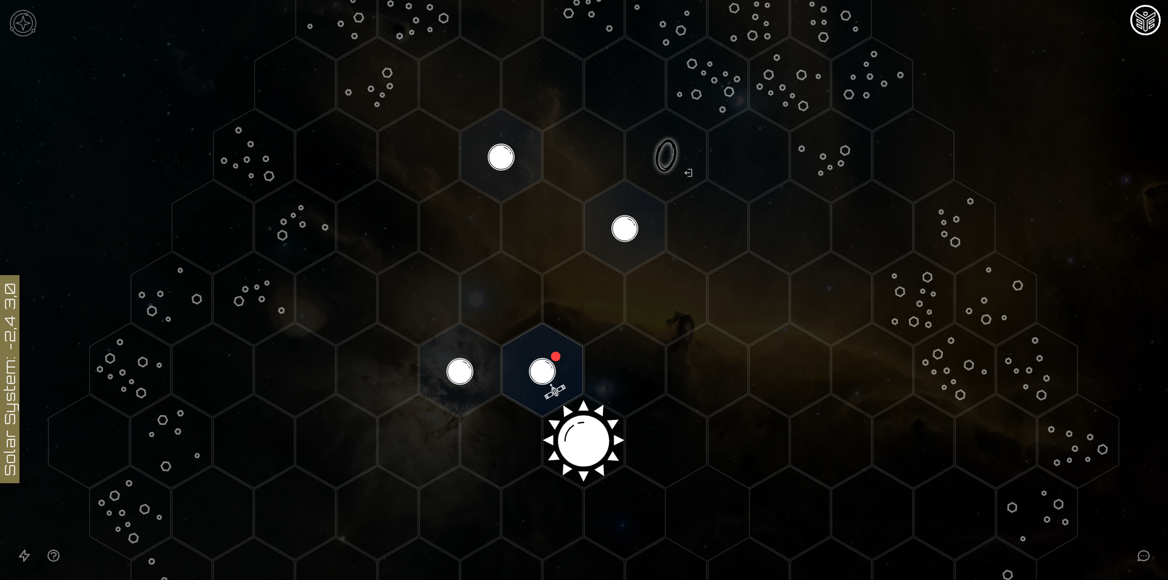
click at [452, 353] on polygon "Hex at coordinates -1,-1, clickable" at bounding box center [460, 370] width 81 height 94
click at [452, 353] on image at bounding box center [459, 369] width 95 height 95
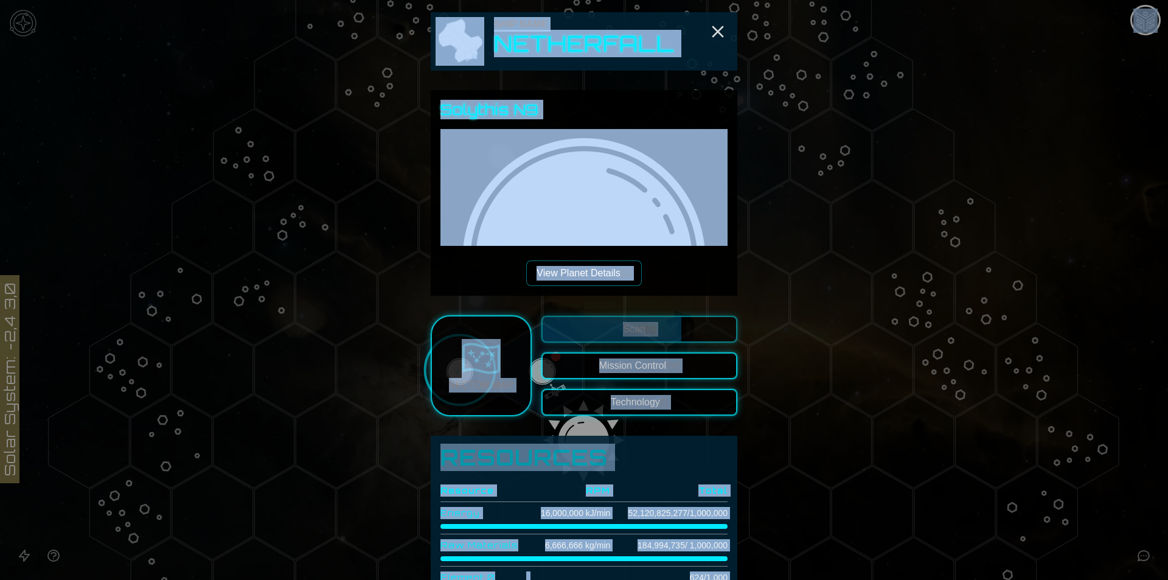
click at [681, 279] on div "Solythis N9 View Planet Details [p]" at bounding box center [583, 193] width 287 height 186
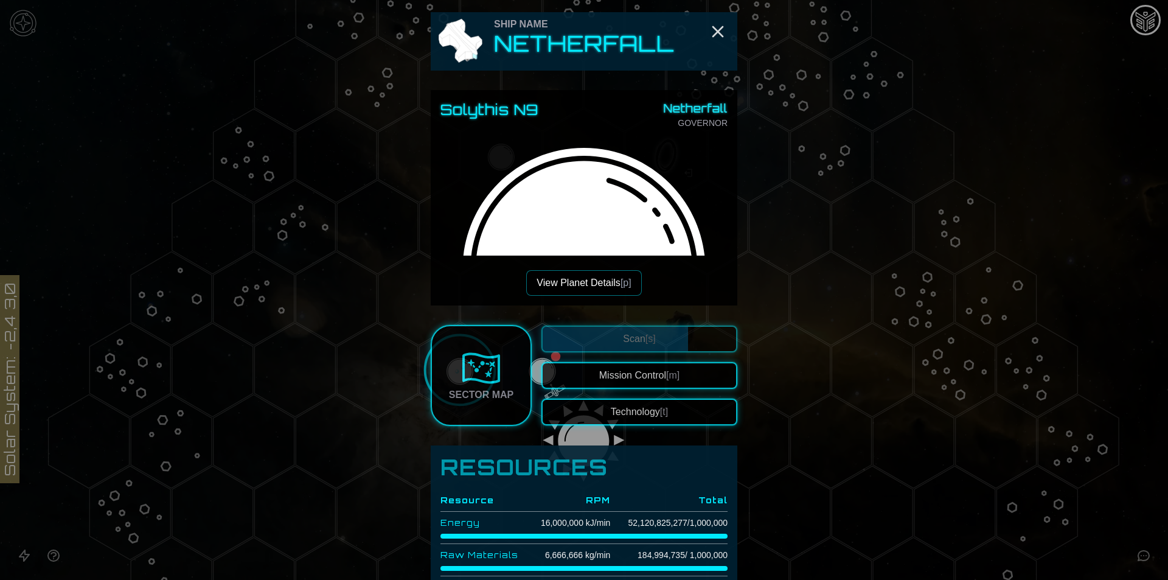
click at [614, 283] on button "View Planet Details [p]" at bounding box center [583, 283] width 115 height 26
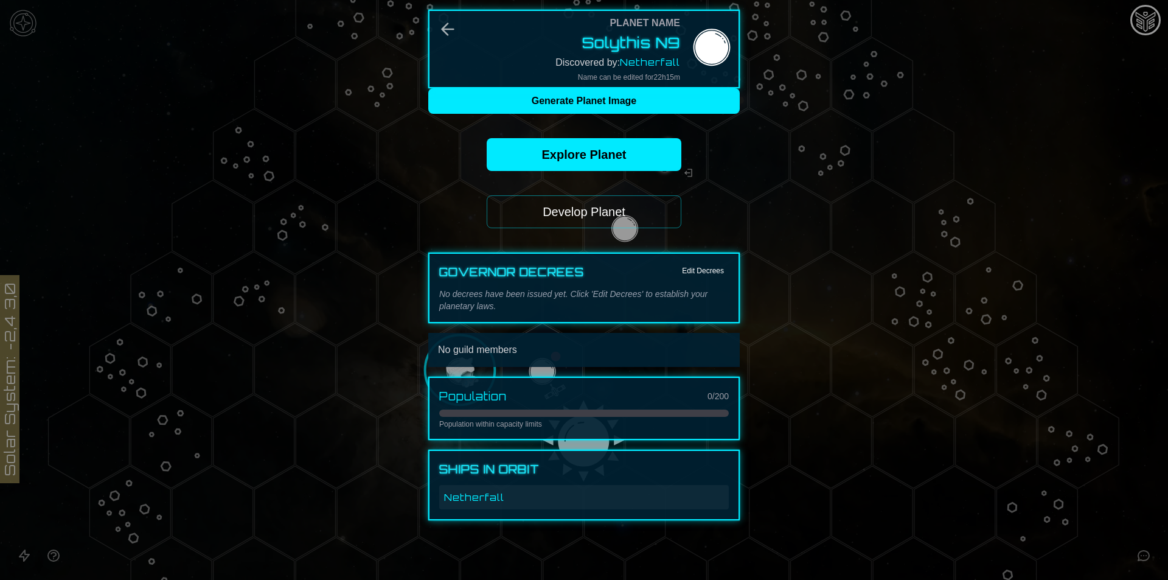
click at [589, 226] on button "Develop Planet" at bounding box center [584, 211] width 195 height 33
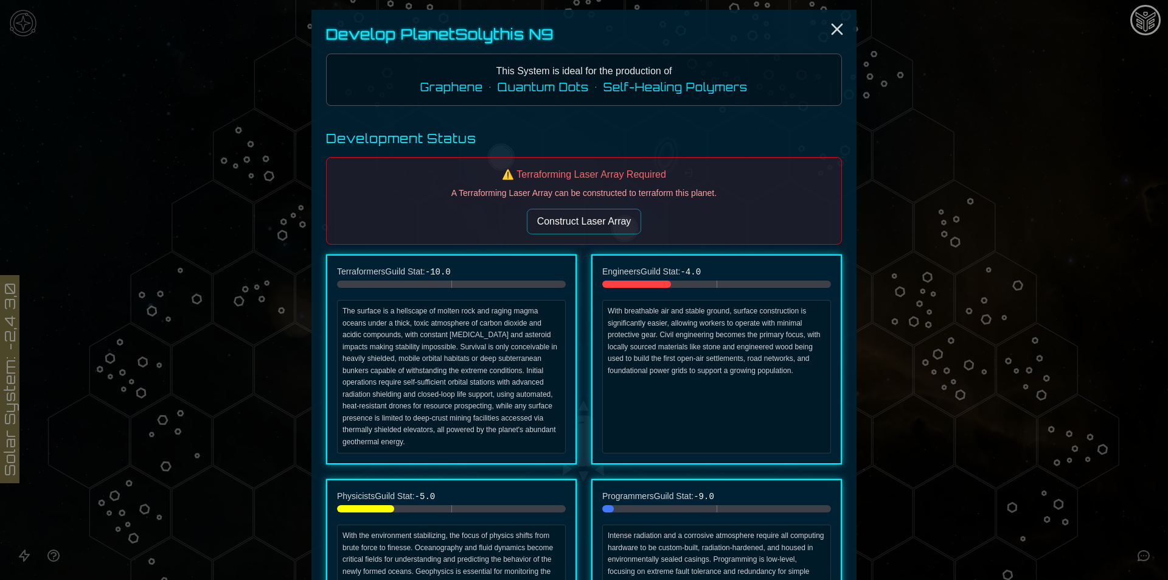
click at [529, 89] on span "Quantum Dots •" at bounding box center [551, 86] width 106 height 13
click at [698, 261] on div "Engineers Guild Stat: -4.0 With breathable air and stable ground, surface const…" at bounding box center [716, 359] width 251 height 210
click at [838, 21] on icon "Close" at bounding box center [836, 28] width 19 height 19
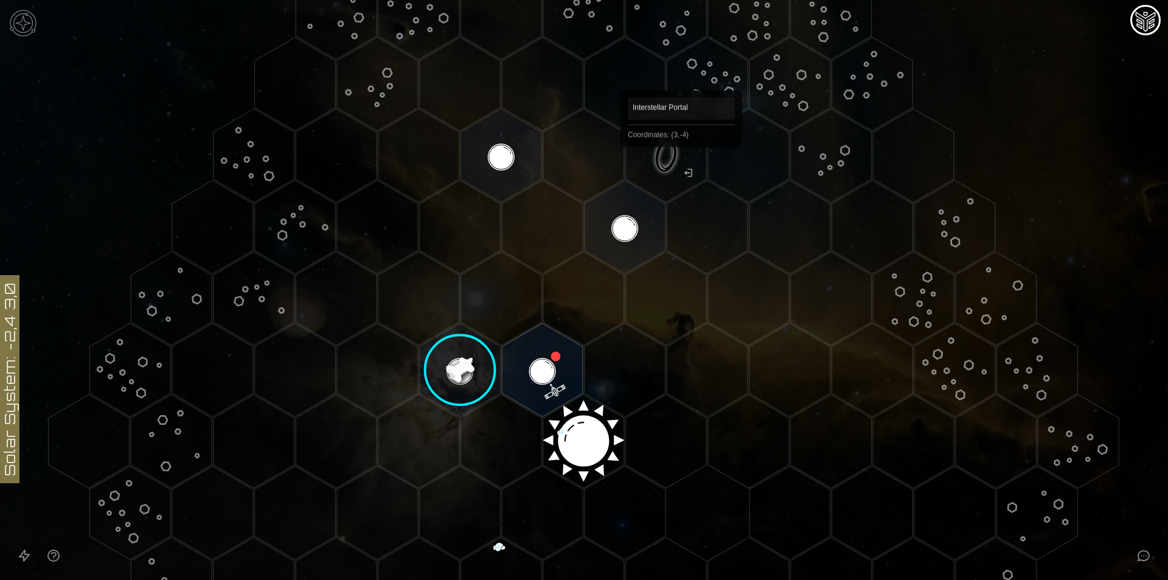
click at [681, 164] on polygon "Hex at coordinates 3,-4, clickable" at bounding box center [665, 156] width 81 height 94
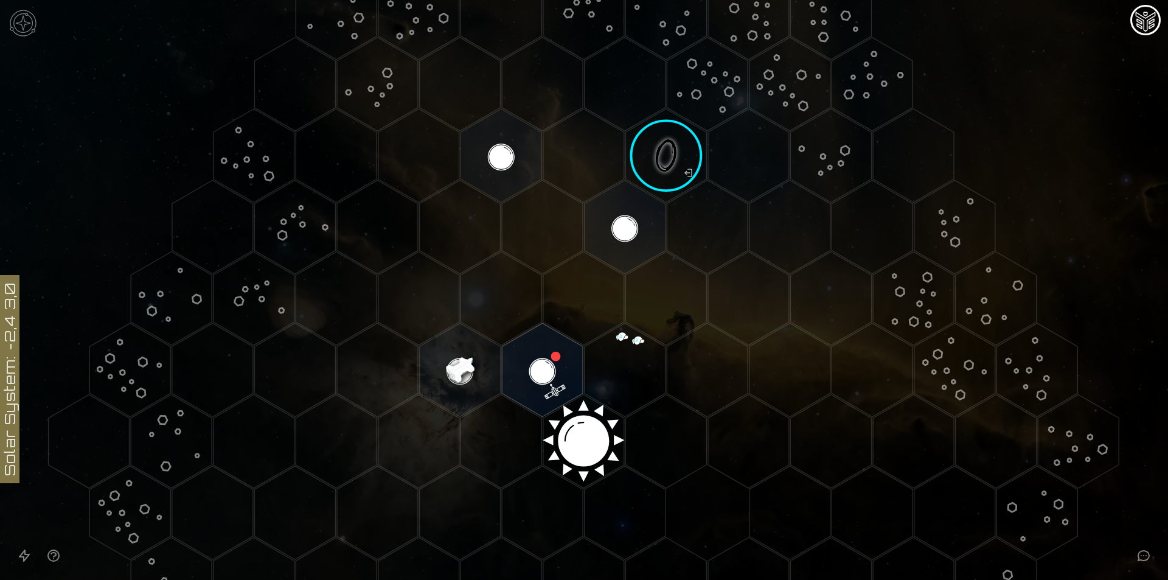
click at [681, 164] on image at bounding box center [666, 155] width 95 height 95
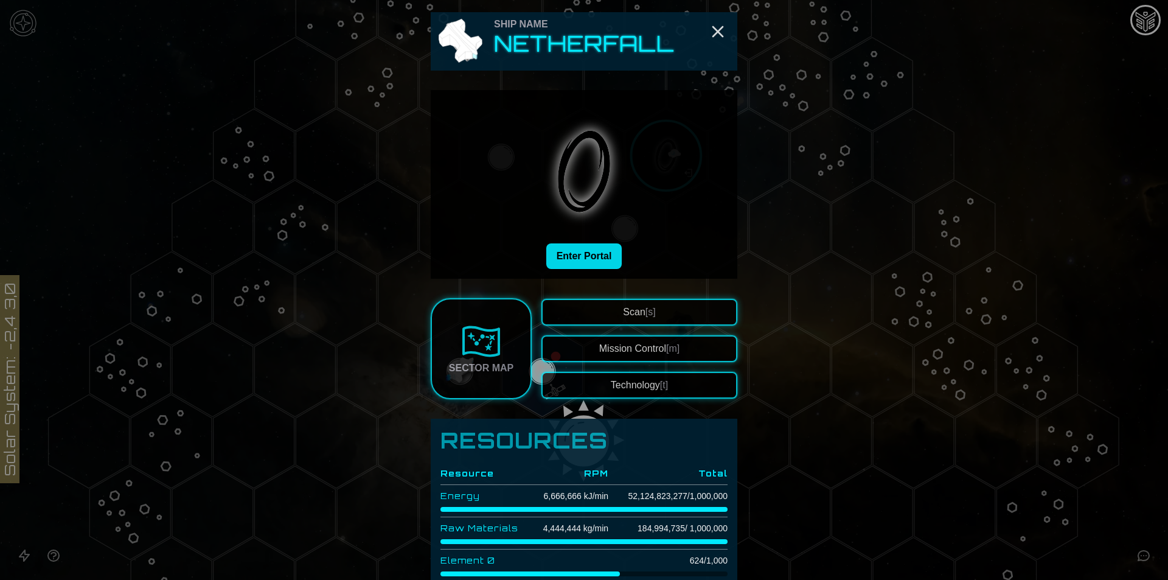
click at [595, 252] on button "Enter Portal" at bounding box center [584, 256] width 76 height 26
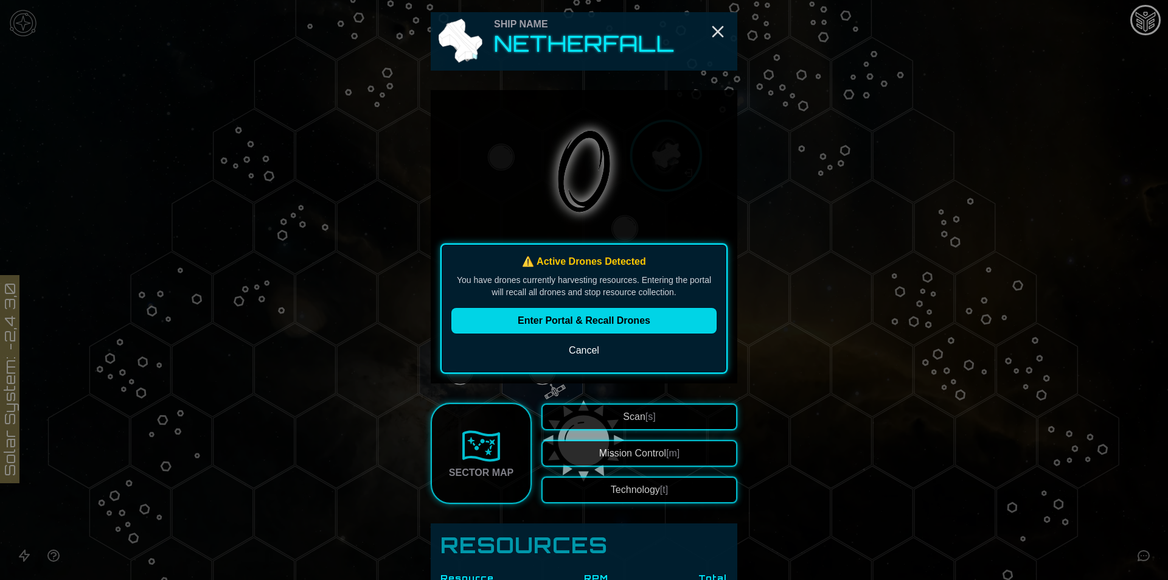
click at [625, 318] on button "Enter Portal & Recall Drones" at bounding box center [583, 321] width 265 height 26
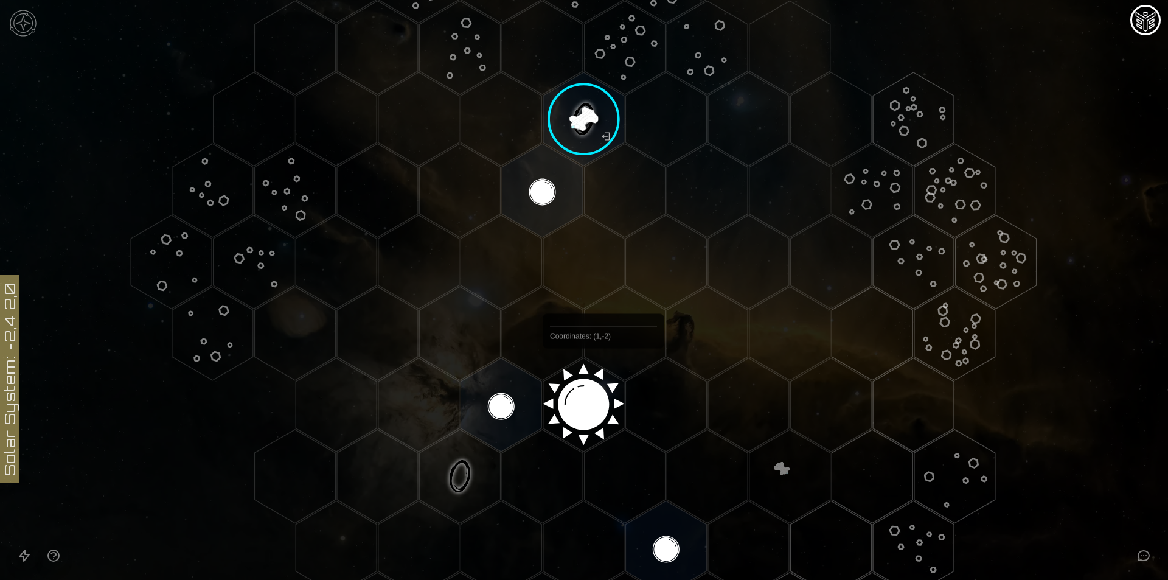
scroll to position [182, 0]
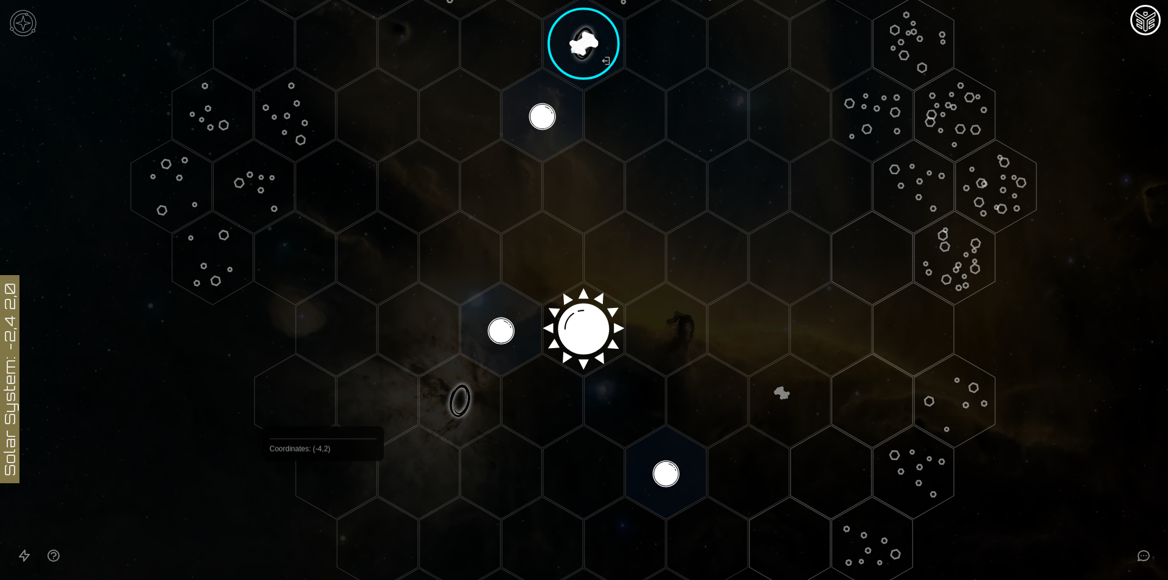
click at [308, 491] on polygon "Hex at coordinates -4,2, clickable" at bounding box center [336, 472] width 81 height 94
click at [327, 480] on polygon "Hex at coordinates -4,2, clickable" at bounding box center [336, 472] width 81 height 94
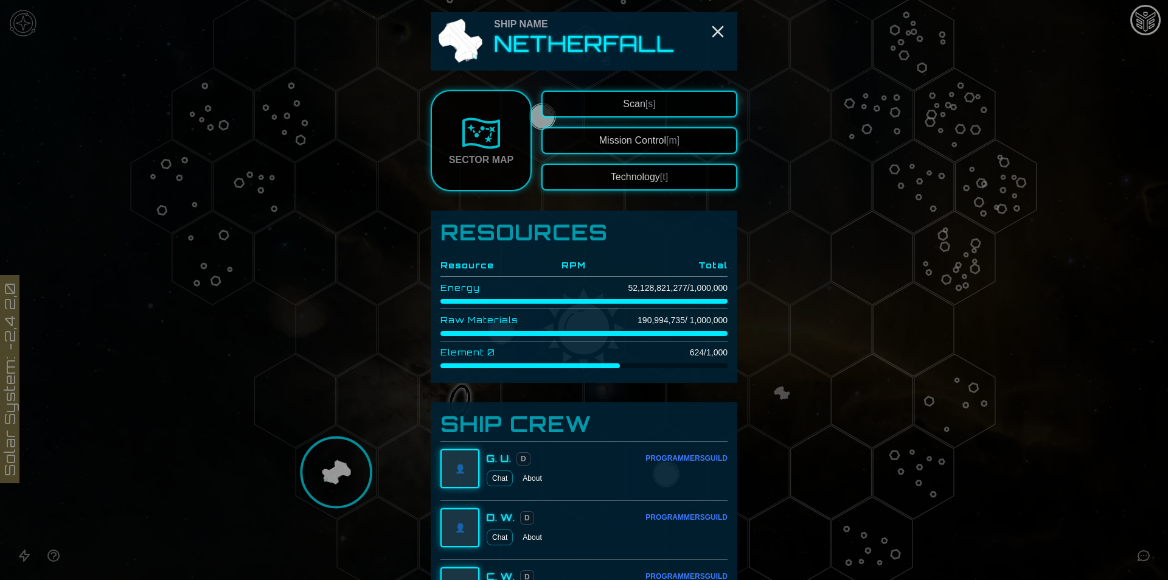
click at [616, 101] on button "Scan [s]" at bounding box center [639, 104] width 196 height 27
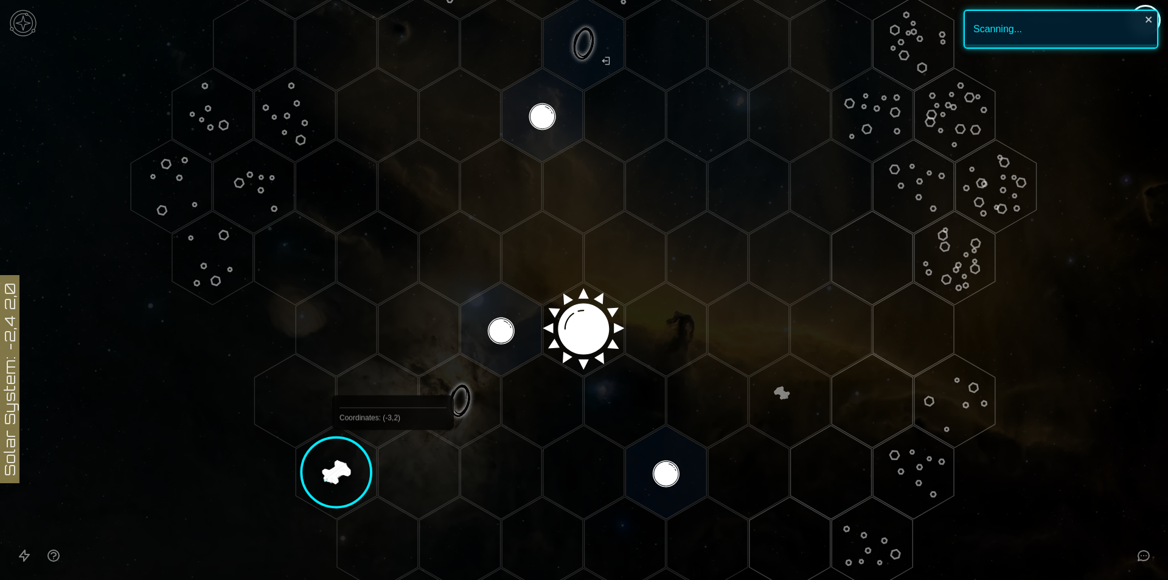
click at [340, 462] on polygon "Hex at coordinates -4,2, clickable" at bounding box center [336, 472] width 81 height 94
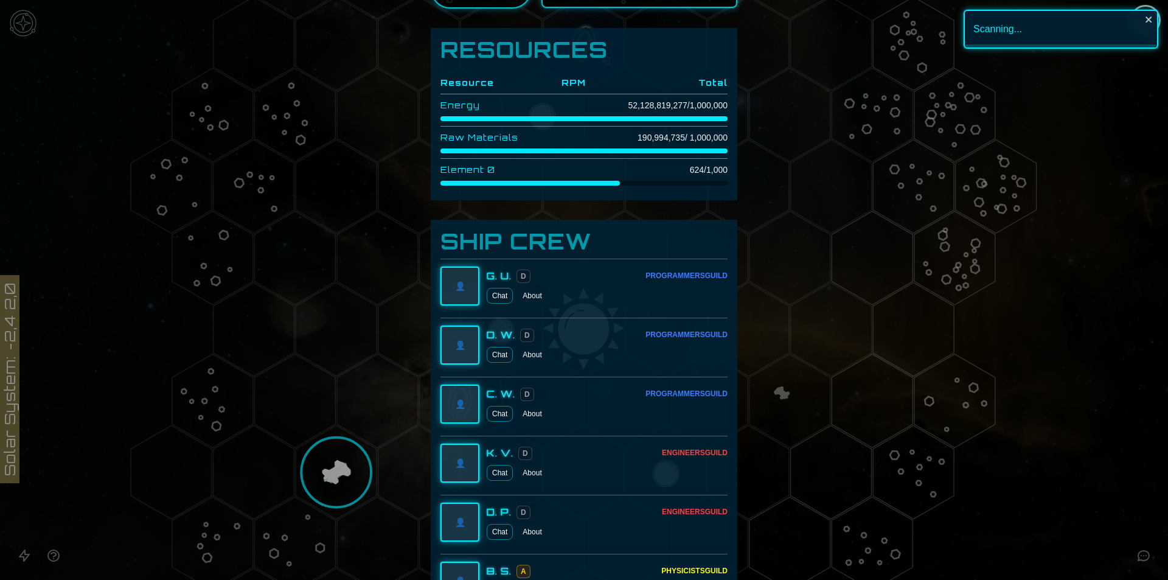
scroll to position [690, 0]
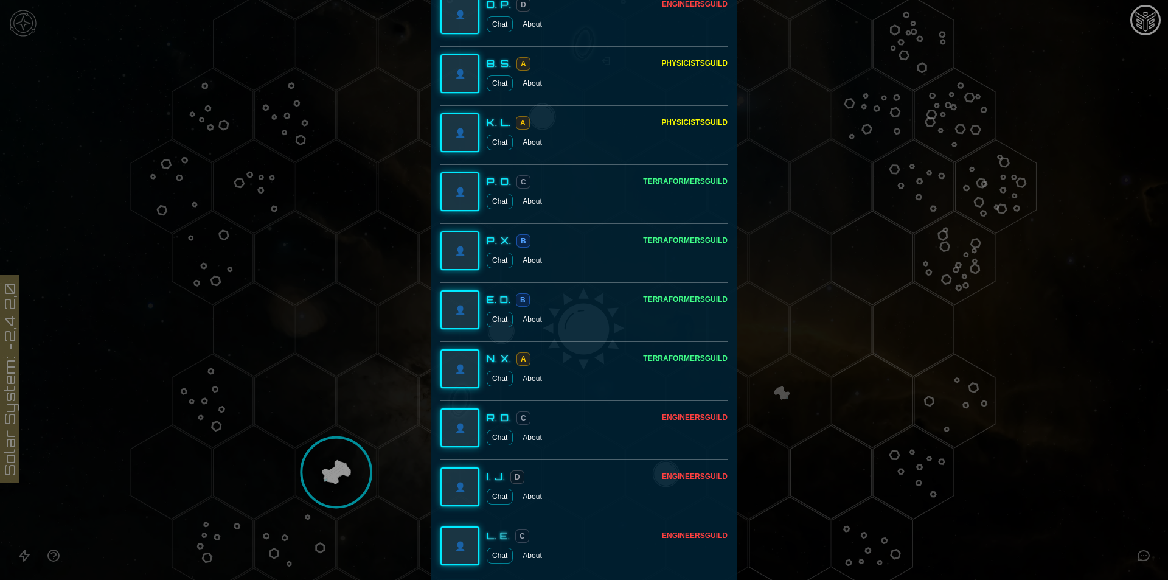
click at [123, 415] on div at bounding box center [584, 290] width 1168 height 580
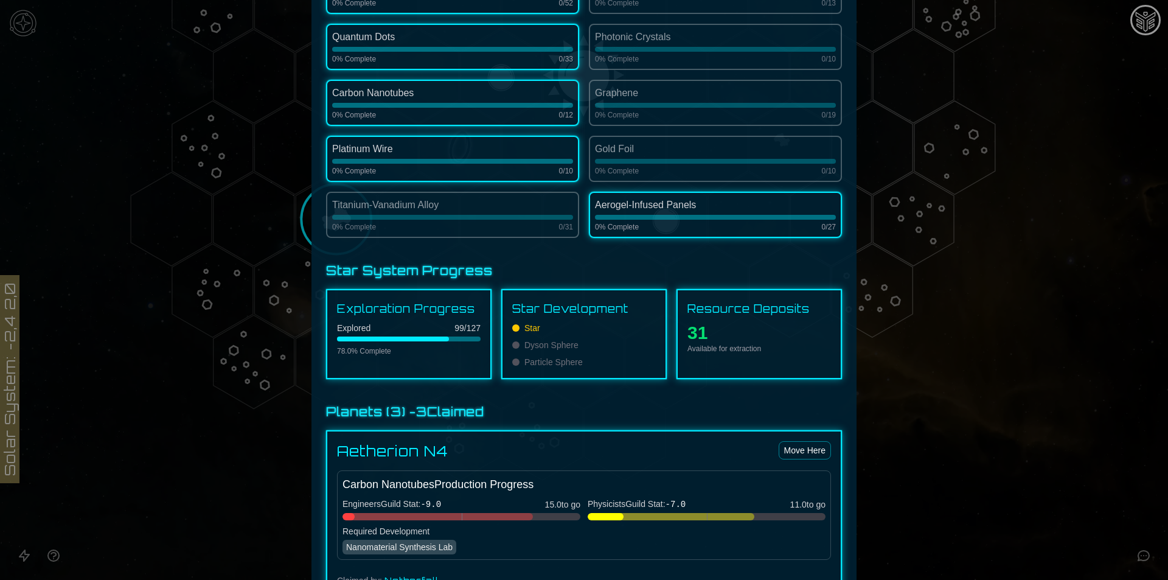
scroll to position [547, 0]
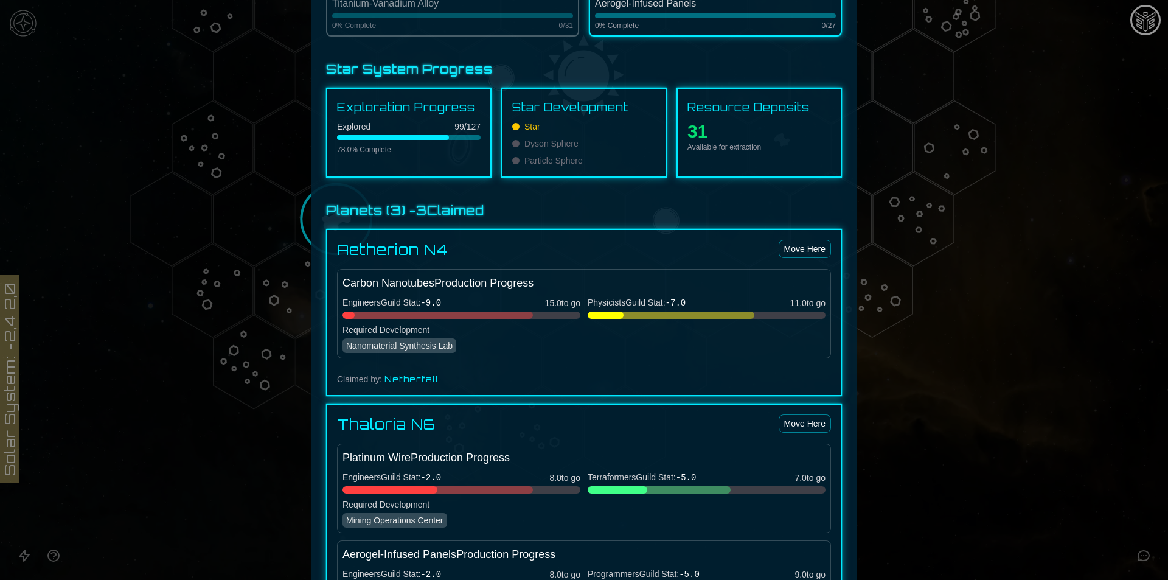
click at [396, 350] on div "Nanomaterial Synthesis Lab" at bounding box center [399, 345] width 114 height 15
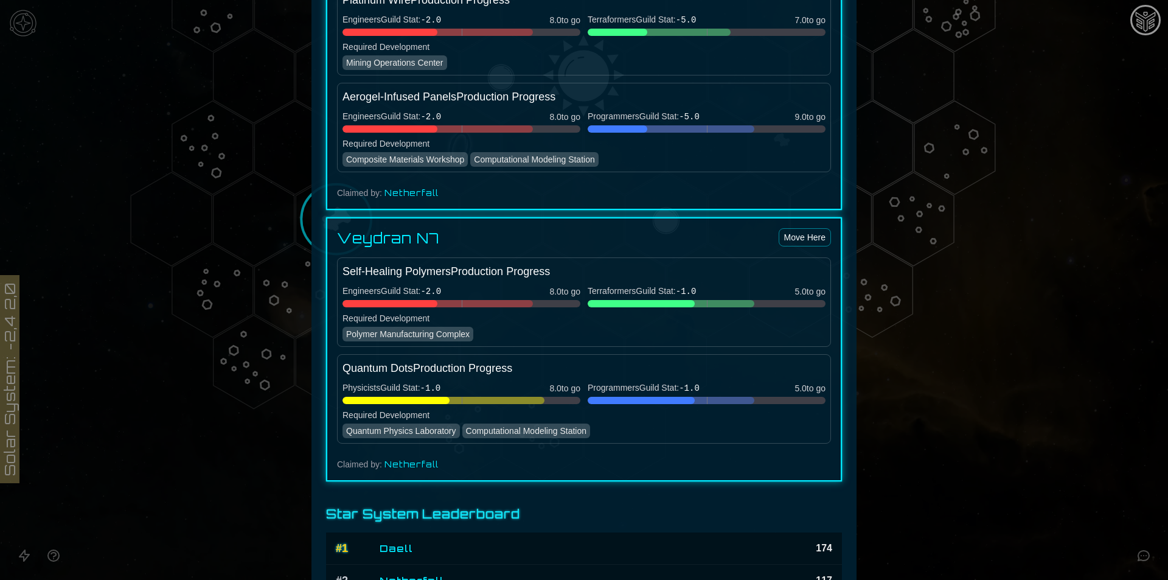
scroll to position [1095, 0]
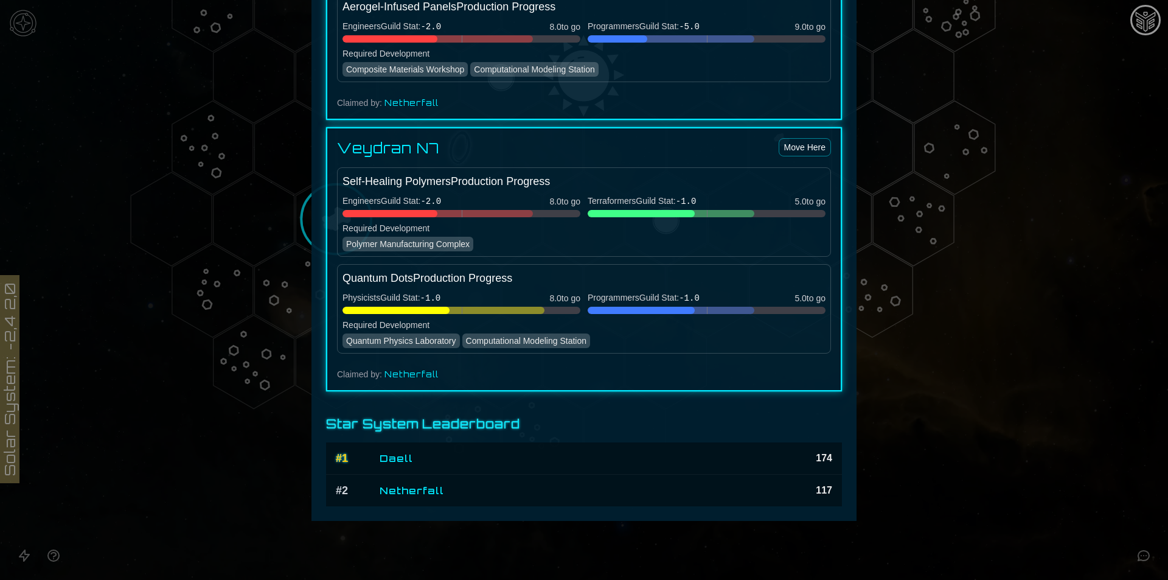
click at [1103, 390] on div at bounding box center [584, 290] width 1168 height 580
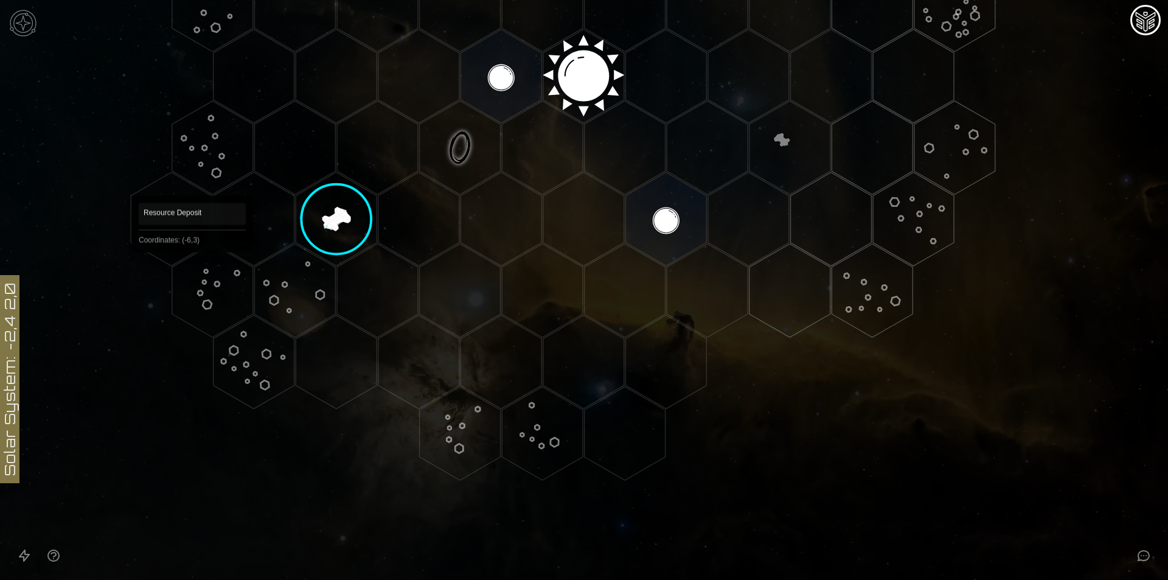
click at [192, 269] on polygon "Hex at coordinates -6,3, clickable" at bounding box center [212, 291] width 81 height 94
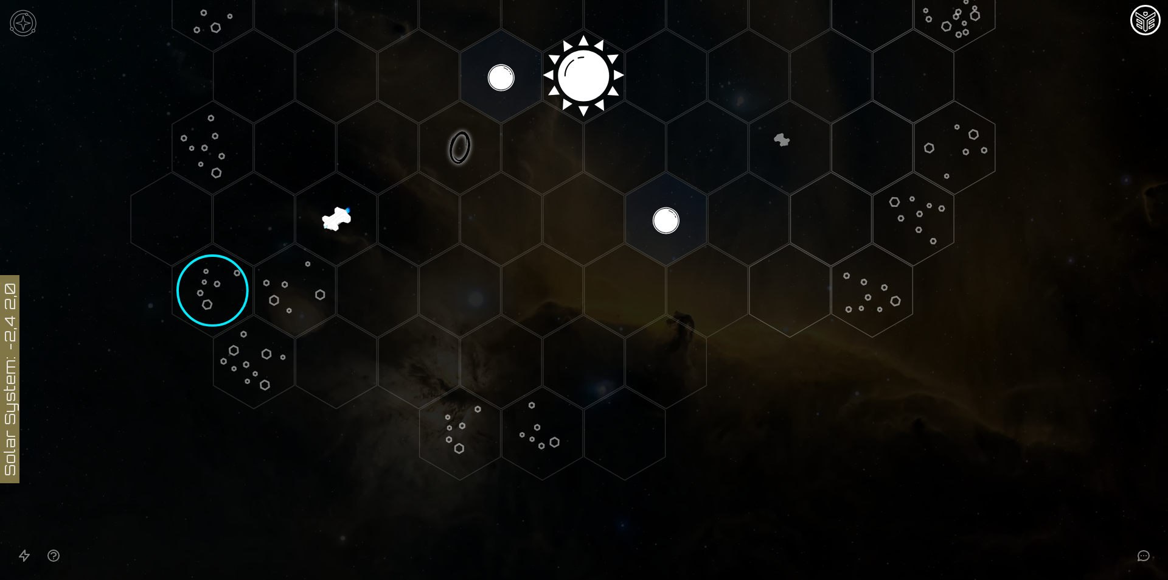
click at [192, 269] on image at bounding box center [212, 290] width 113 height 113
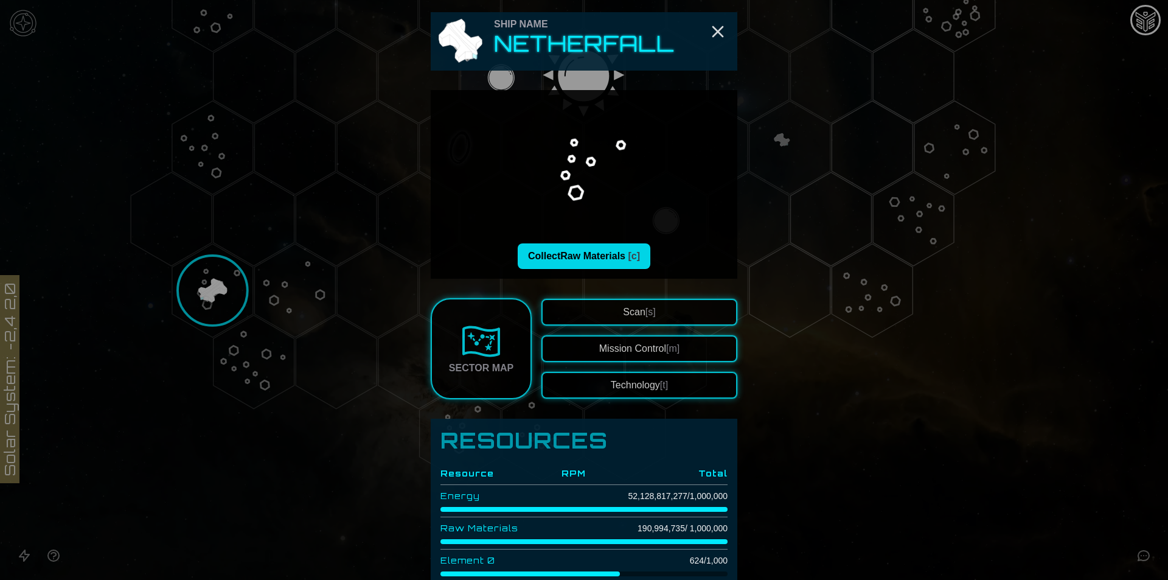
click at [611, 246] on button "Collect Raw Materials [c]" at bounding box center [584, 256] width 133 height 26
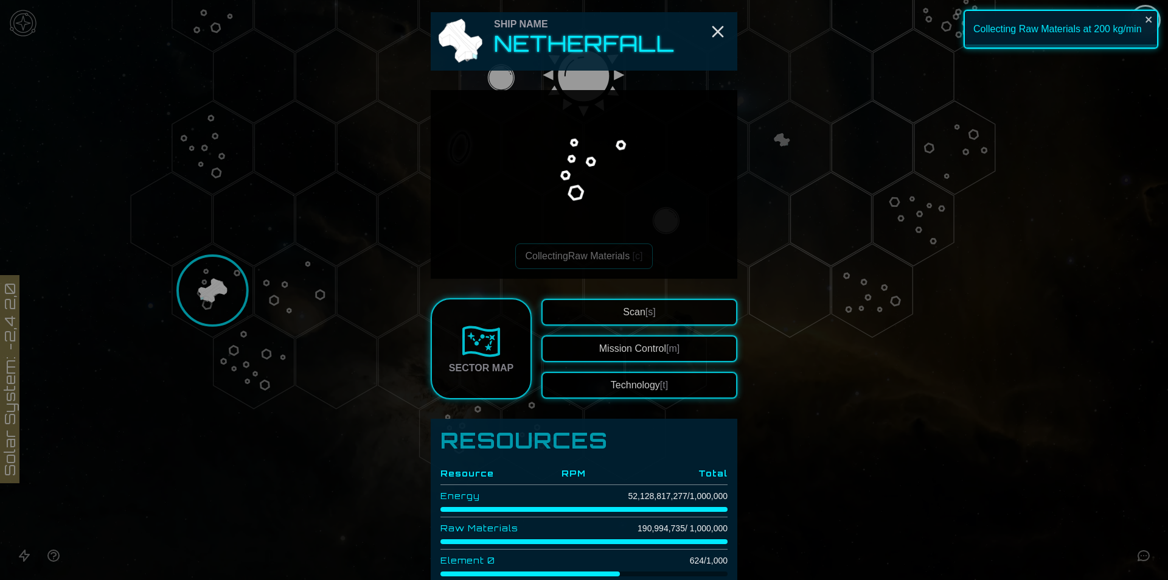
click at [988, 395] on div at bounding box center [584, 290] width 1168 height 580
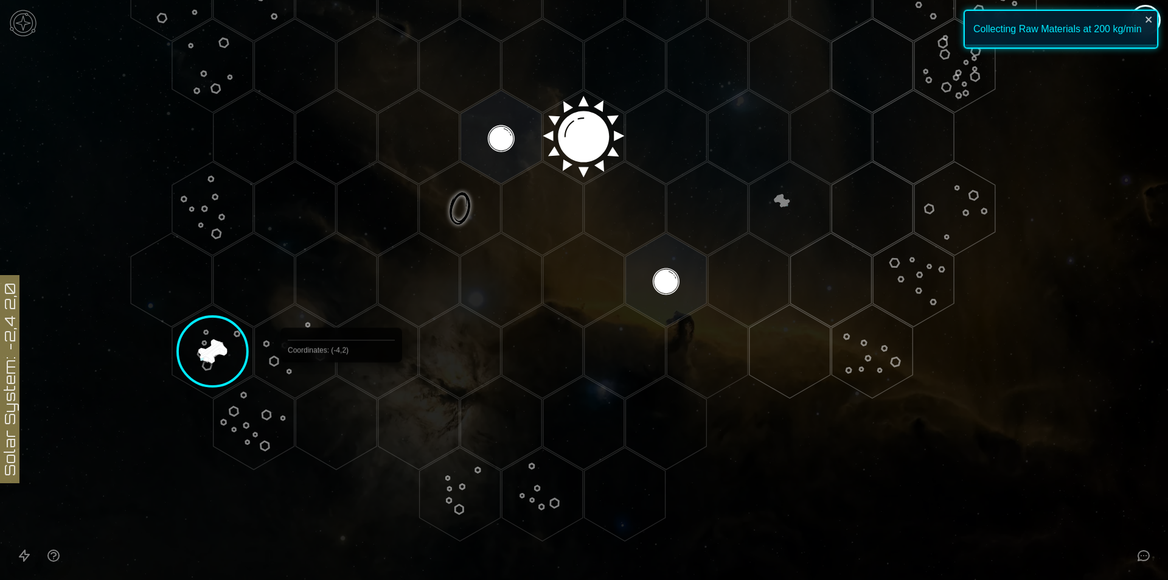
scroll to position [71, 0]
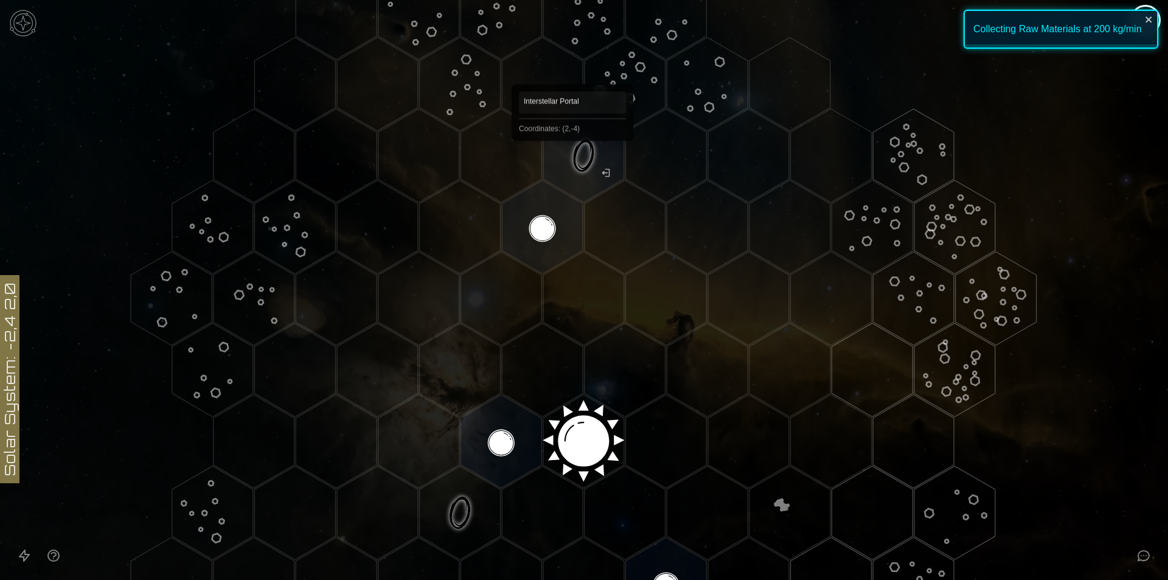
click at [572, 158] on polygon "Hex at coordinates 2,-4, clickable" at bounding box center [583, 156] width 81 height 94
click at [572, 158] on image at bounding box center [583, 155] width 95 height 95
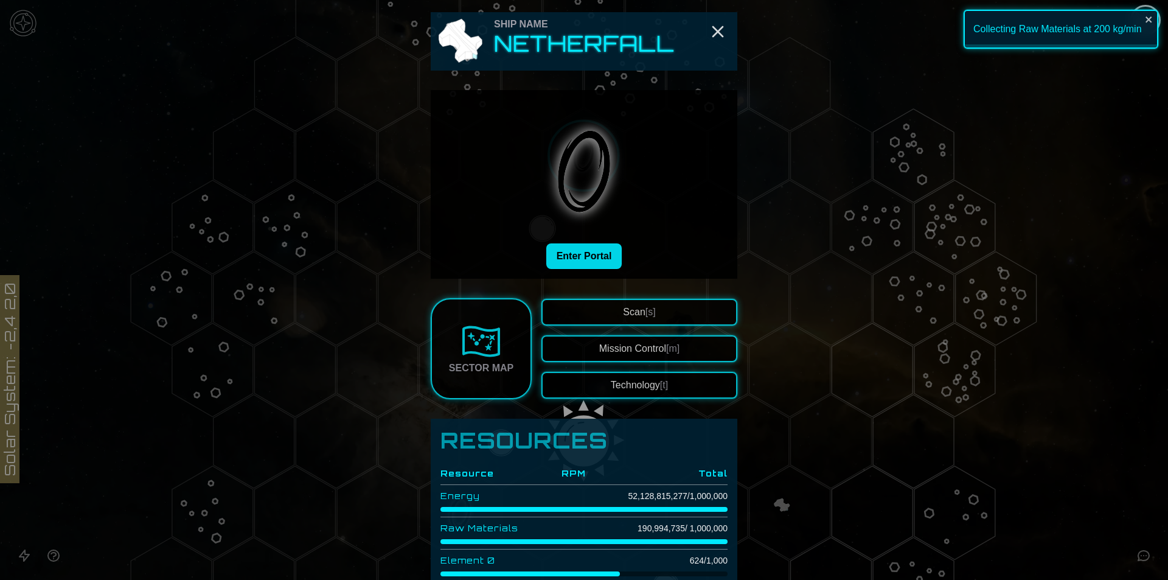
click at [595, 251] on button "Enter Portal" at bounding box center [584, 256] width 76 height 26
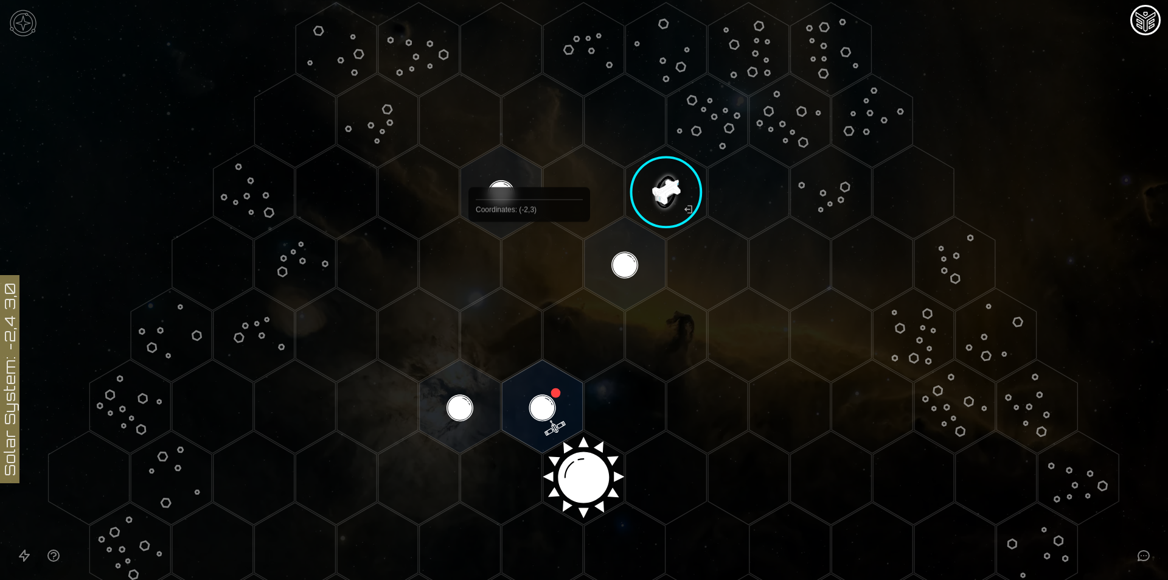
scroll to position [0, 0]
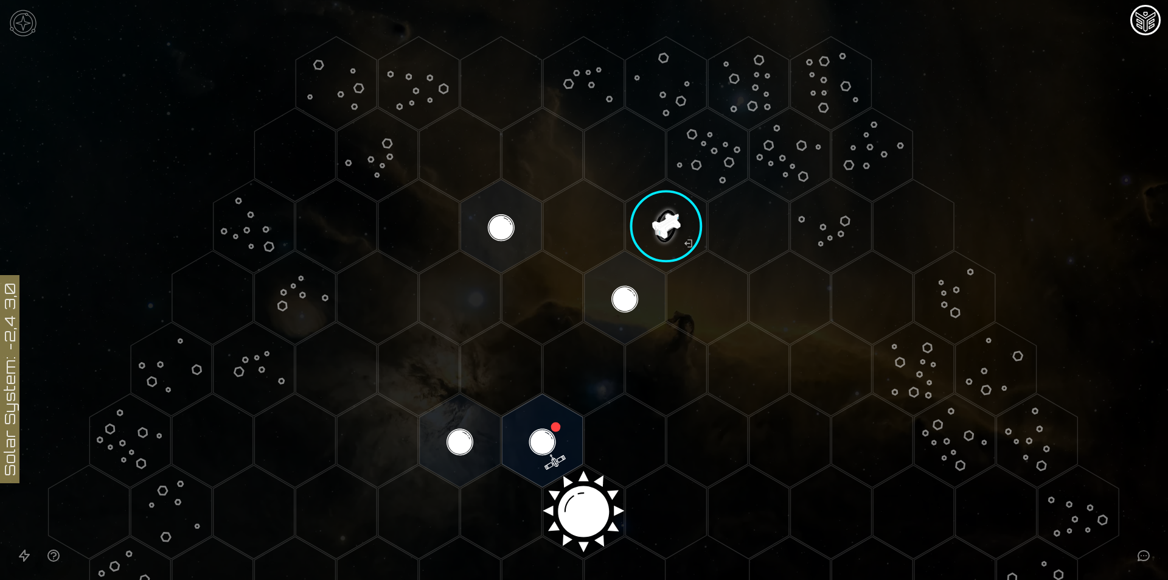
click at [659, 232] on image at bounding box center [666, 225] width 95 height 95
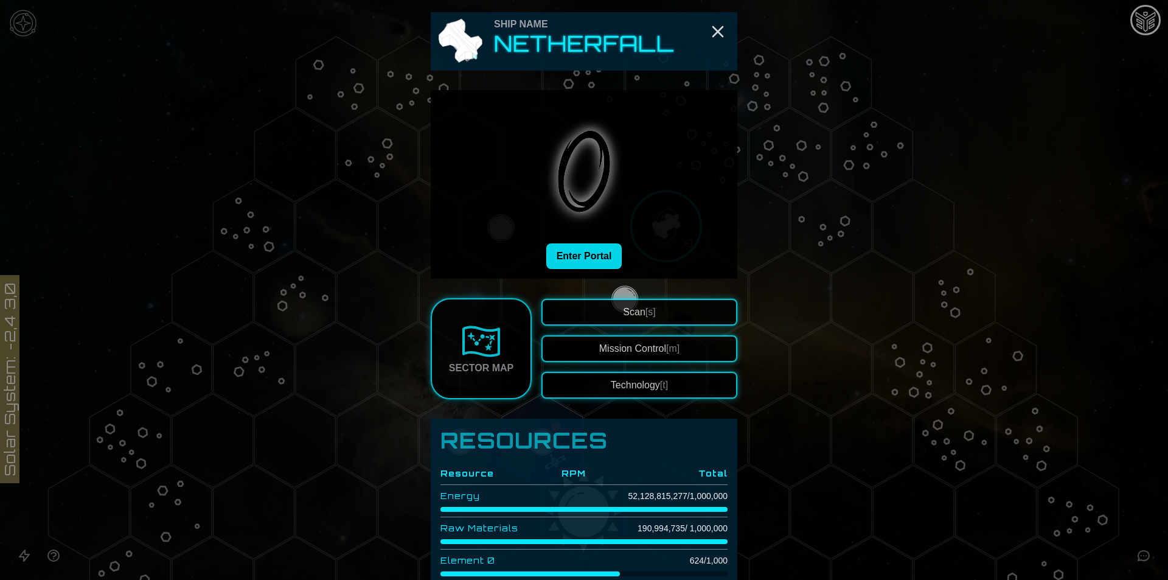
click at [604, 260] on button "Enter Portal" at bounding box center [584, 256] width 76 height 26
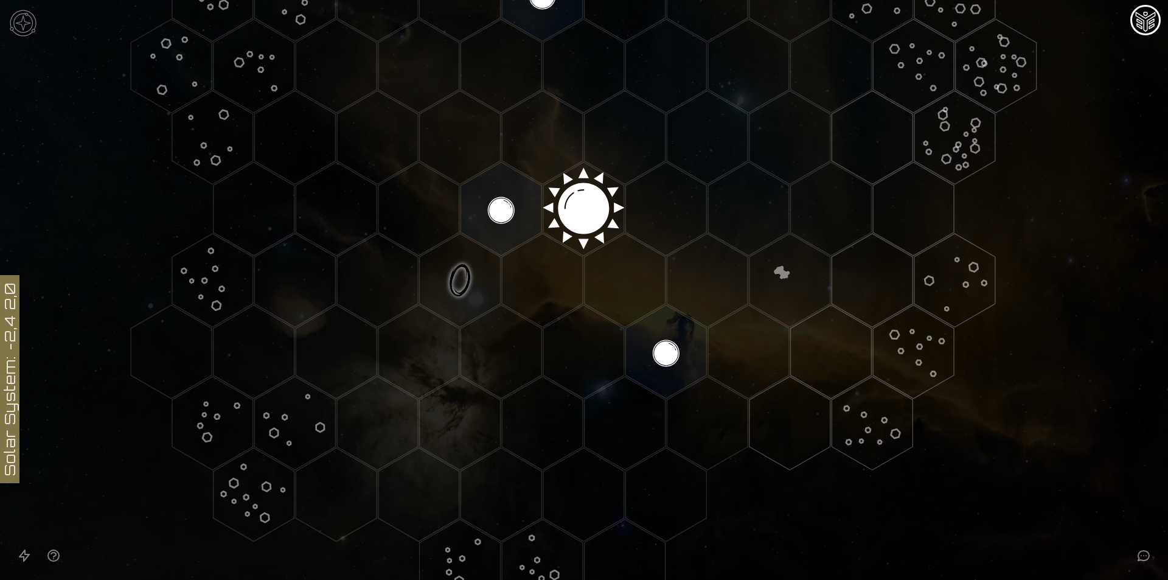
scroll to position [304, 0]
click at [463, 276] on polygon "Hex at coordinates -2,1, clickable" at bounding box center [460, 279] width 81 height 94
click at [463, 276] on image at bounding box center [459, 278] width 95 height 95
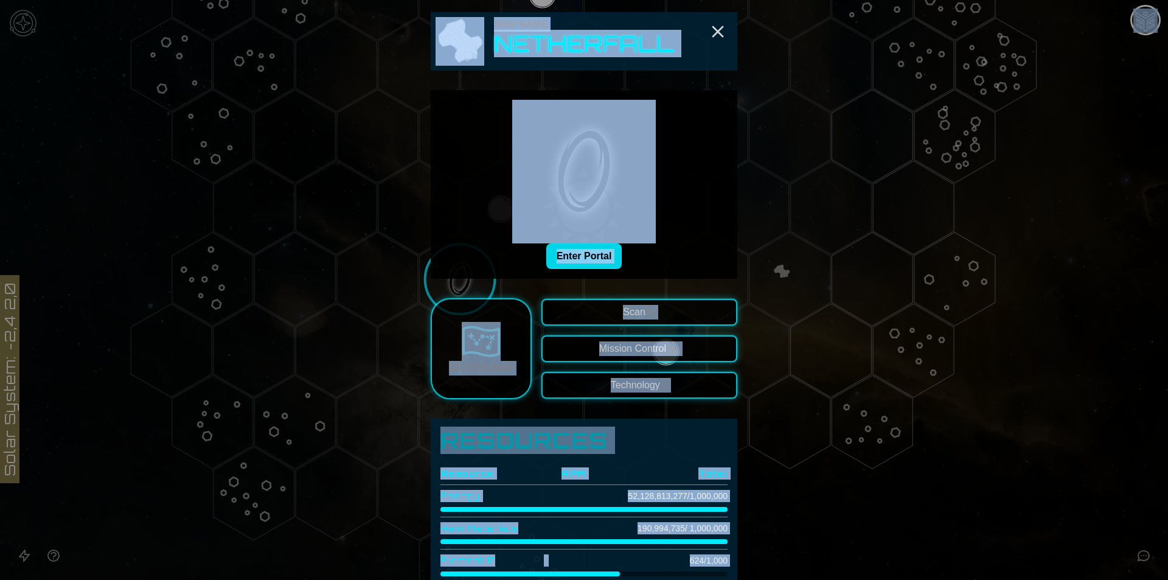
click at [551, 254] on button "Enter Portal" at bounding box center [584, 256] width 76 height 26
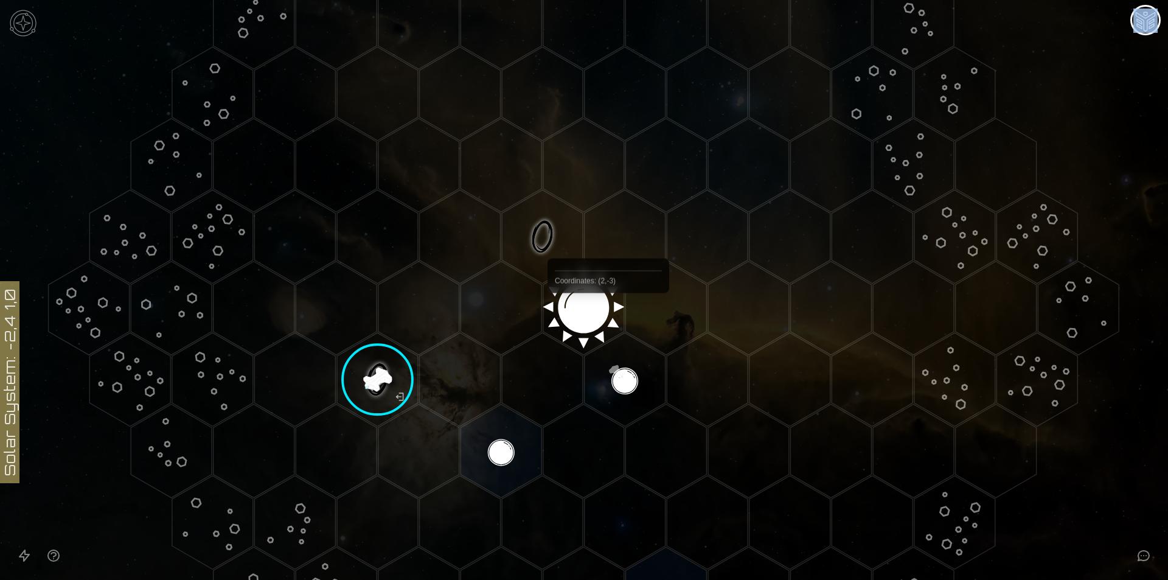
scroll to position [365, 0]
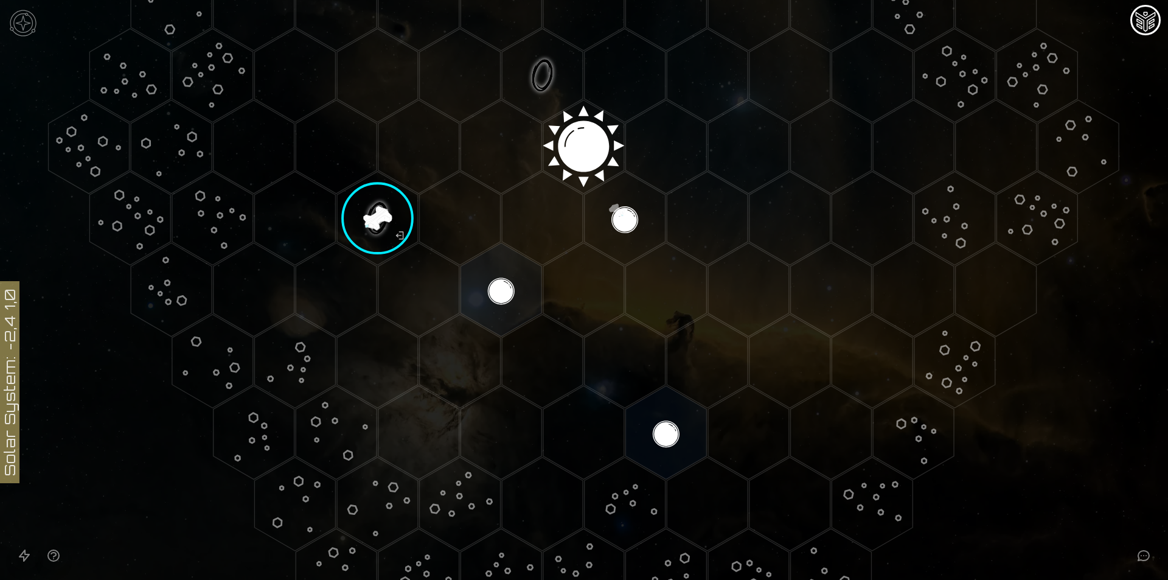
click at [1129, 68] on icon at bounding box center [584, 147] width 1168 height 1024
click at [616, 182] on polygon "Hex at coordinates 0,1, clickable" at bounding box center [624, 219] width 81 height 94
click at [615, 209] on image at bounding box center [624, 217] width 95 height 95
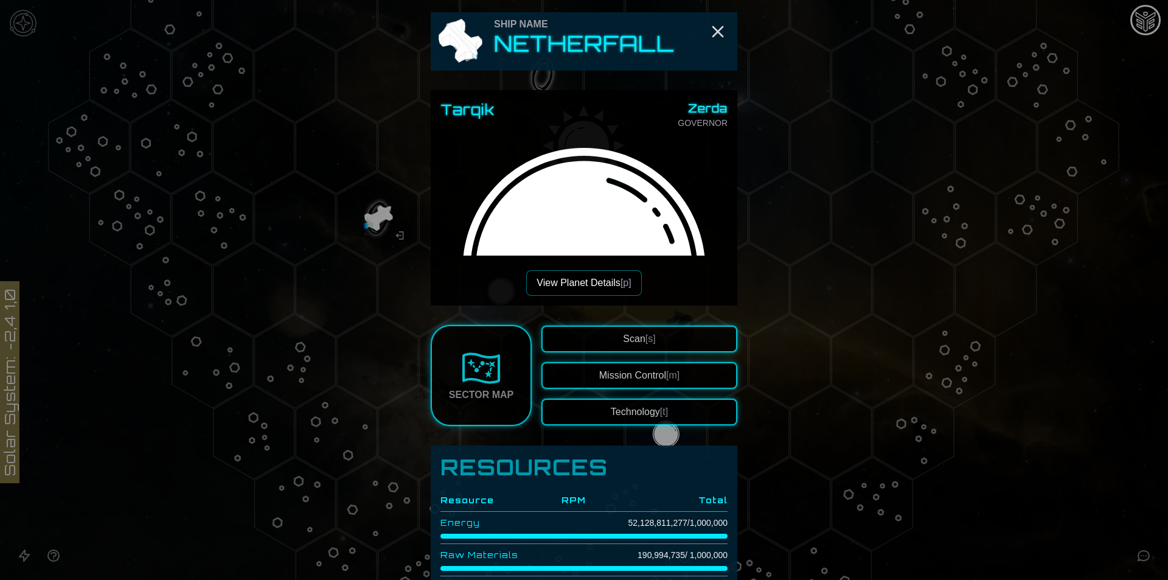
click at [619, 291] on button "View Planet Details [p]" at bounding box center [583, 283] width 115 height 26
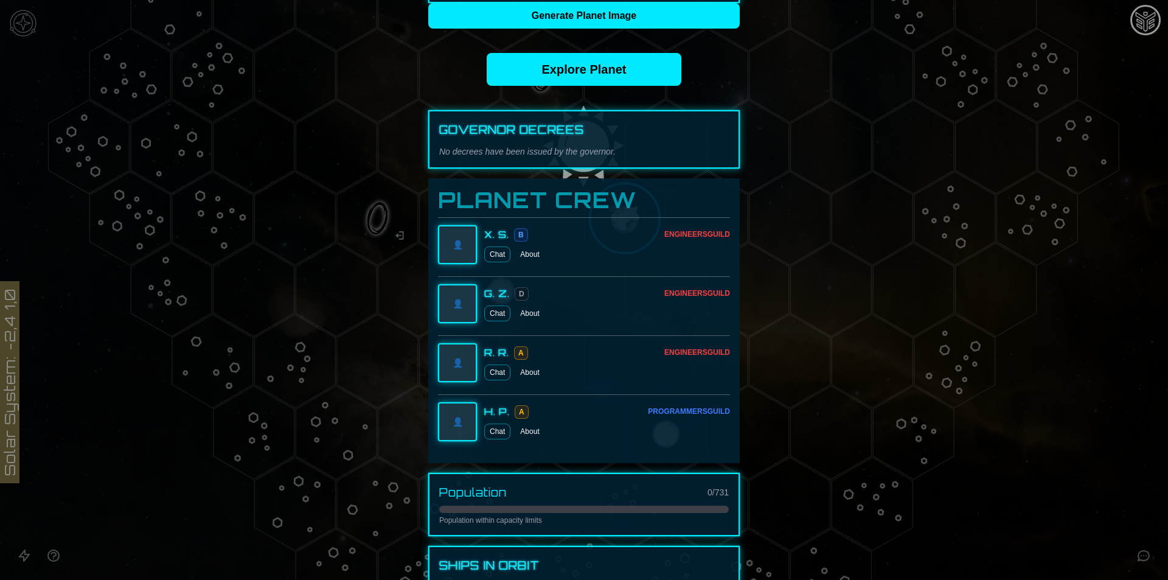
scroll to position [0, 0]
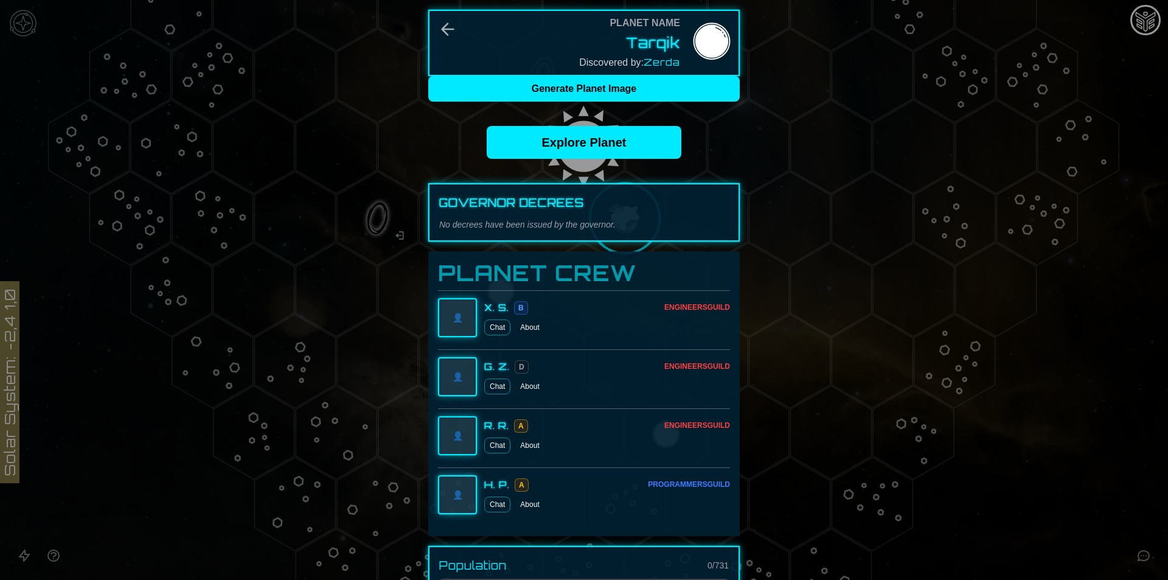
click at [782, 223] on div at bounding box center [584, 290] width 1168 height 580
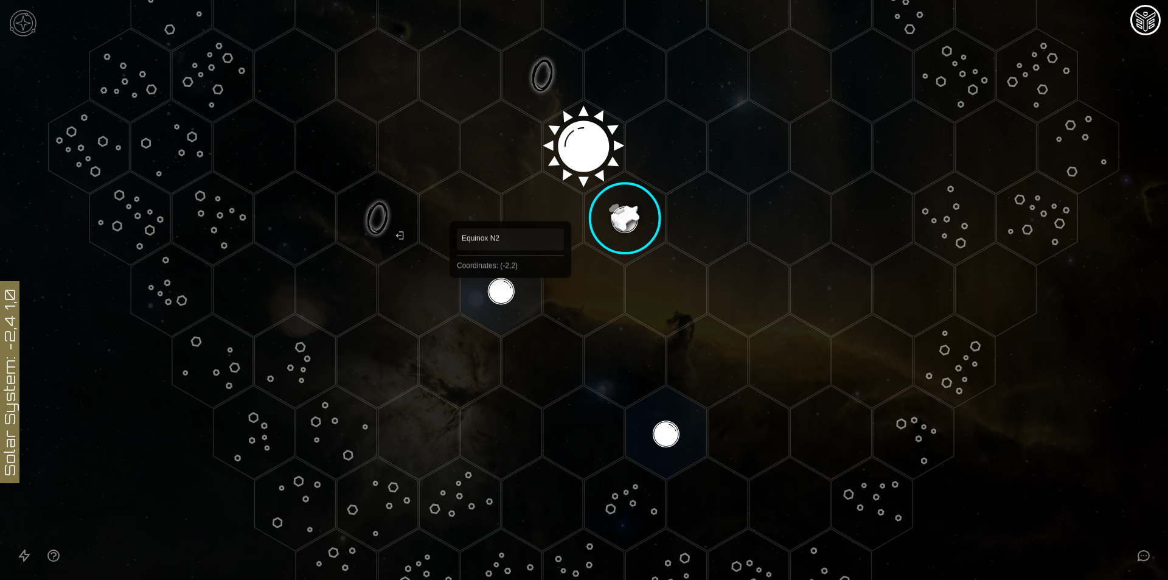
click at [510, 295] on polygon "Hex at coordinates -2,2, clickable" at bounding box center [500, 290] width 81 height 94
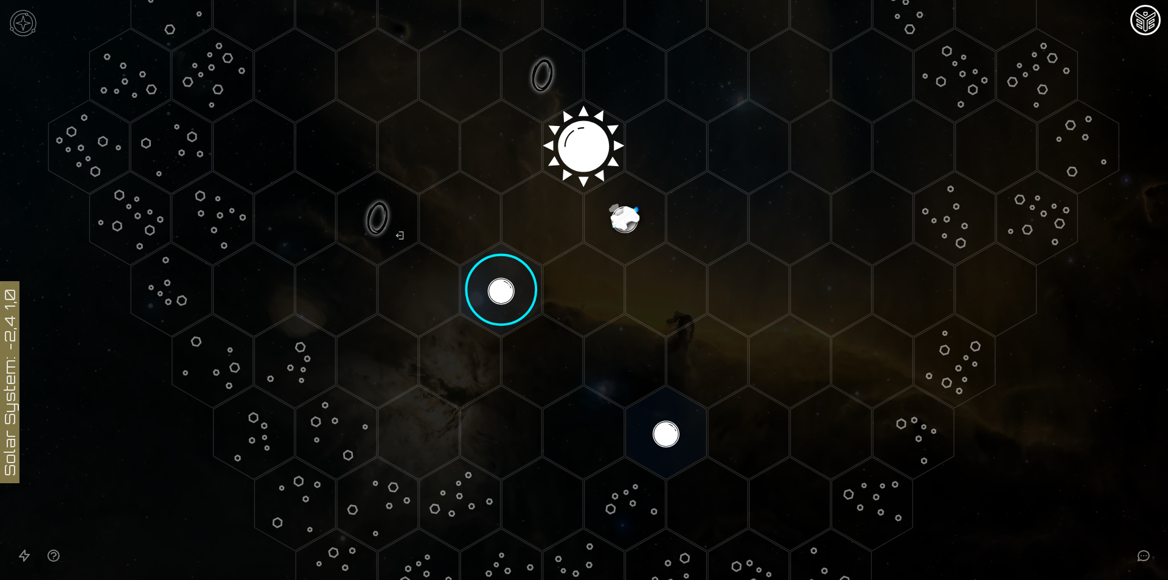
click at [510, 295] on image at bounding box center [501, 289] width 95 height 95
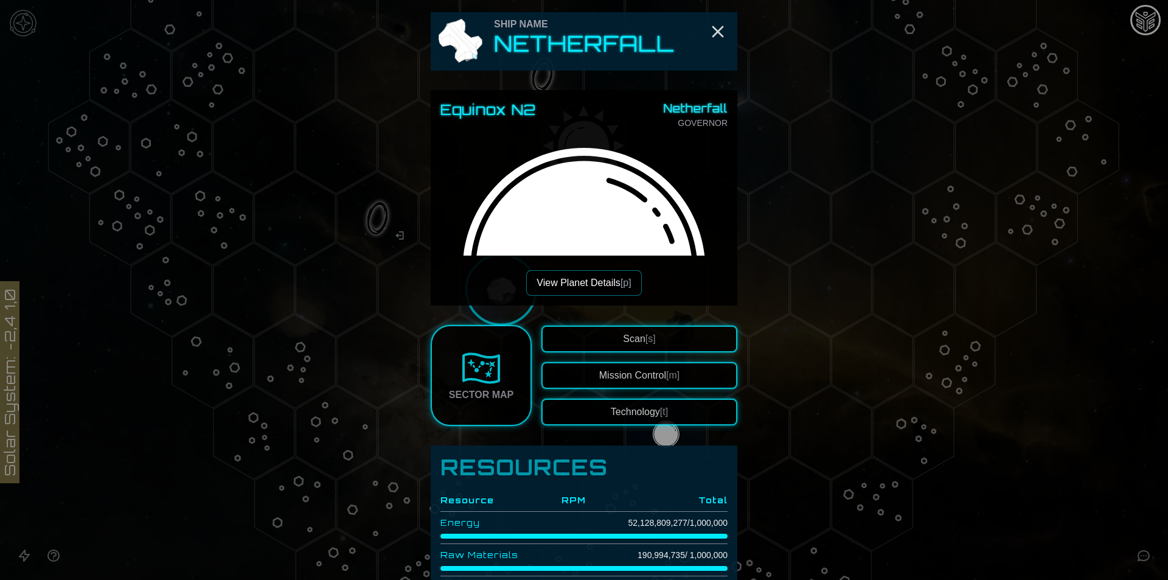
click at [596, 287] on button "View Planet Details [p]" at bounding box center [583, 283] width 115 height 26
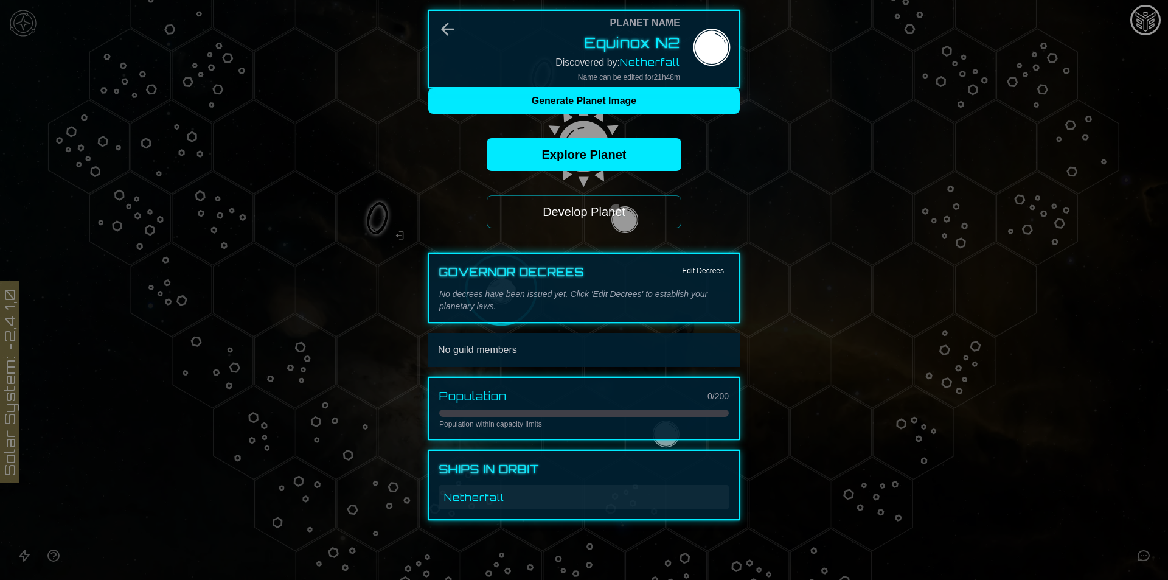
click at [435, 21] on div "Planet Name Equinox N2 Discovered by: Netherfall Name can be edited for 21 h 48…" at bounding box center [583, 49] width 311 height 78
click at [441, 22] on icon "Back" at bounding box center [447, 28] width 19 height 19
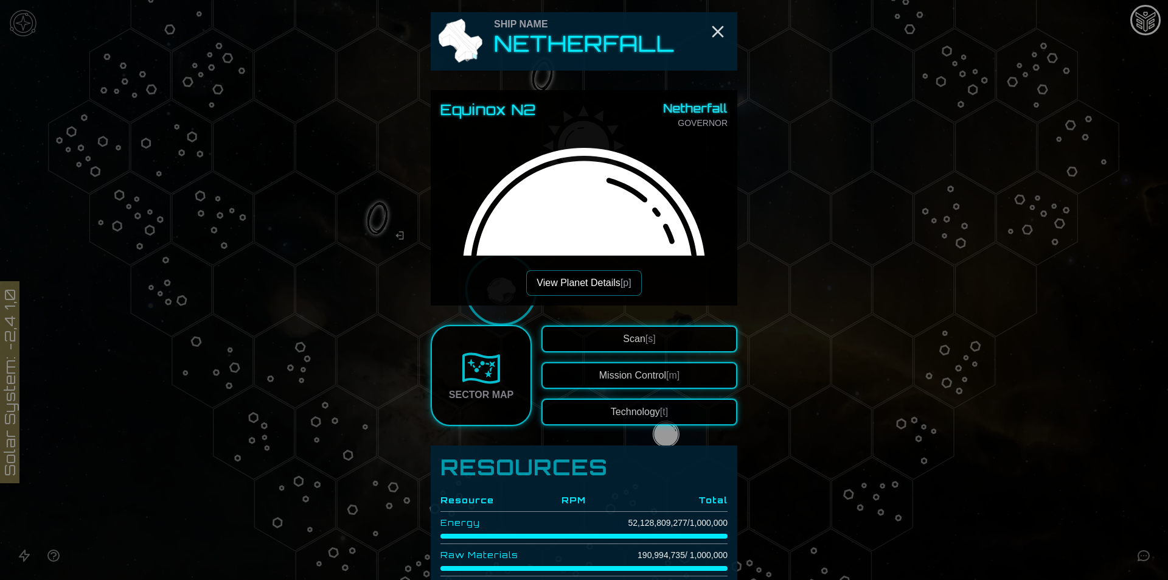
scroll to position [365, 0]
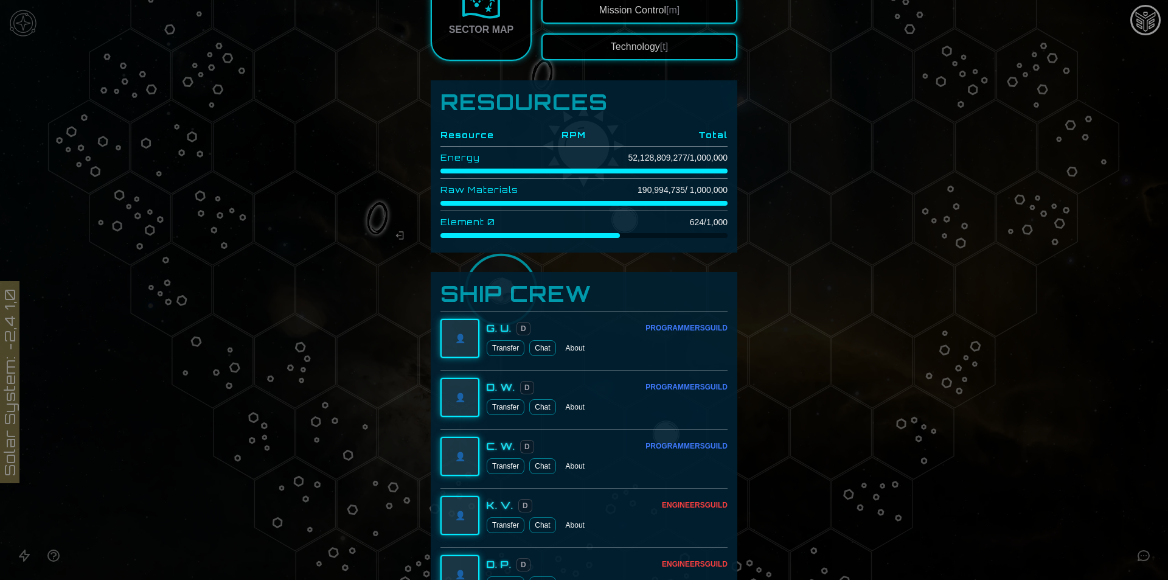
click at [502, 353] on button "Transfer" at bounding box center [506, 348] width 38 height 16
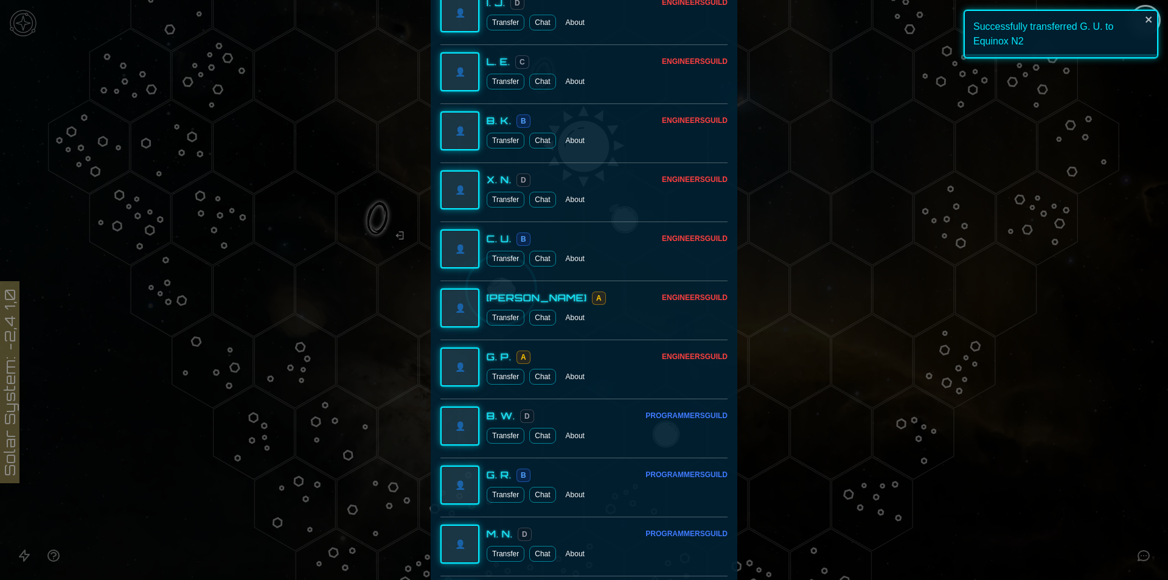
scroll to position [1218, 0]
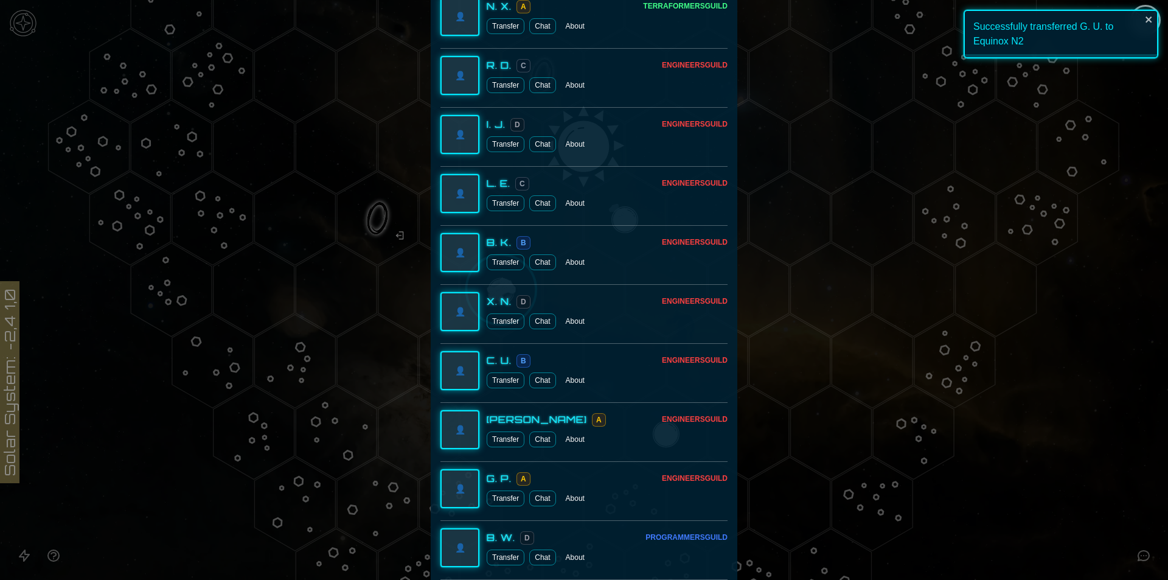
click at [495, 210] on button "Transfer" at bounding box center [506, 203] width 38 height 16
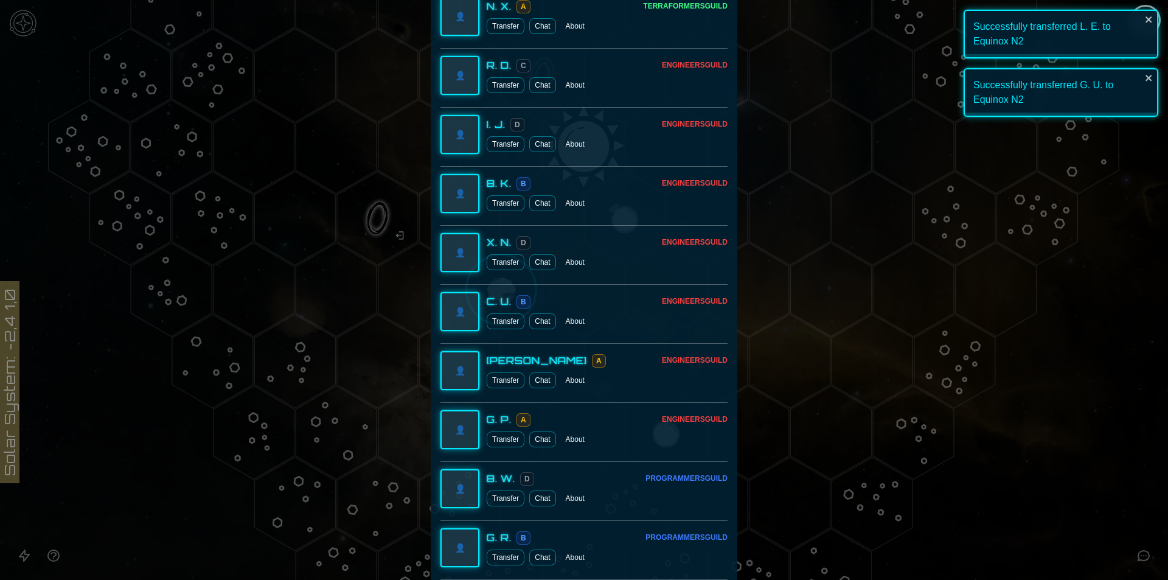
click at [499, 145] on button "Transfer" at bounding box center [506, 144] width 38 height 16
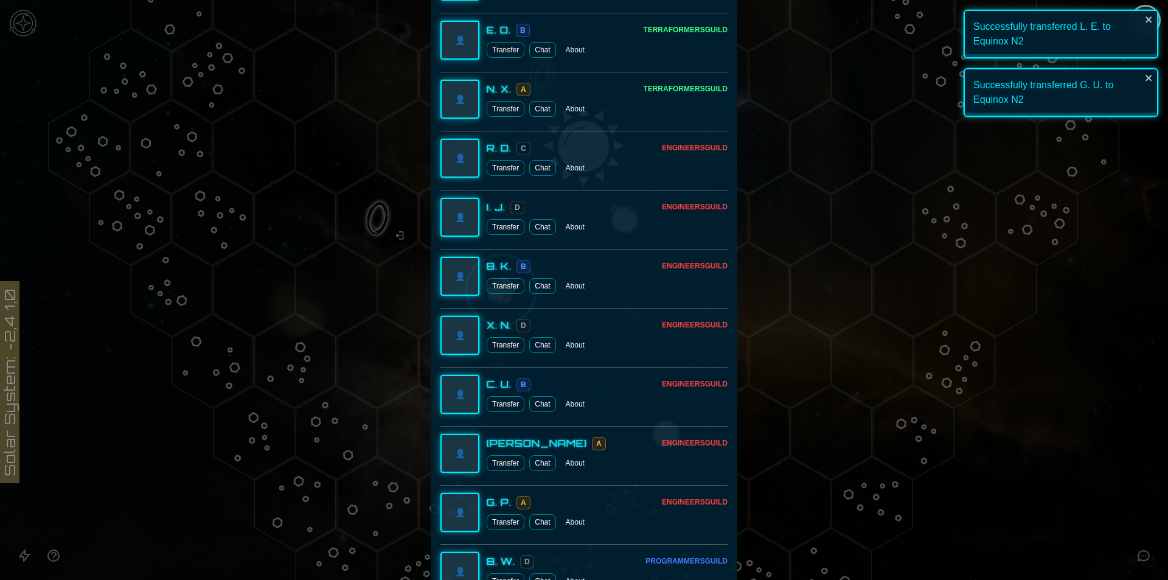
scroll to position [1035, 0]
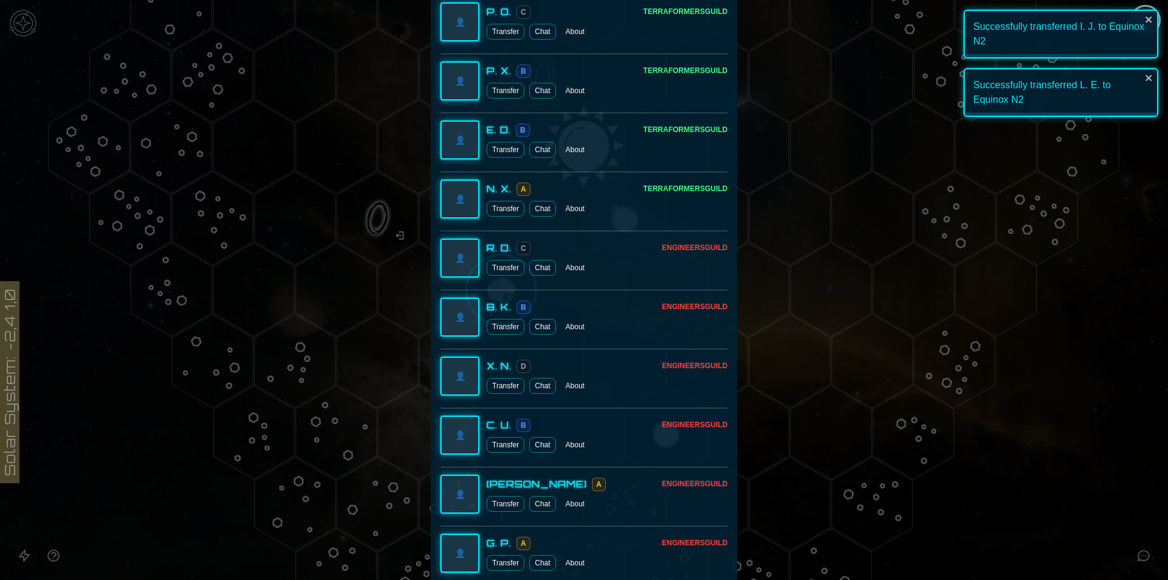
click at [1156, 406] on div at bounding box center [584, 290] width 1168 height 580
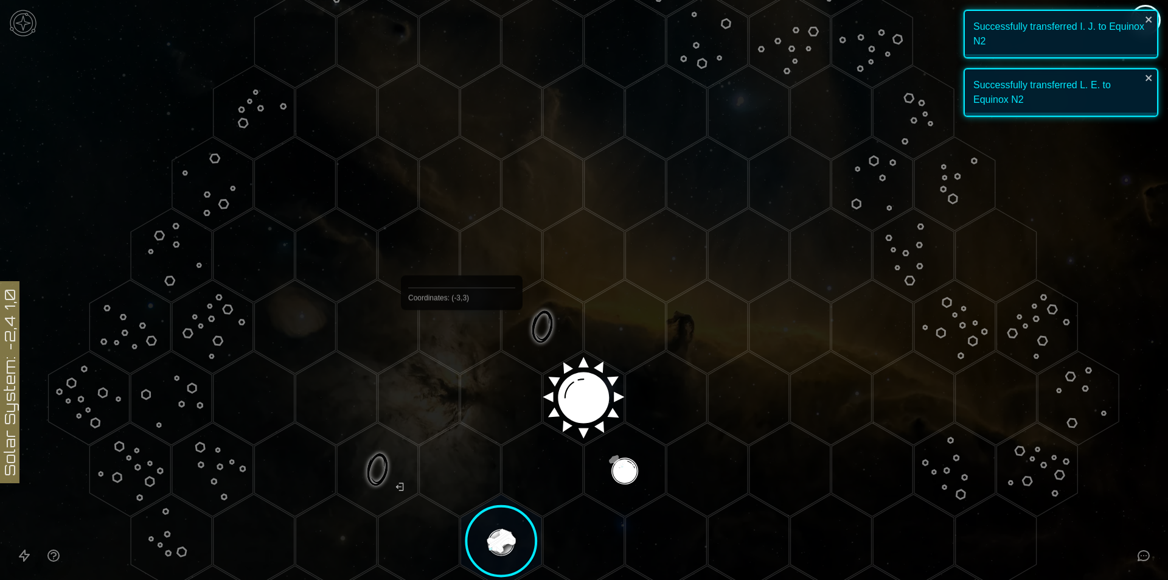
scroll to position [365, 0]
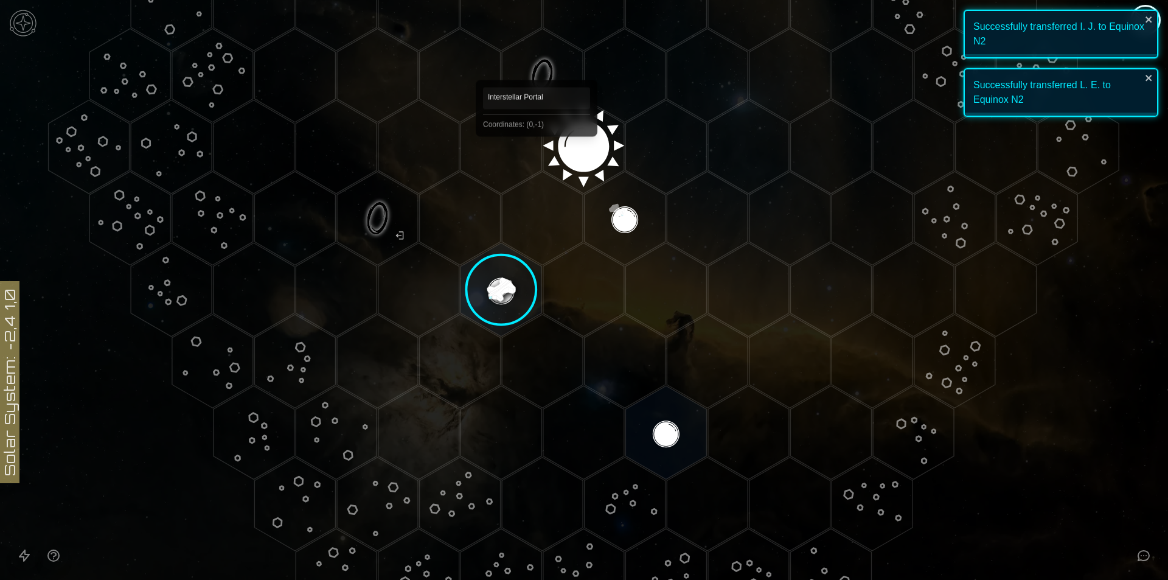
click at [536, 63] on polygon "Hex at coordinates 0,-1, clickable" at bounding box center [542, 76] width 81 height 94
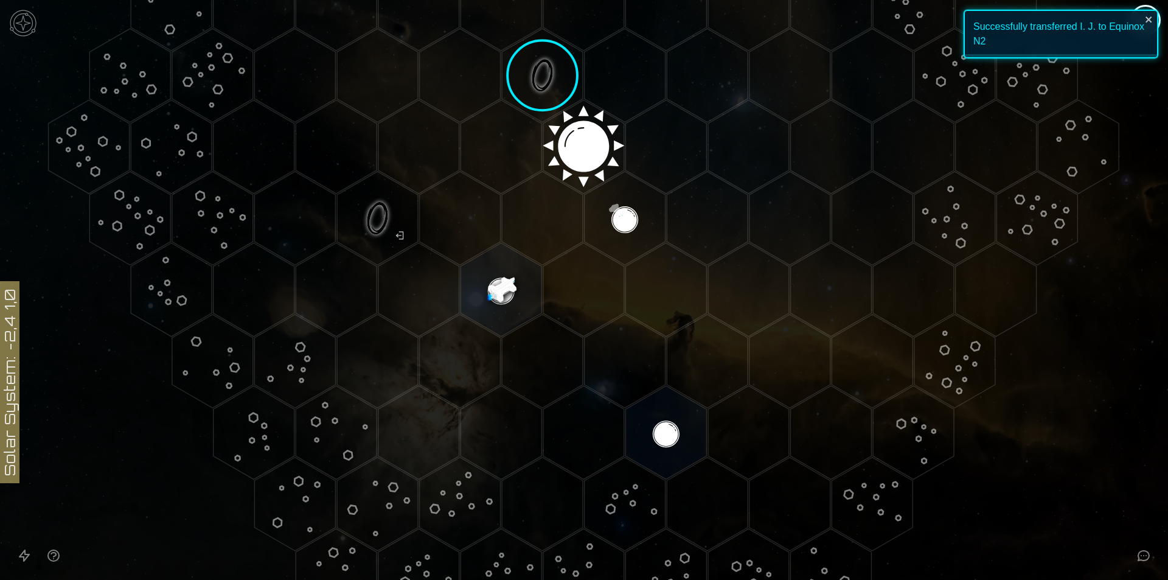
click at [536, 63] on image at bounding box center [541, 75] width 95 height 95
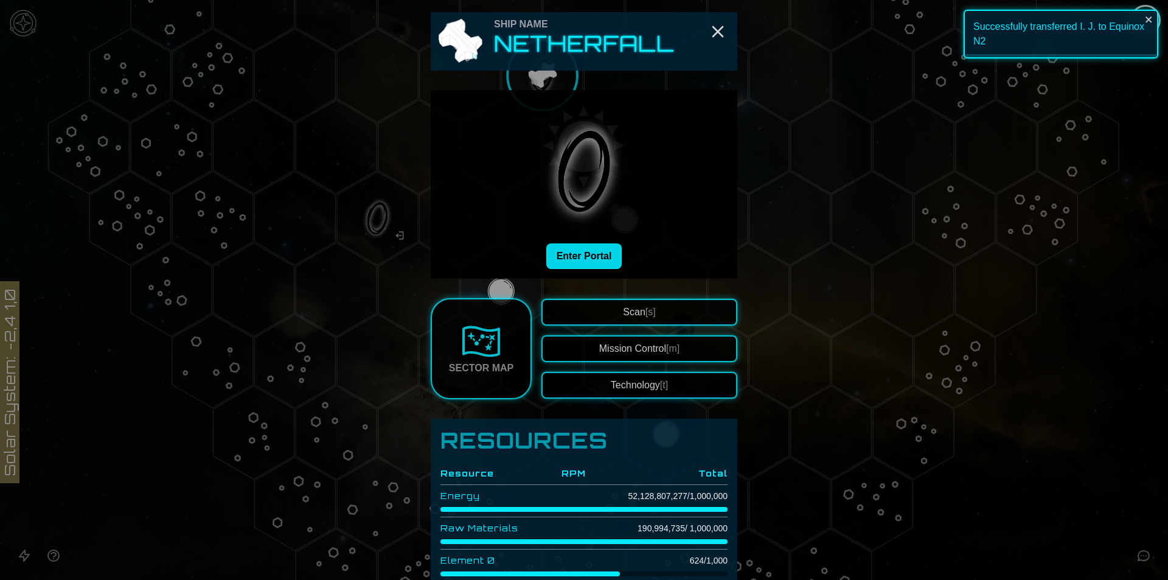
click at [570, 258] on button "Enter Portal" at bounding box center [584, 256] width 76 height 26
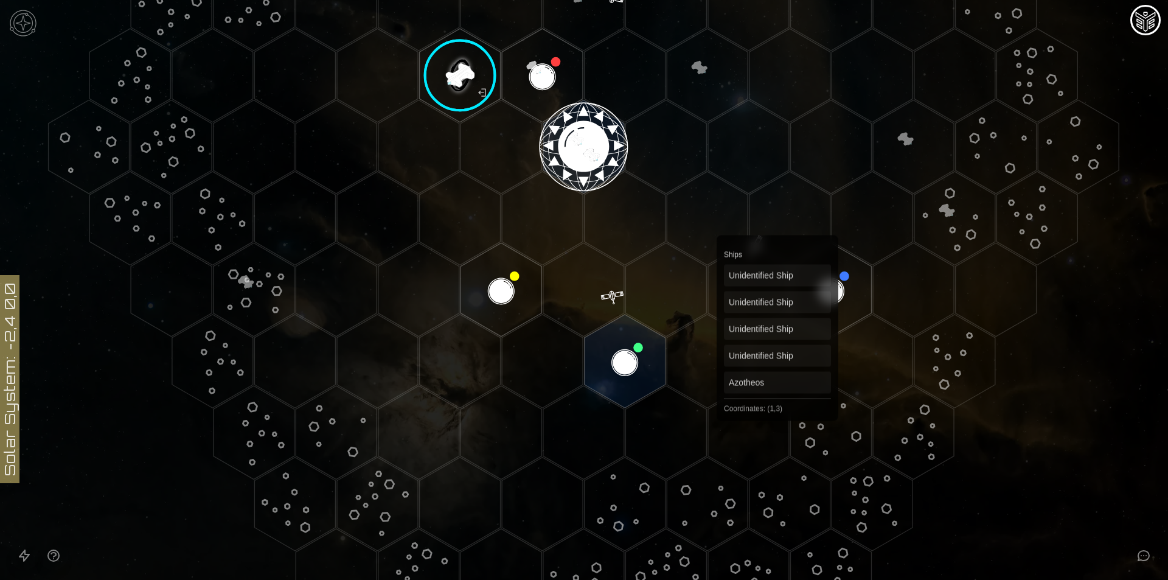
scroll to position [182, 0]
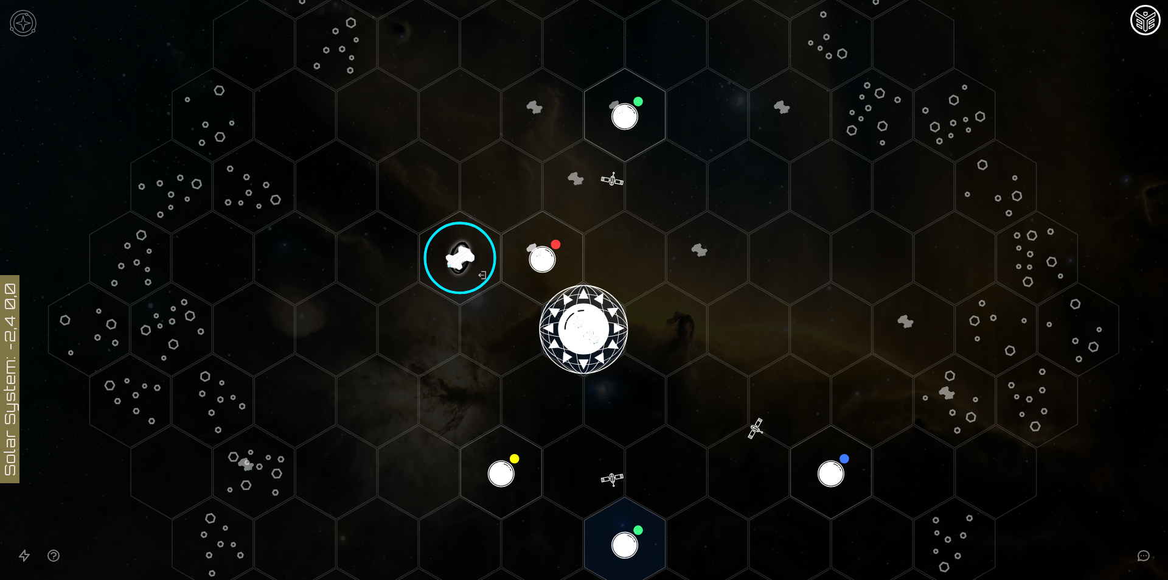
click at [637, 522] on polygon "Hex at coordinates -1,3, clickable" at bounding box center [624, 544] width 81 height 94
click at [637, 522] on icon at bounding box center [584, 330] width 1168 height 1024
click at [637, 522] on image at bounding box center [624, 543] width 95 height 95
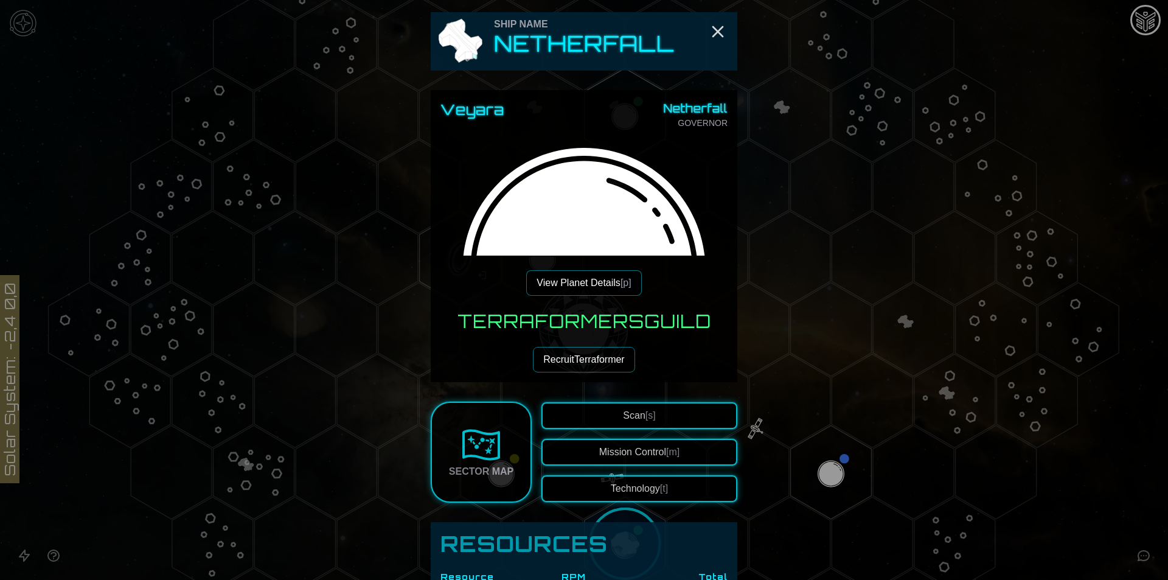
click at [596, 361] on button "Recruit Terraformer" at bounding box center [584, 360] width 102 height 26
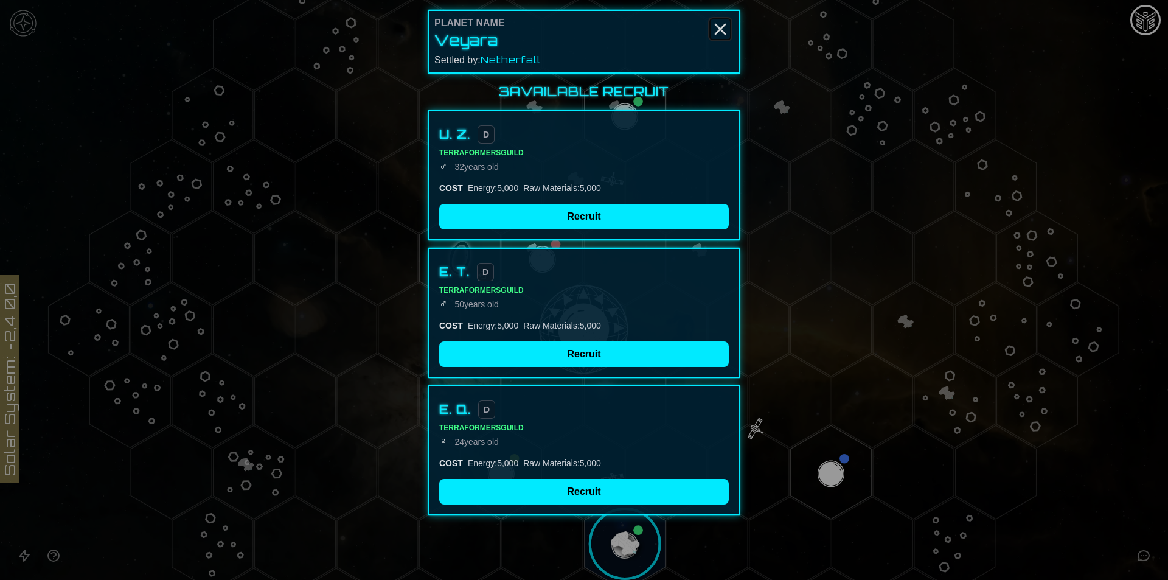
click at [713, 30] on icon "Close" at bounding box center [719, 28] width 19 height 19
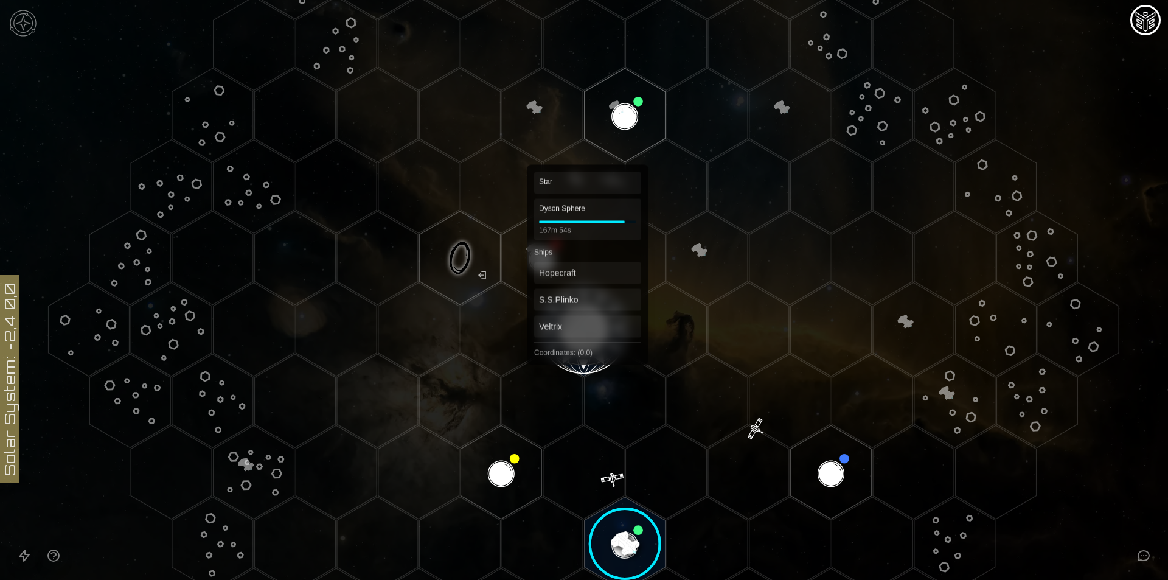
click at [588, 310] on polygon "Hex at coordinates 0,0, clickable" at bounding box center [583, 329] width 81 height 94
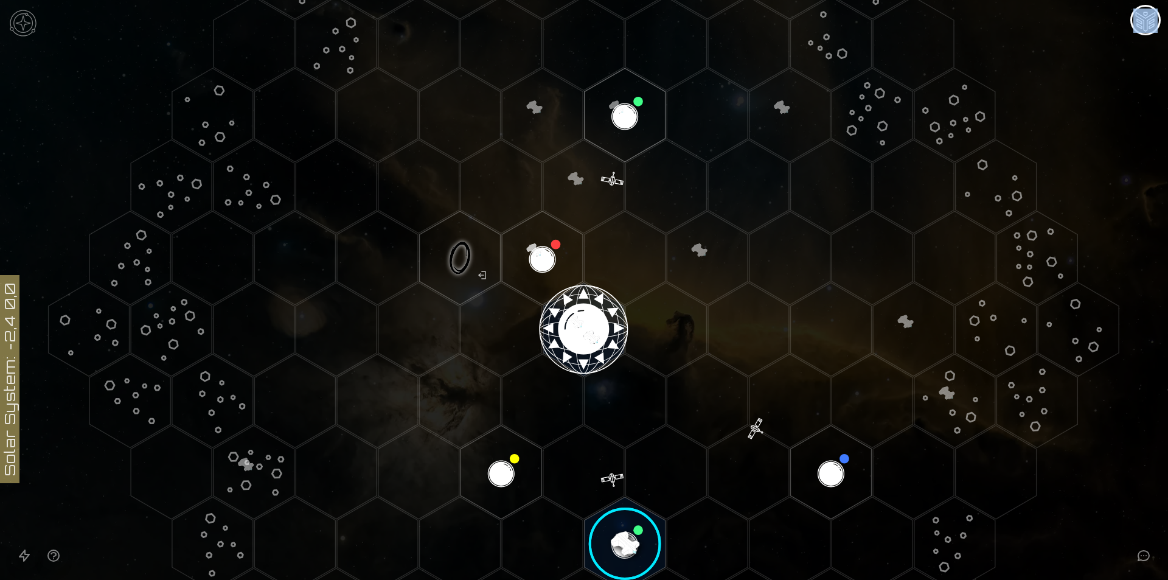
click at [588, 310] on image at bounding box center [583, 329] width 95 height 95
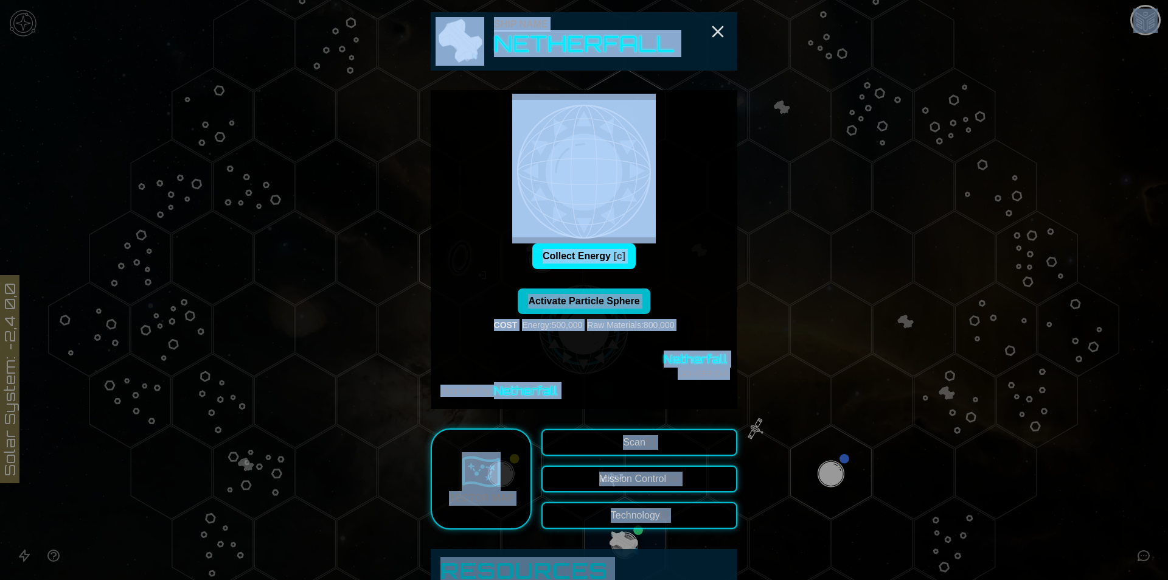
click at [699, 301] on div "Activate Particle Sphere COST Energy : 500,000 Raw Materials : 800,000" at bounding box center [583, 309] width 287 height 43
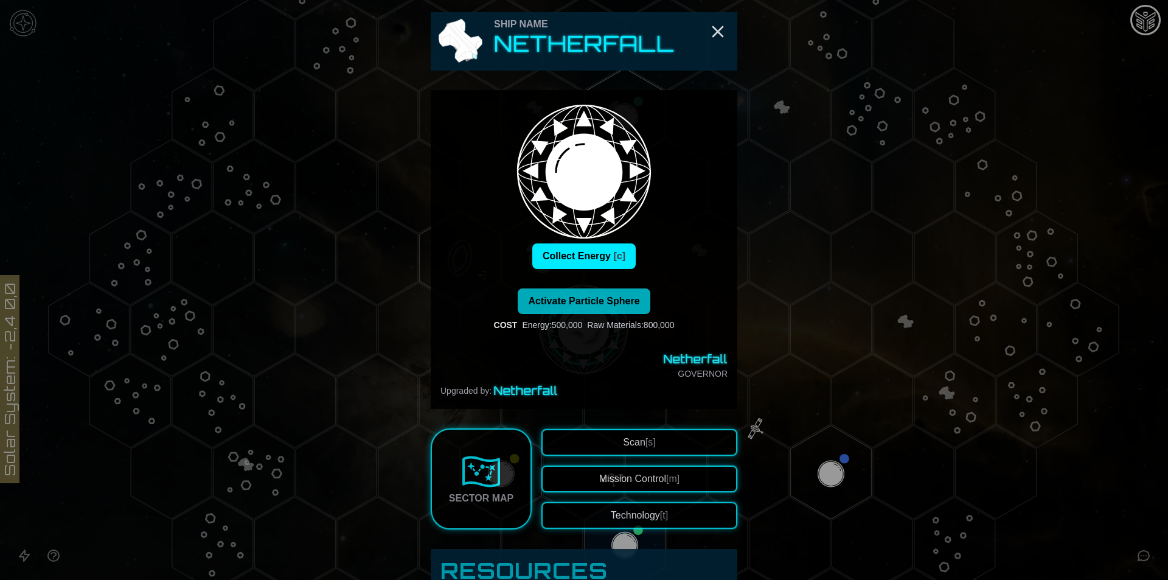
click at [585, 300] on span "Activate Particle Sphere" at bounding box center [583, 301] width 111 height 10
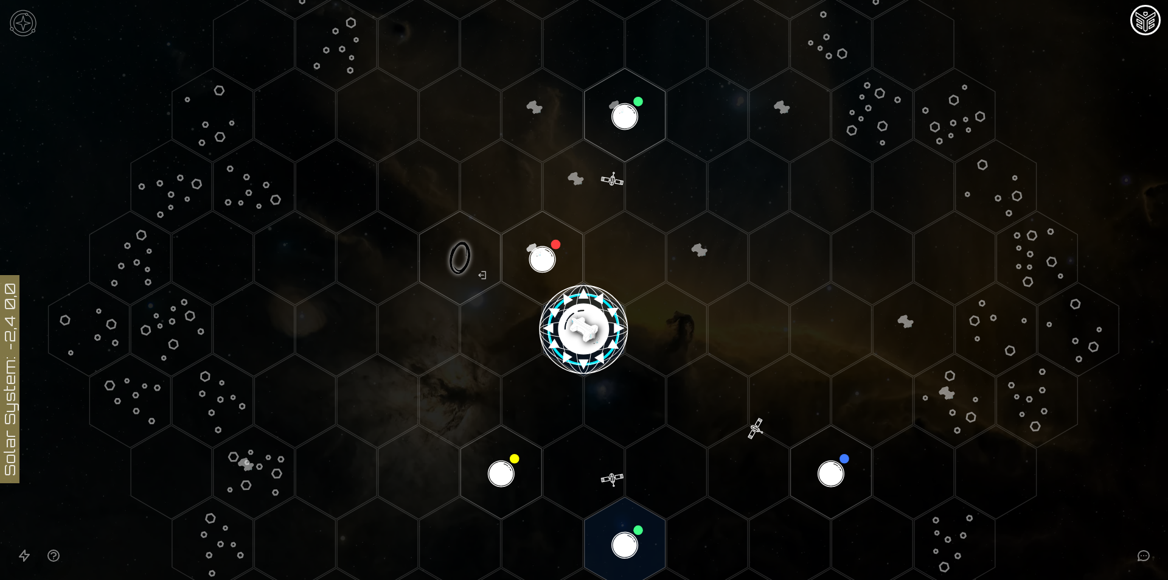
click at [585, 332] on image at bounding box center [583, 329] width 95 height 95
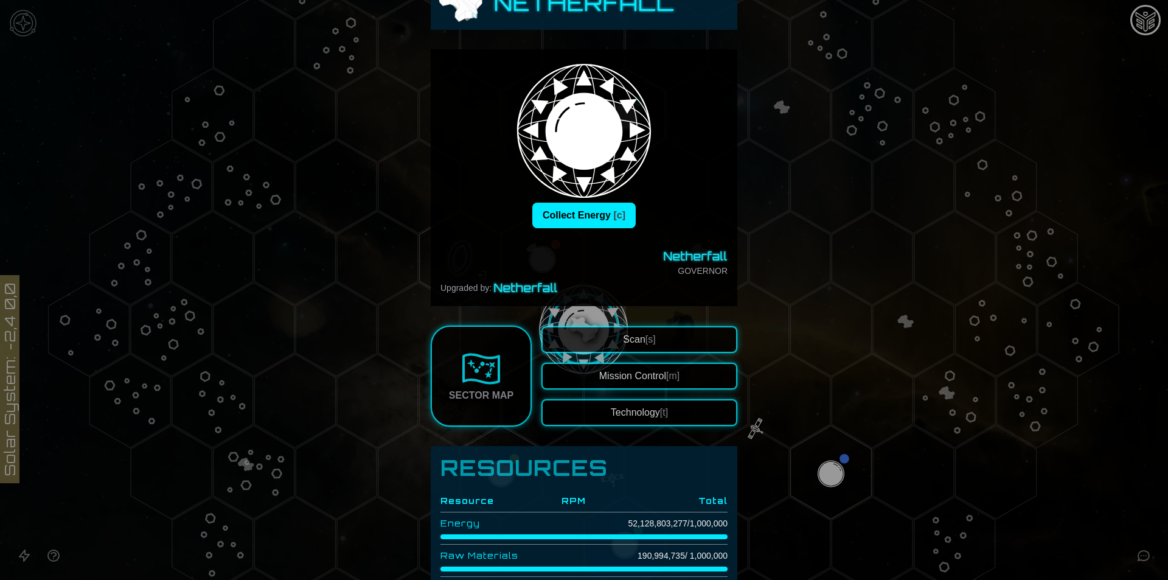
scroll to position [61, 0]
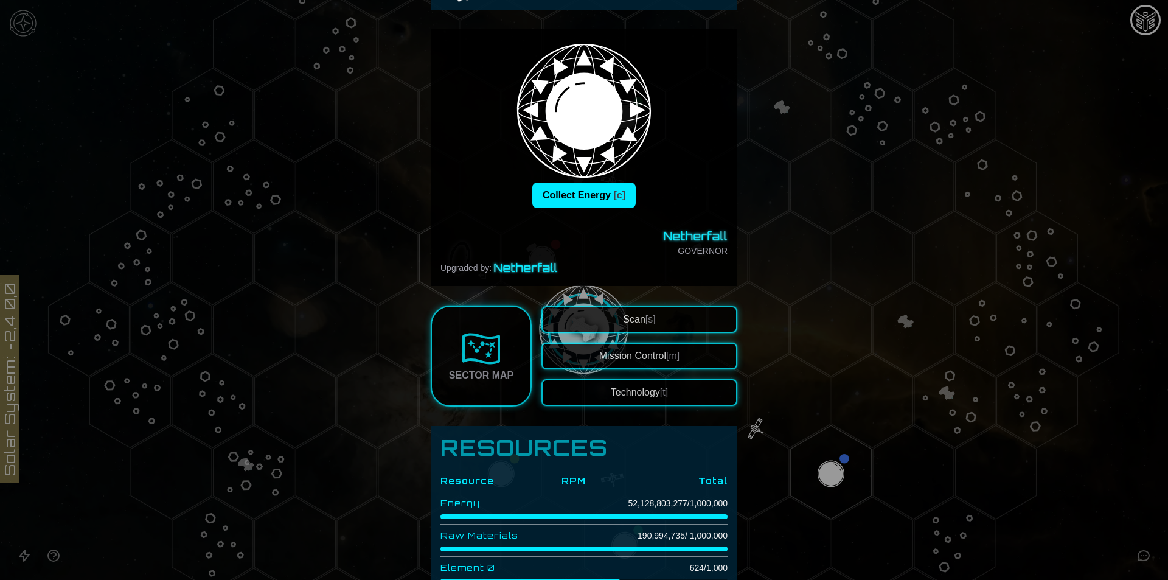
click at [616, 494] on td "52,128,803,277 / 1,000,000" at bounding box center [657, 503] width 142 height 23
click at [566, 195] on button "Collect Energy [c]" at bounding box center [583, 195] width 103 height 26
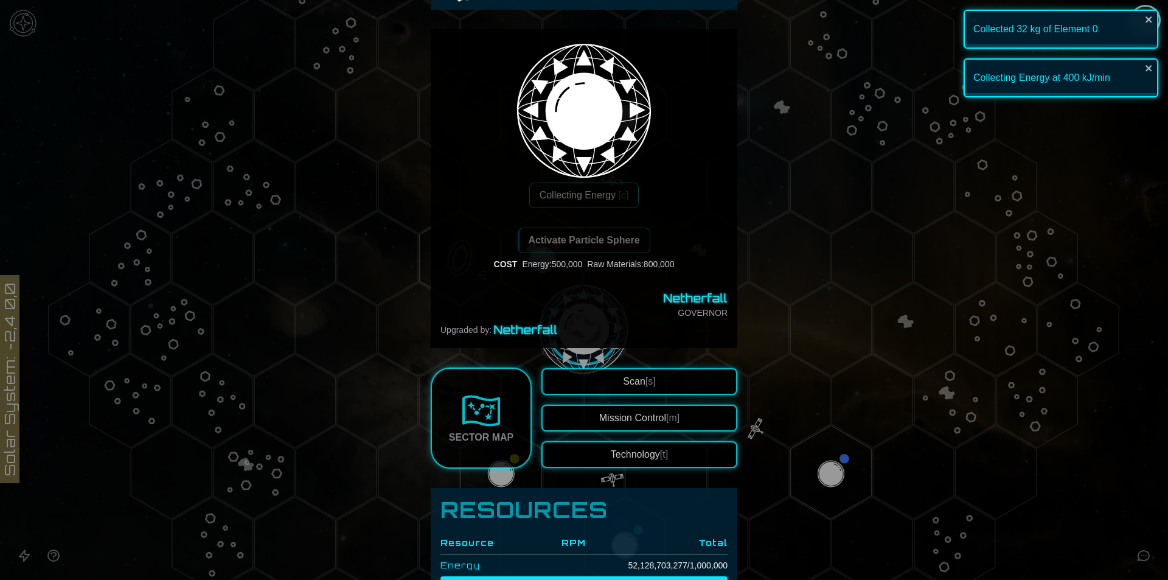
click at [573, 265] on div "Energy : 500,000" at bounding box center [552, 264] width 60 height 12
click at [635, 321] on div "Upgraded by: Netherfall" at bounding box center [583, 329] width 287 height 17
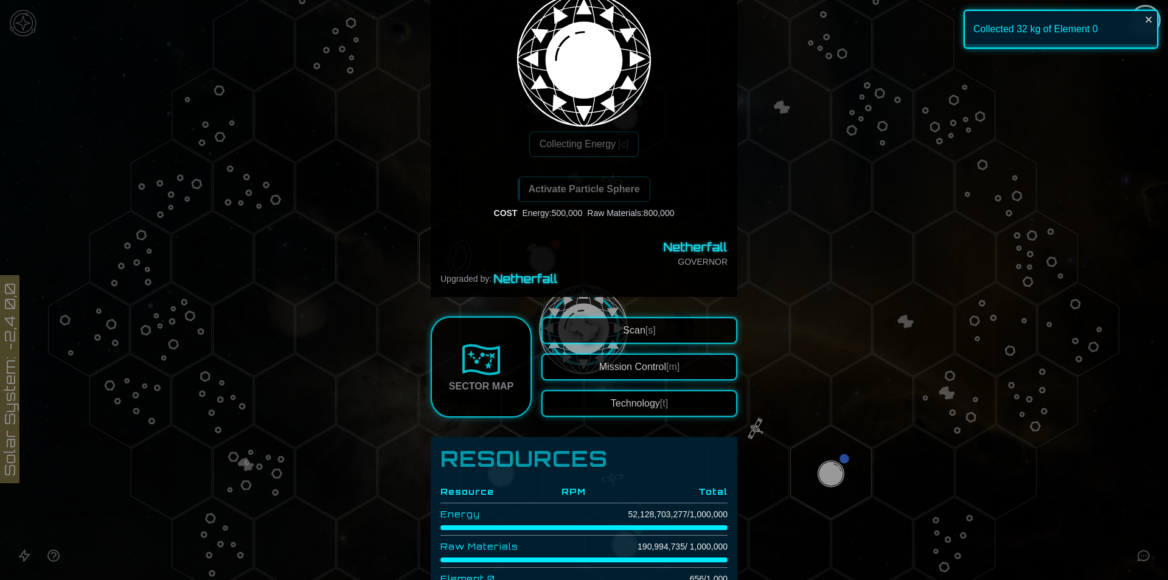
scroll to position [182, 0]
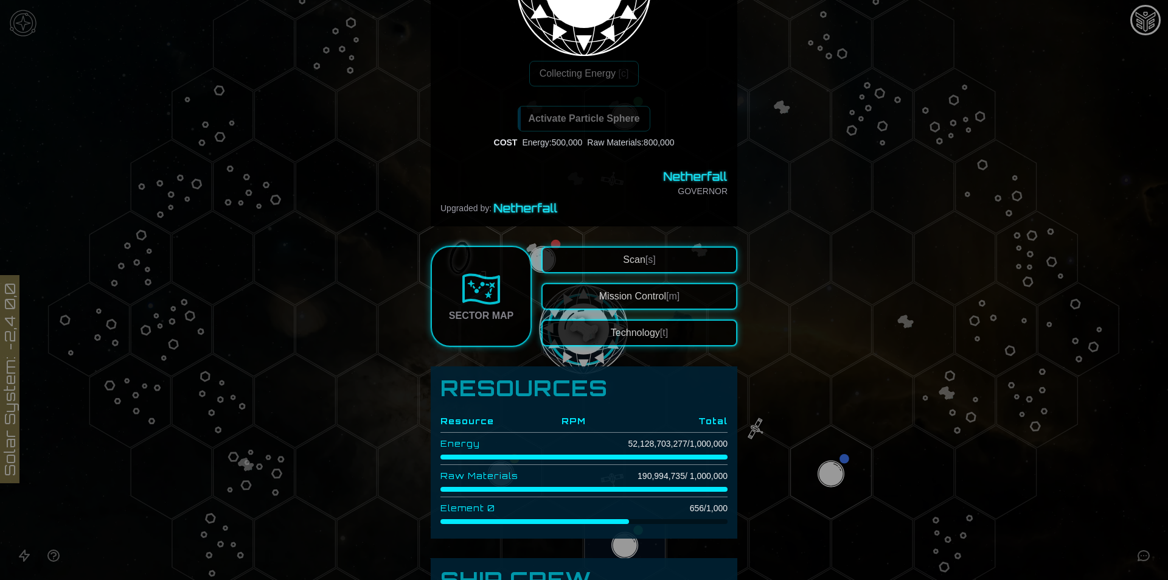
click at [662, 448] on td "52,128,703,277 / 1,000,000" at bounding box center [657, 443] width 142 height 23
click at [650, 442] on td "52,128,703,277 / 1,000,000" at bounding box center [657, 443] width 142 height 23
click at [993, 533] on div at bounding box center [584, 290] width 1168 height 580
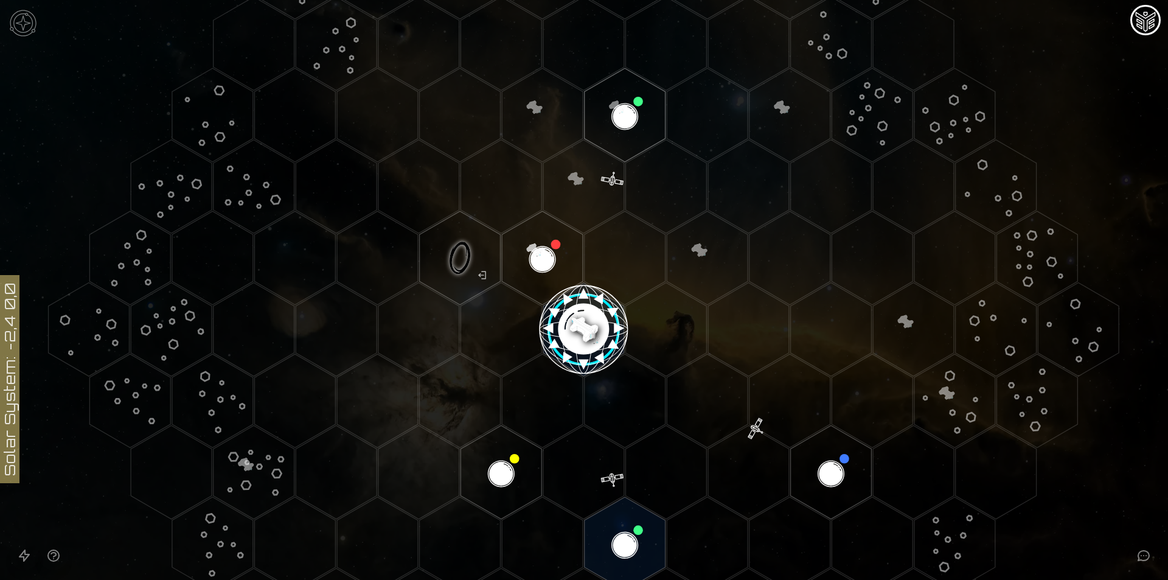
click at [575, 311] on image at bounding box center [583, 329] width 95 height 95
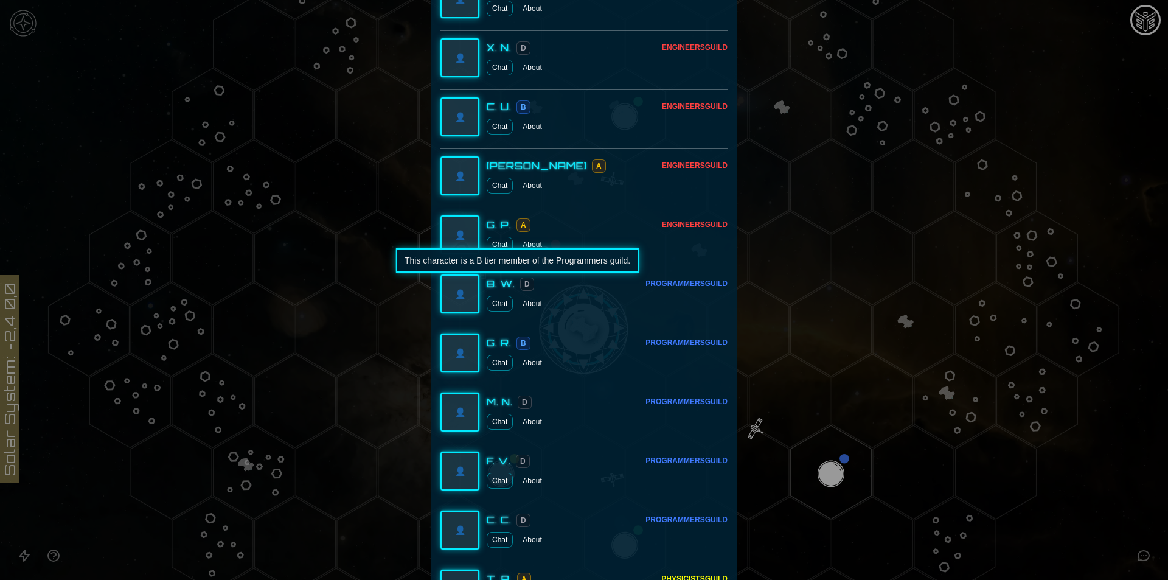
scroll to position [1568, 0]
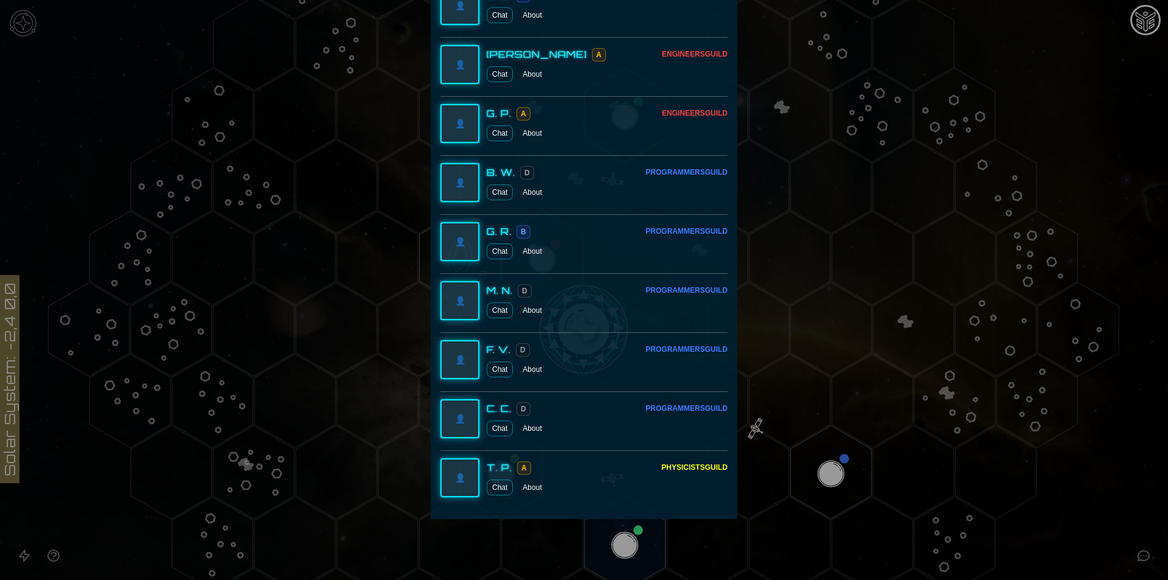
click at [1037, 429] on div at bounding box center [584, 290] width 1168 height 580
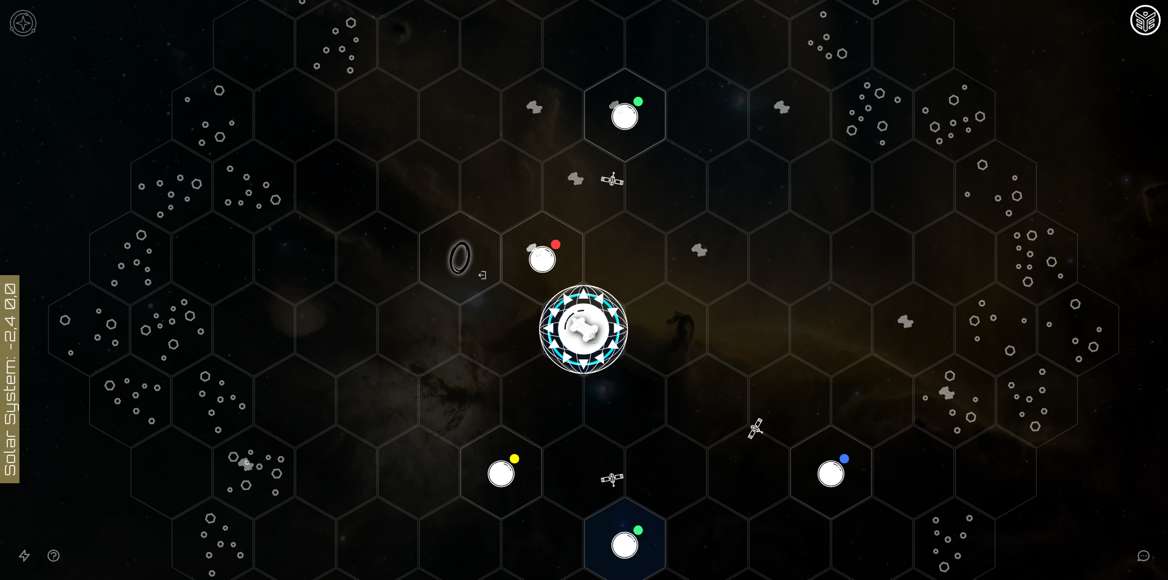
click at [587, 330] on image at bounding box center [583, 329] width 95 height 95
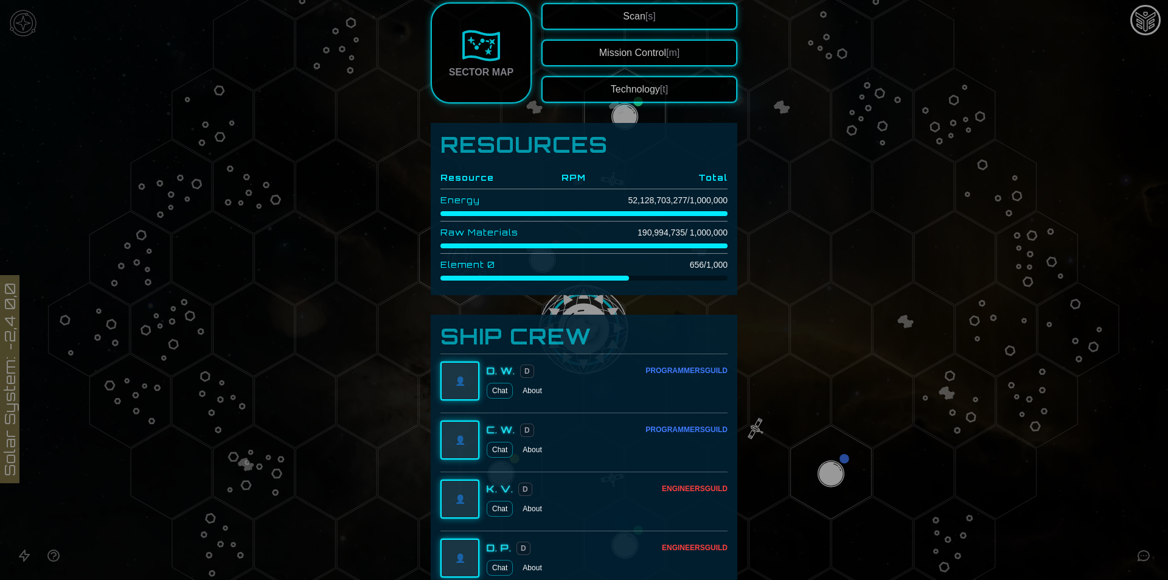
scroll to position [122, 0]
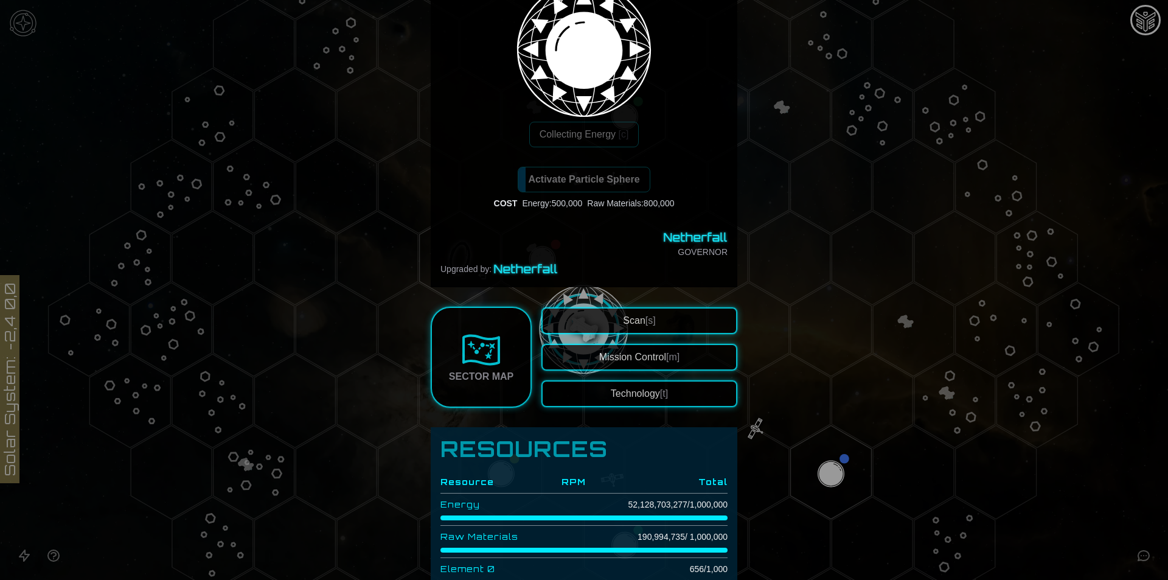
click at [634, 348] on button "Mission Control [m]" at bounding box center [639, 357] width 196 height 27
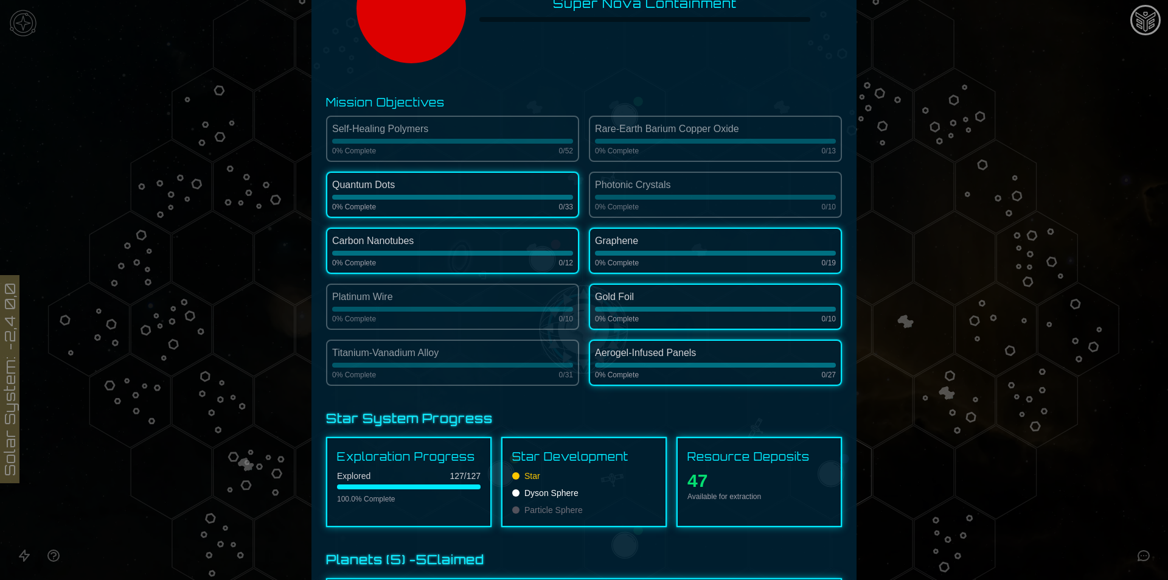
scroll to position [243, 0]
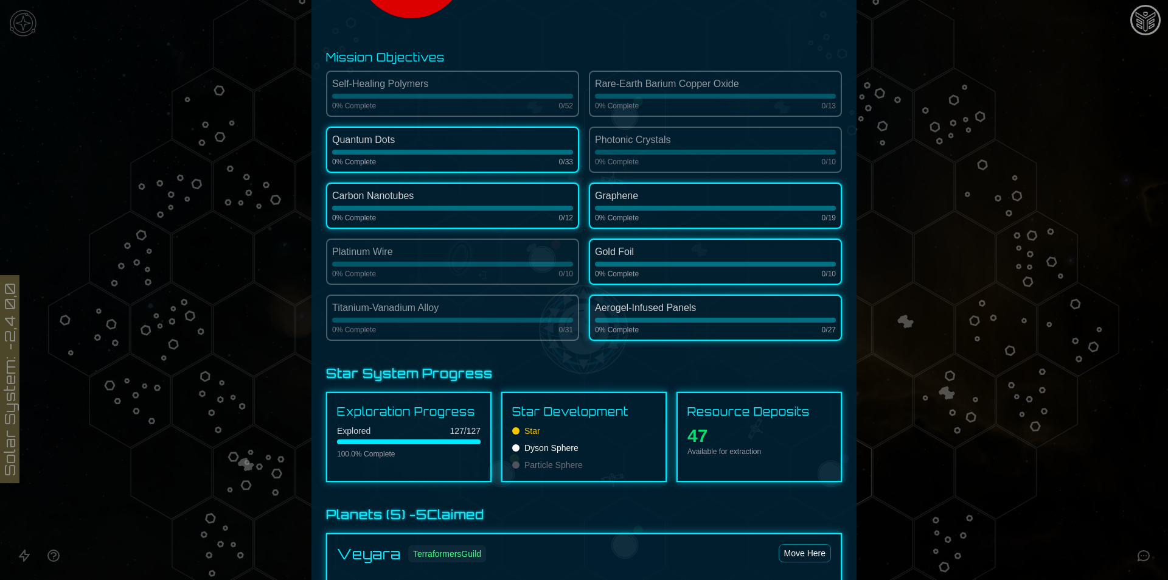
click at [617, 193] on div "Graphene" at bounding box center [715, 196] width 241 height 15
click at [376, 58] on h3 "Mission Objectives" at bounding box center [584, 57] width 516 height 17
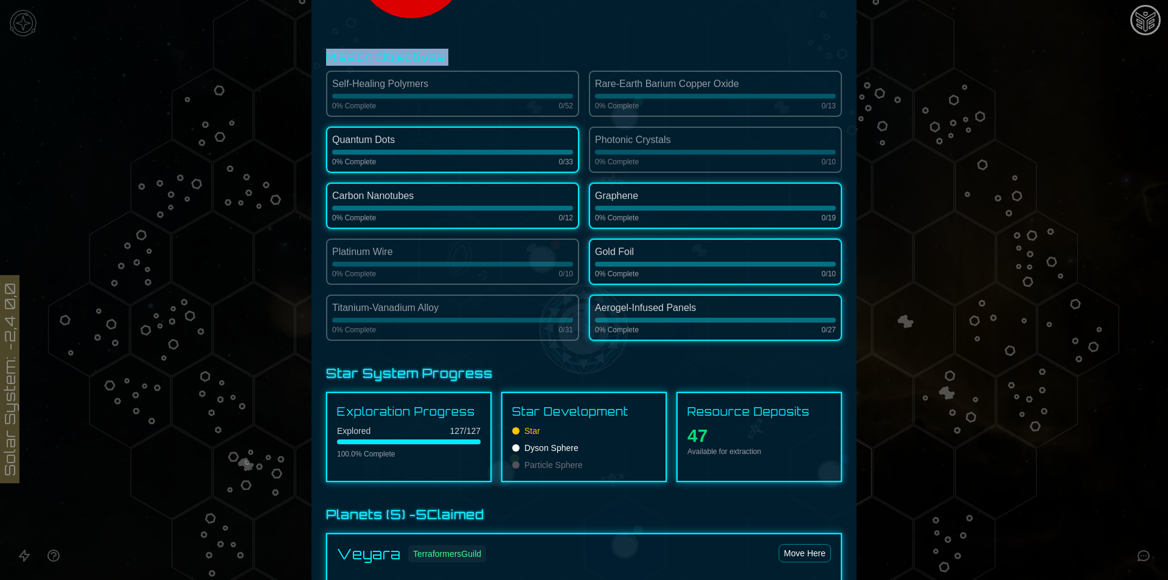
click at [376, 58] on h3 "Mission Objectives" at bounding box center [584, 57] width 516 height 17
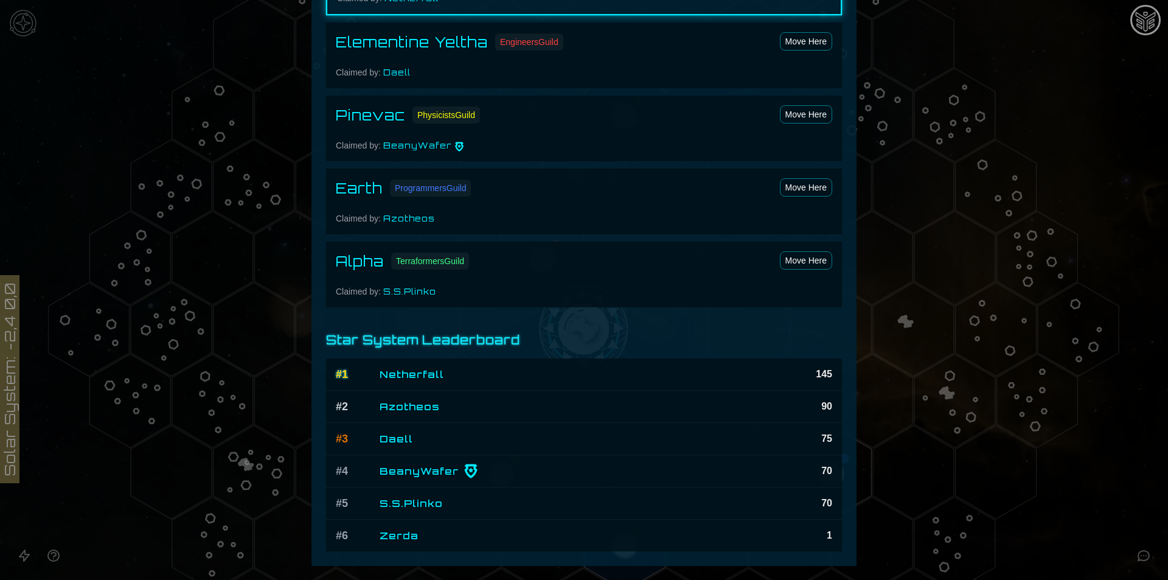
scroll to position [883, 0]
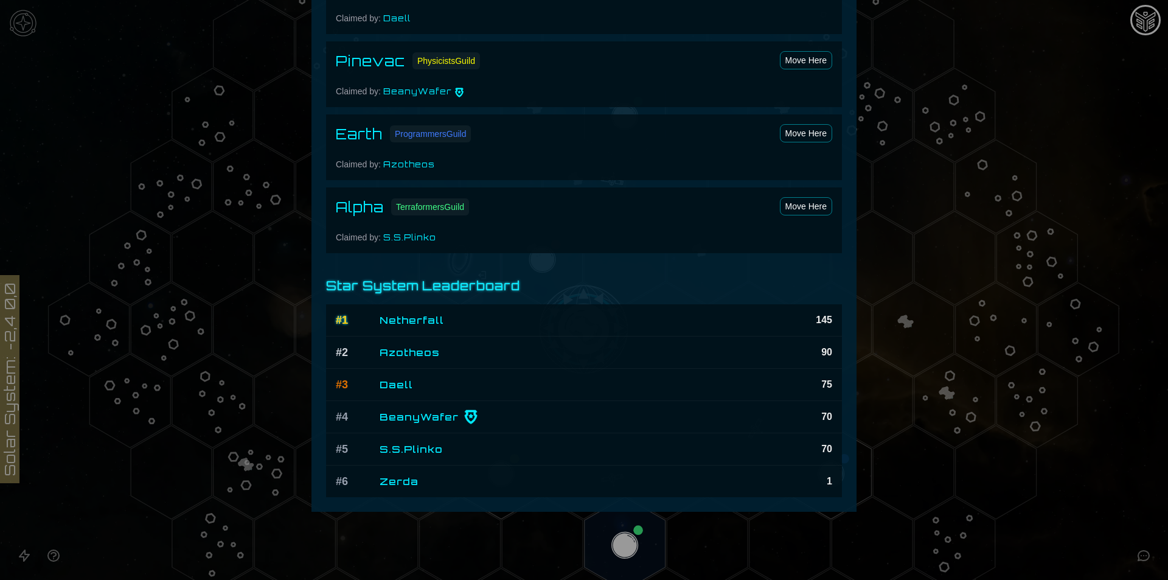
click at [1043, 459] on div at bounding box center [584, 290] width 1168 height 580
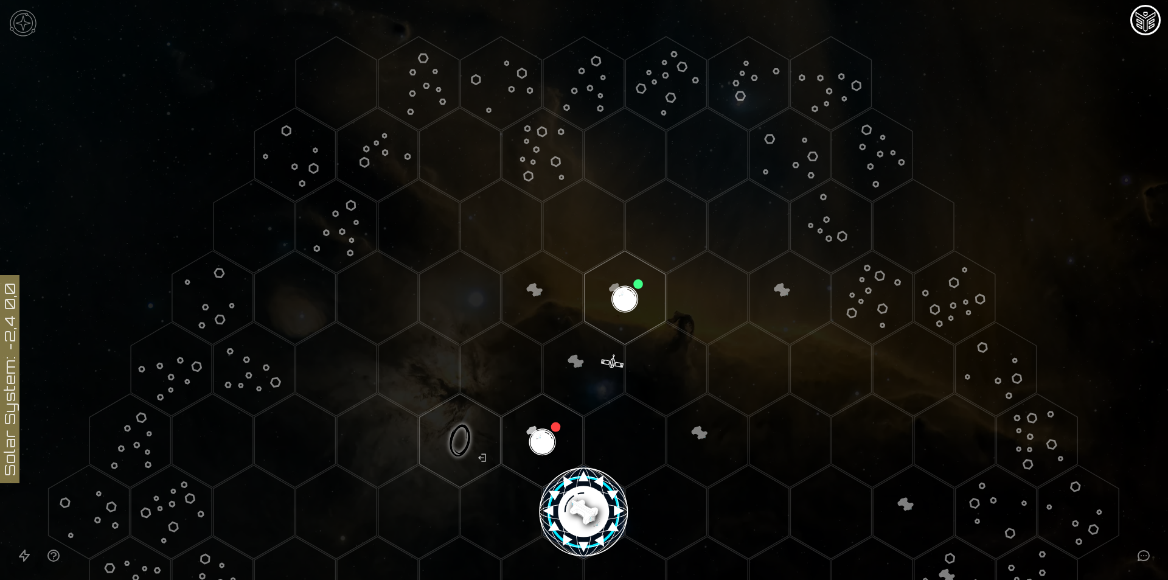
scroll to position [243, 0]
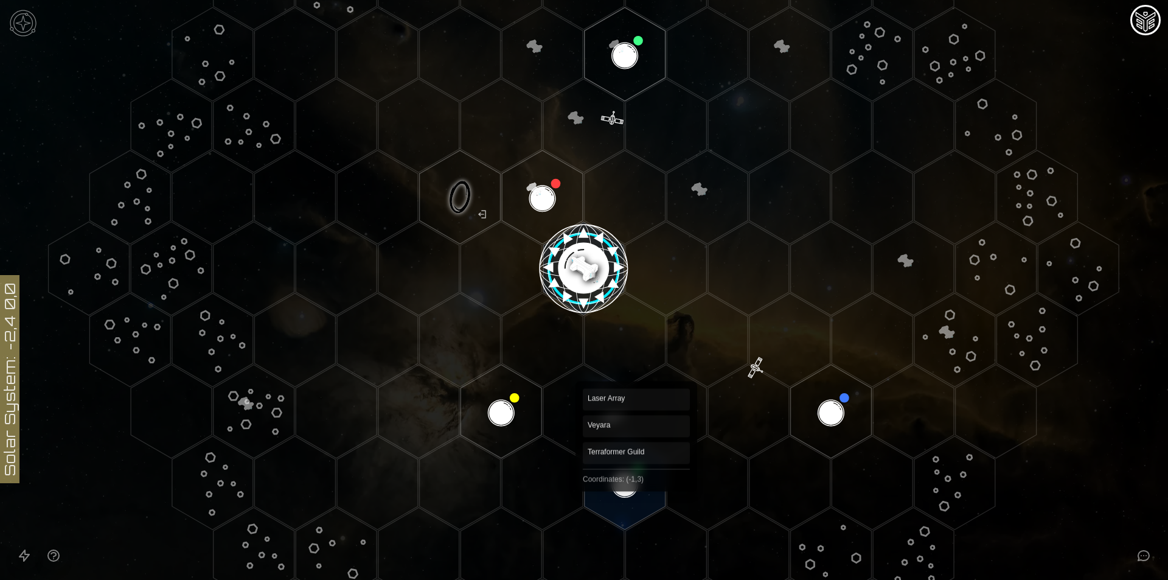
click at [636, 482] on polygon "Hex at coordinates -1,3, clickable" at bounding box center [624, 483] width 81 height 94
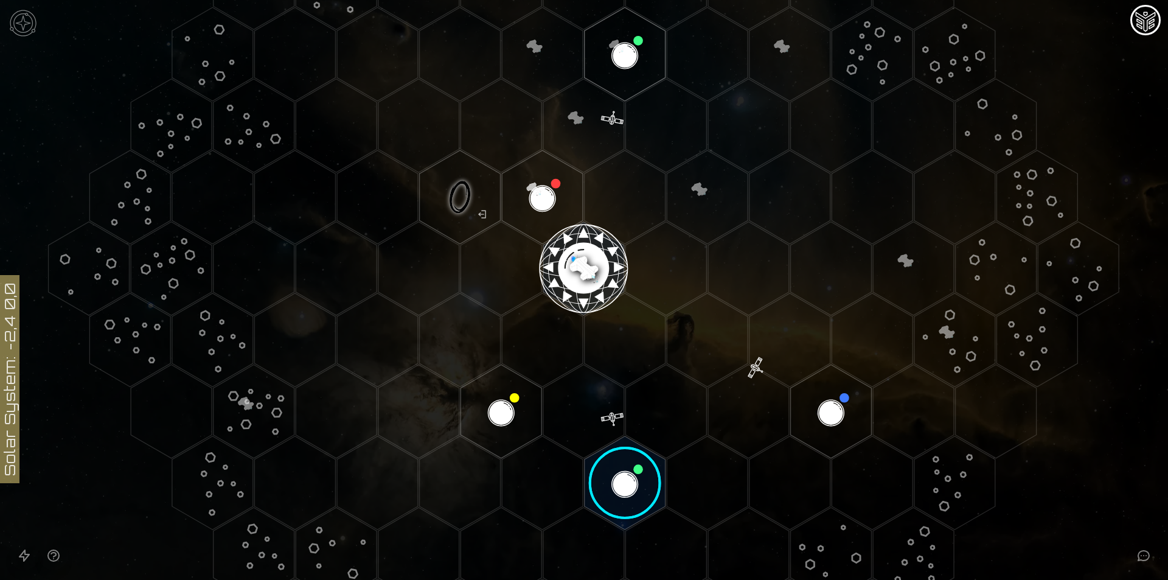
click at [636, 471] on image at bounding box center [624, 482] width 95 height 95
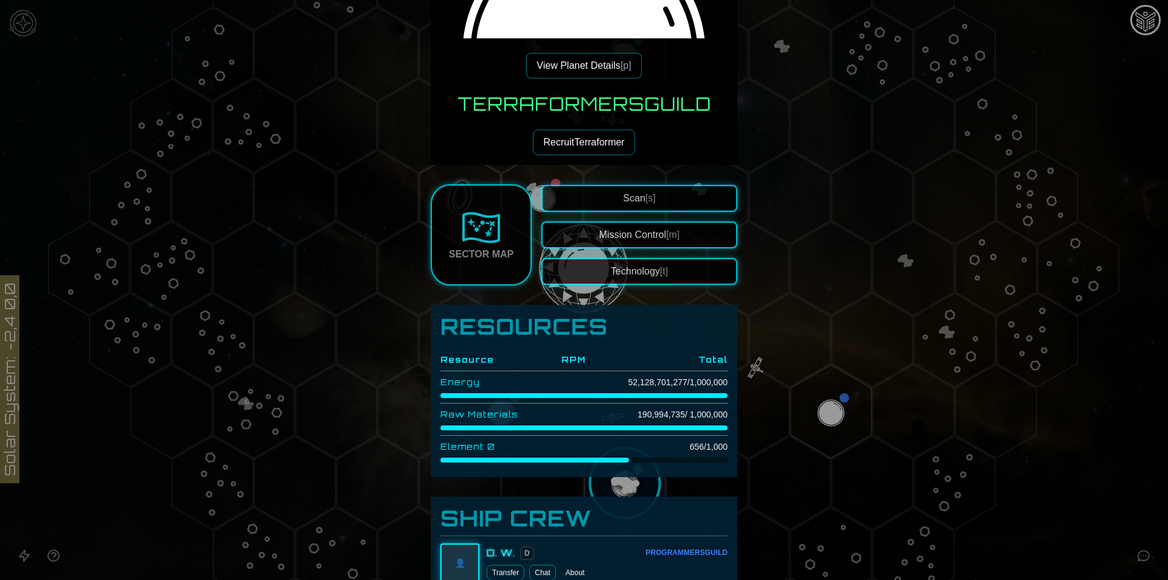
scroll to position [304, 0]
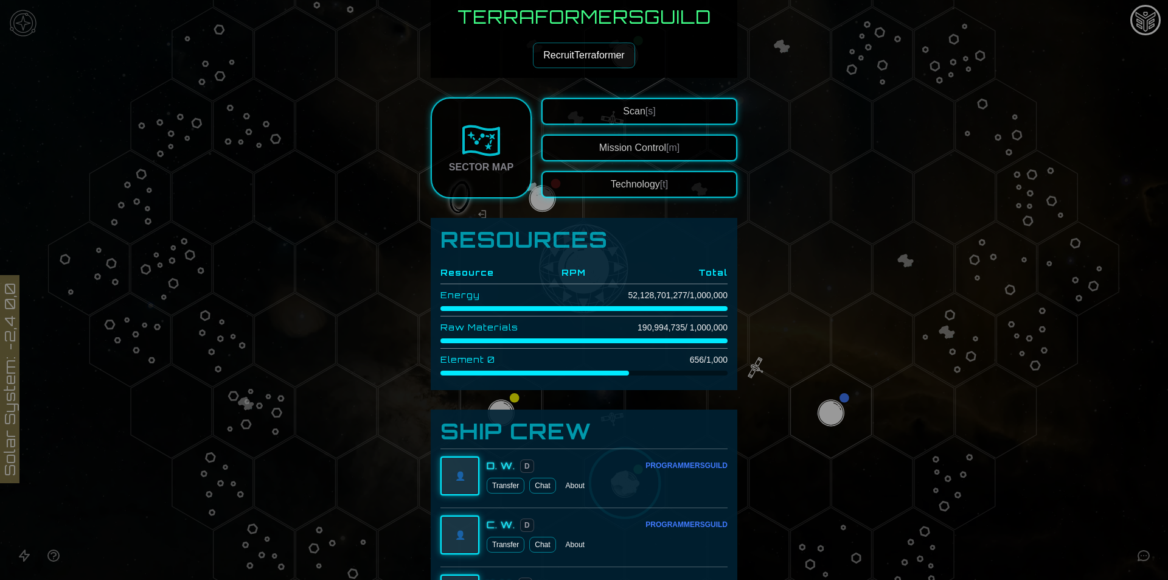
click at [595, 189] on button "Technology [t]" at bounding box center [639, 184] width 196 height 27
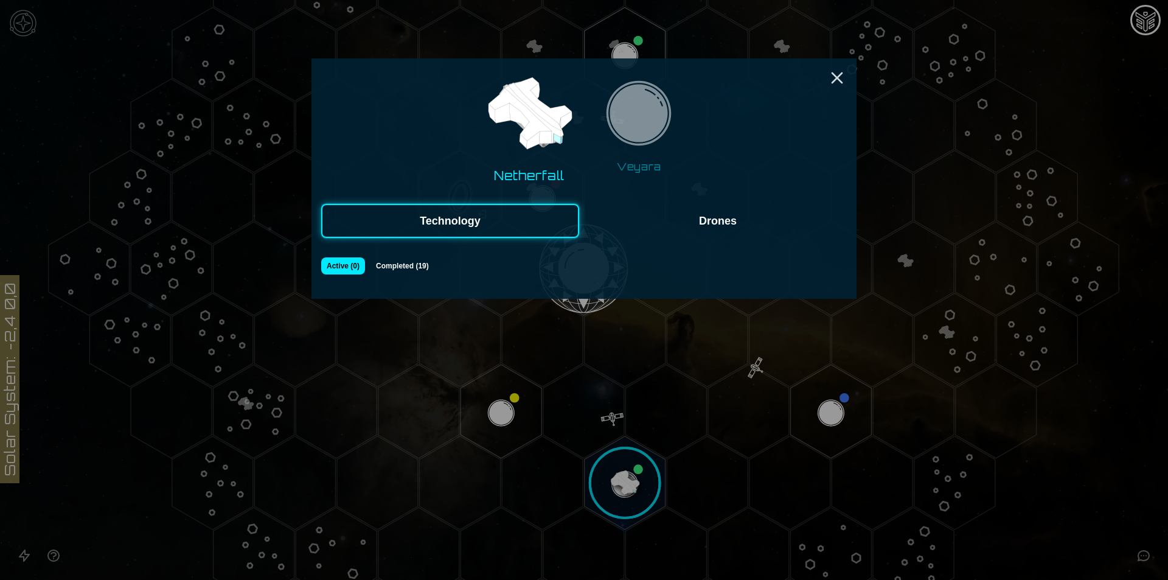
click at [620, 166] on button "Veyara" at bounding box center [639, 126] width 94 height 105
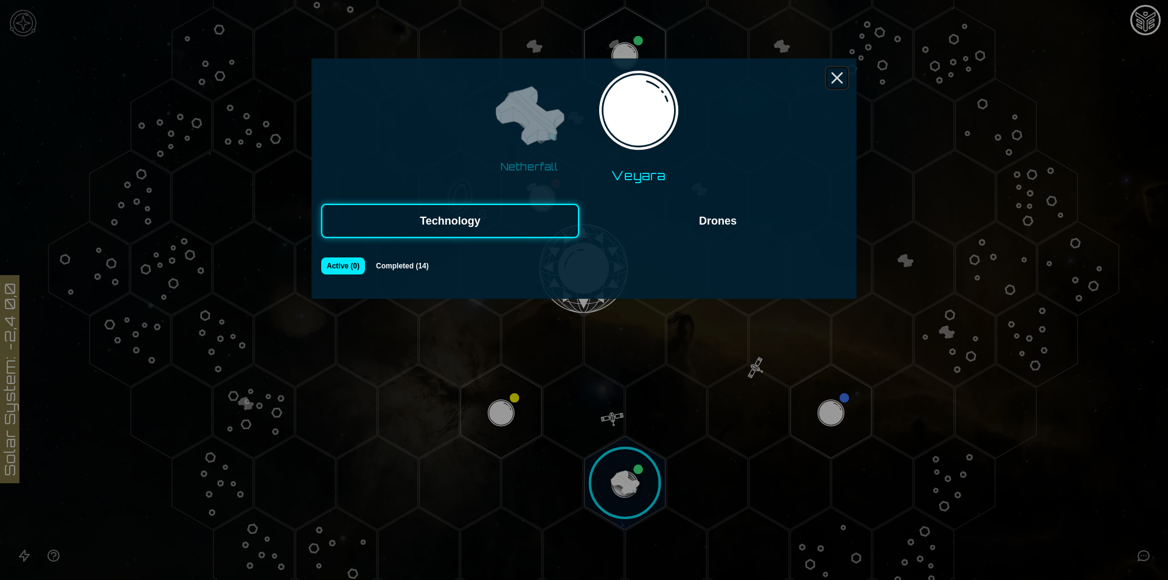
click at [833, 80] on icon "Close" at bounding box center [836, 77] width 19 height 19
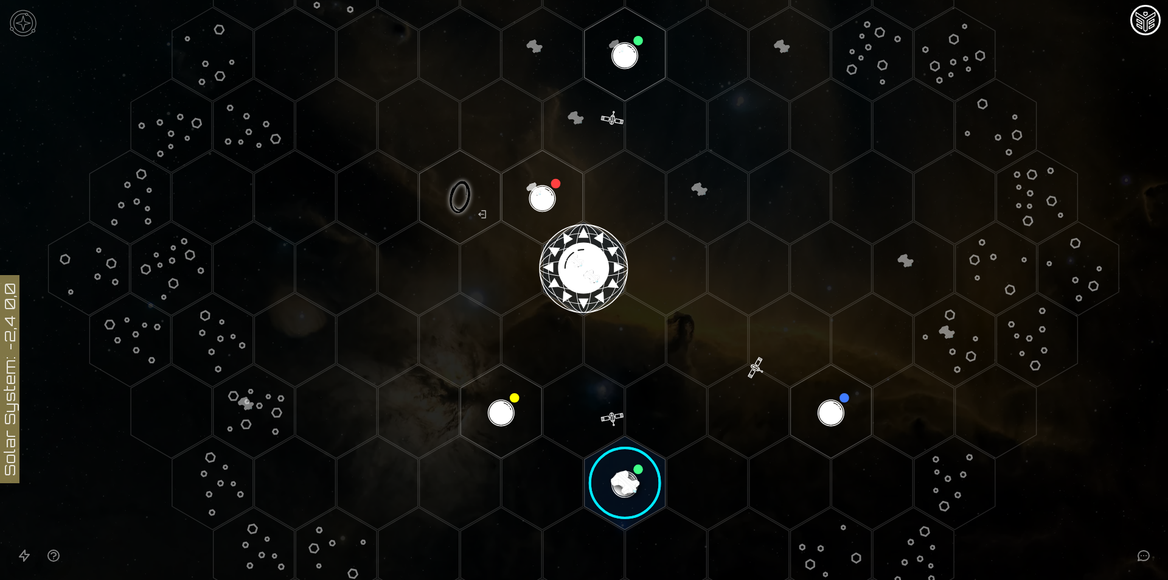
click at [568, 274] on polygon "Hex at coordinates 0,0, clickable" at bounding box center [583, 268] width 81 height 94
click at [568, 274] on image at bounding box center [583, 268] width 95 height 95
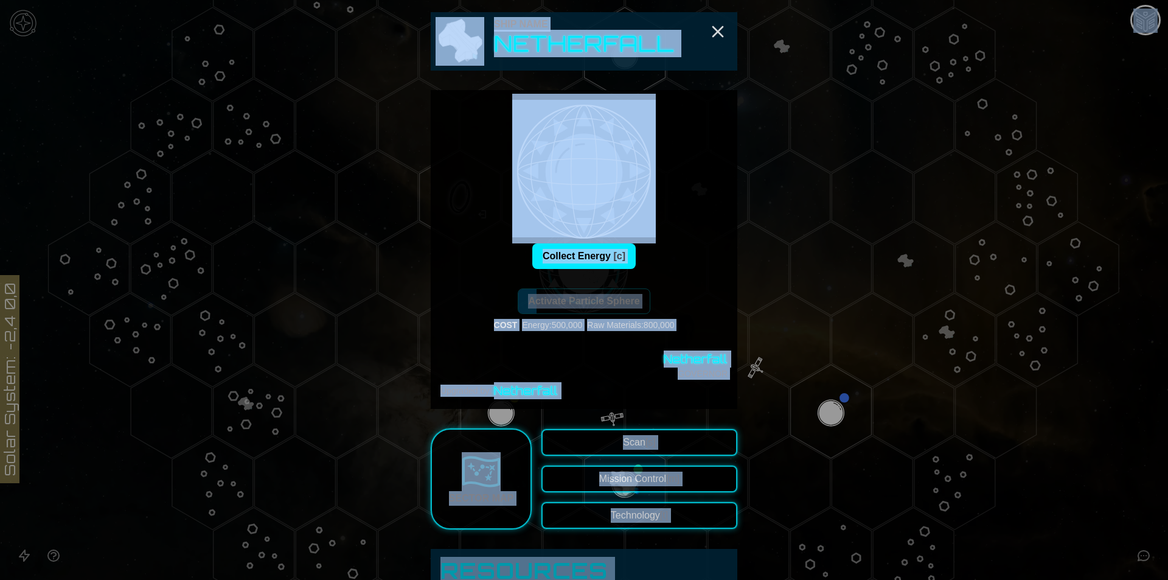
click at [681, 297] on div "Activate Particle Sphere COST Energy : 500,000 Raw Materials : 800,000" at bounding box center [583, 309] width 287 height 43
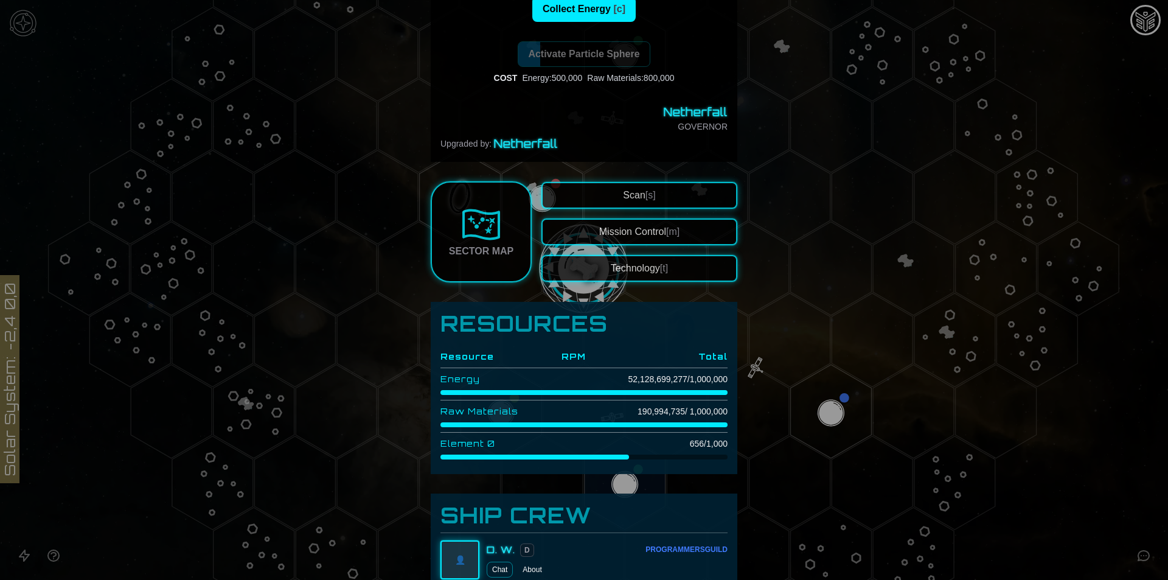
scroll to position [243, 0]
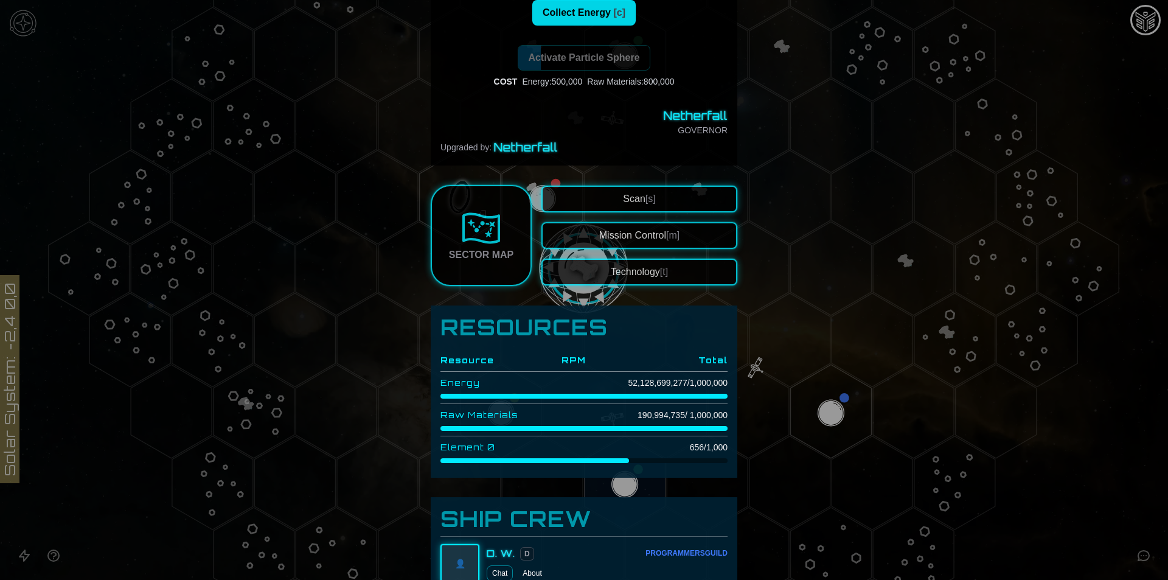
click at [608, 18] on button "Collect Energy [c]" at bounding box center [583, 13] width 103 height 26
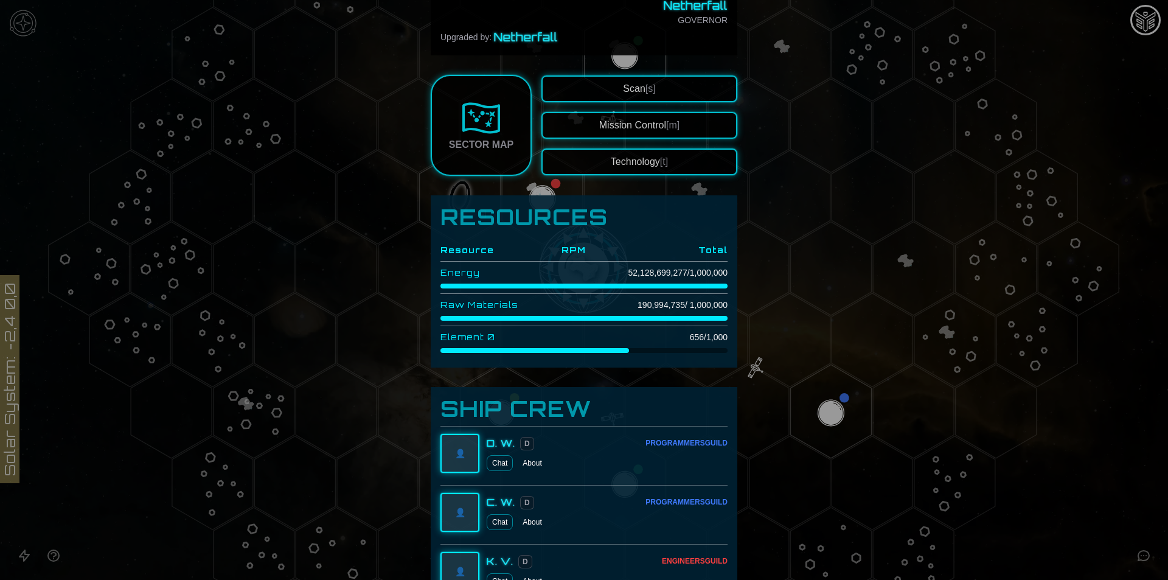
scroll to position [182, 0]
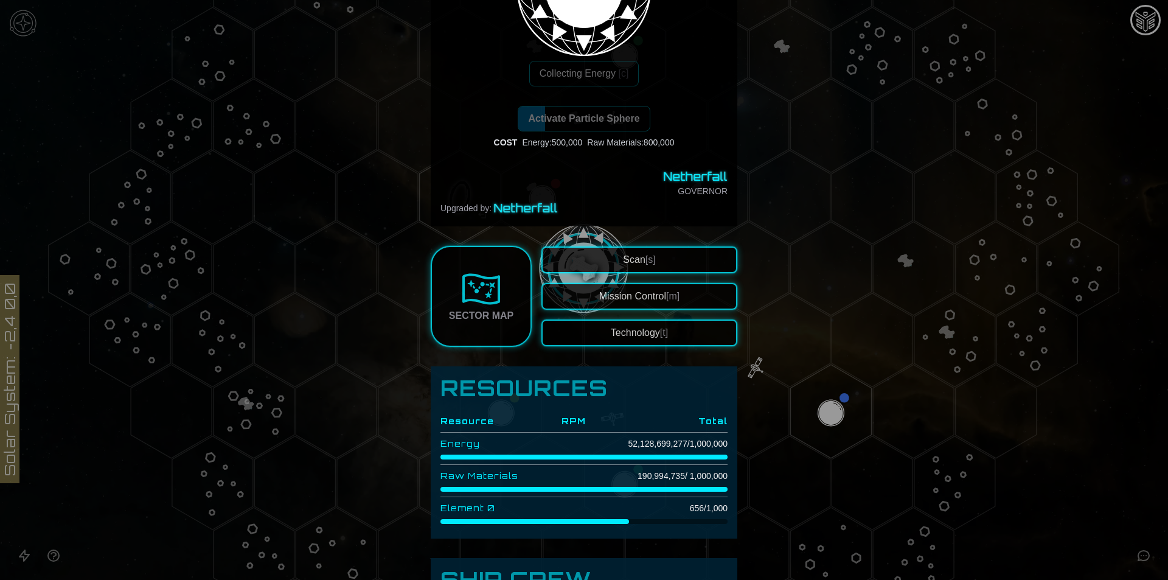
click at [456, 291] on link "Sector Map" at bounding box center [481, 296] width 101 height 101
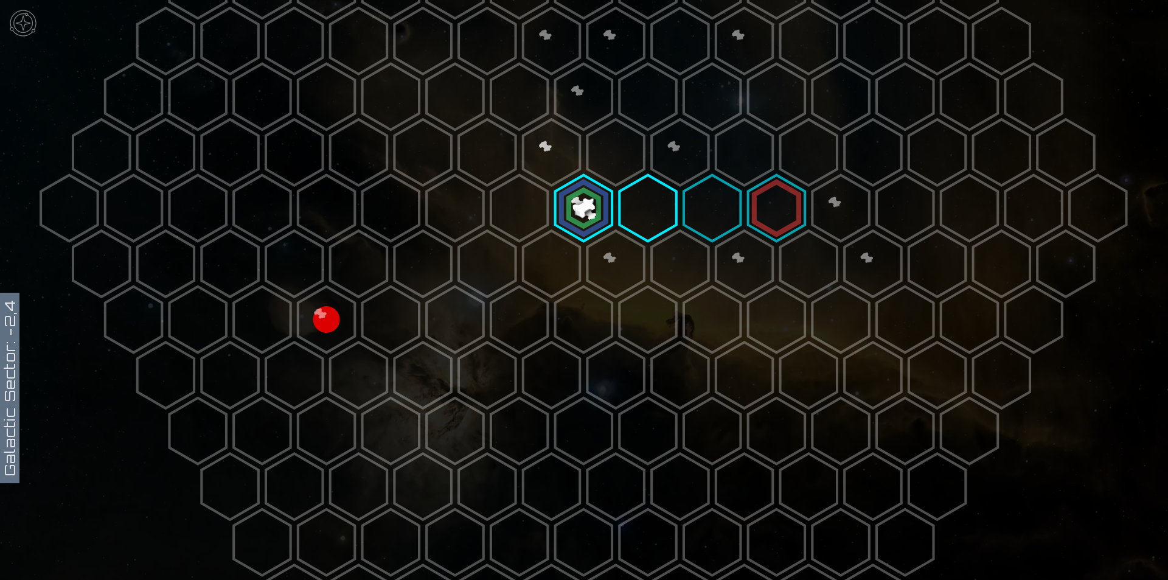
scroll to position [304, 0]
click at [603, 252] on polygon at bounding box center [615, 262] width 57 height 66
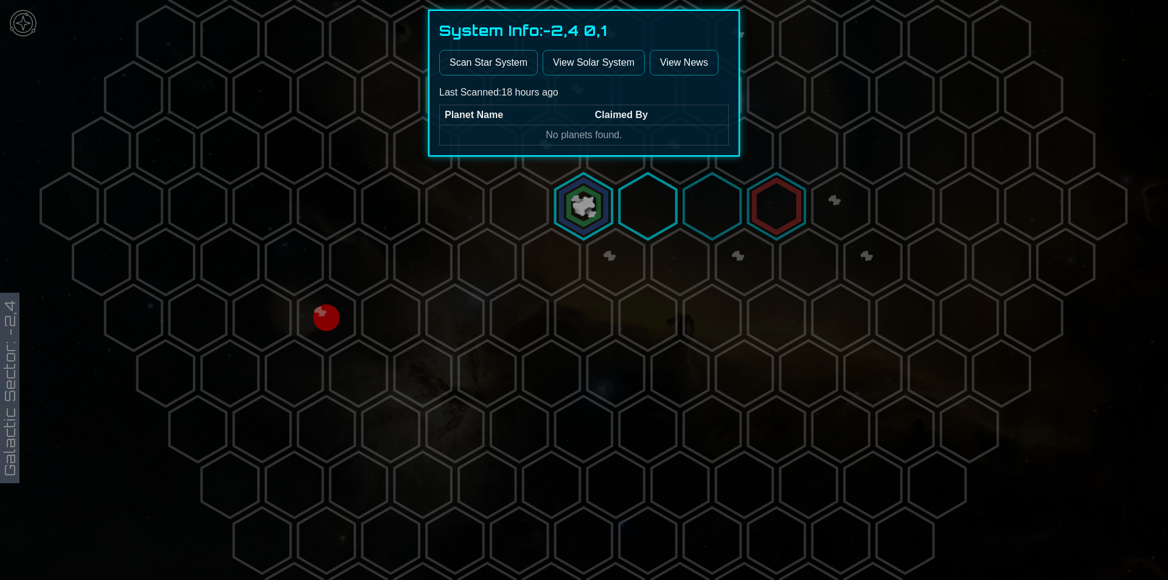
click at [511, 68] on button "Scan Star System" at bounding box center [488, 63] width 99 height 26
click at [566, 183] on div at bounding box center [584, 290] width 1168 height 580
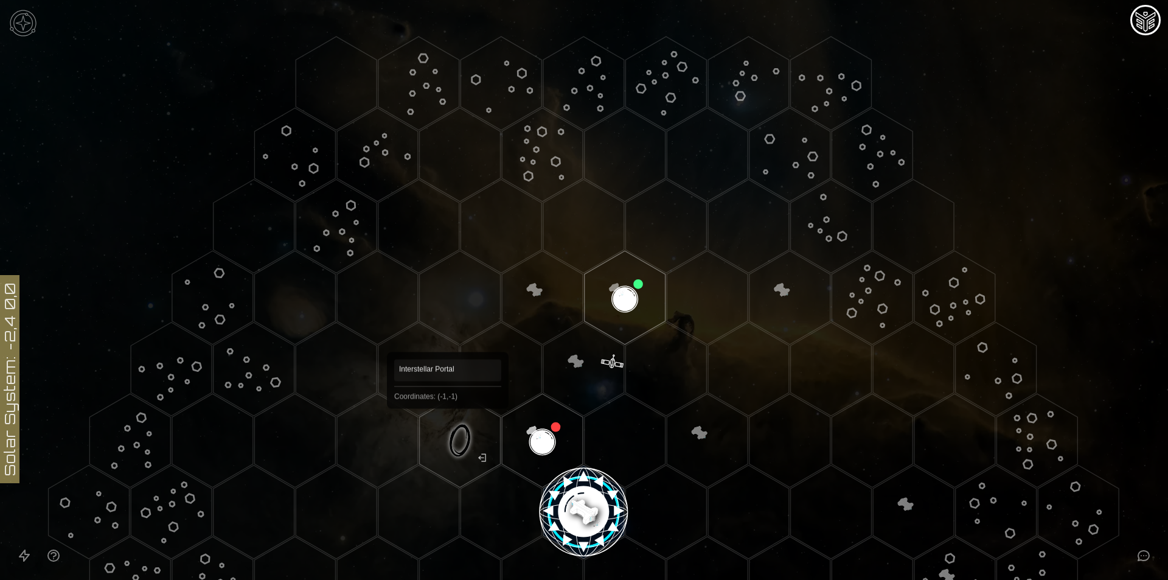
click at [448, 426] on polygon "Hex at coordinates -1,-1, clickable" at bounding box center [460, 441] width 81 height 94
click at [448, 426] on image at bounding box center [459, 440] width 95 height 95
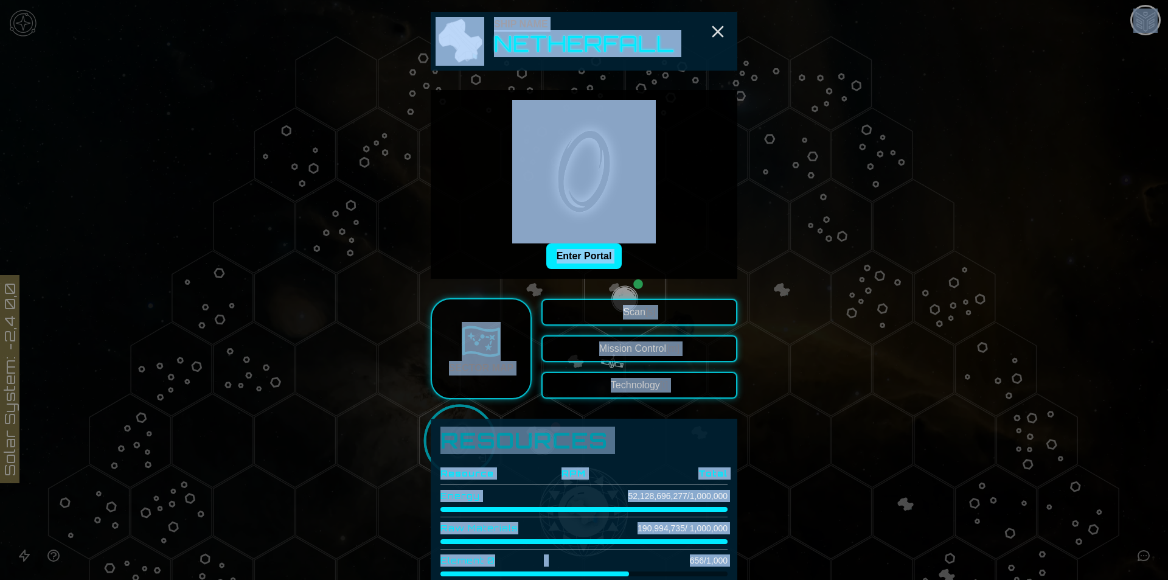
click at [653, 243] on div "Enter Portal" at bounding box center [583, 184] width 287 height 169
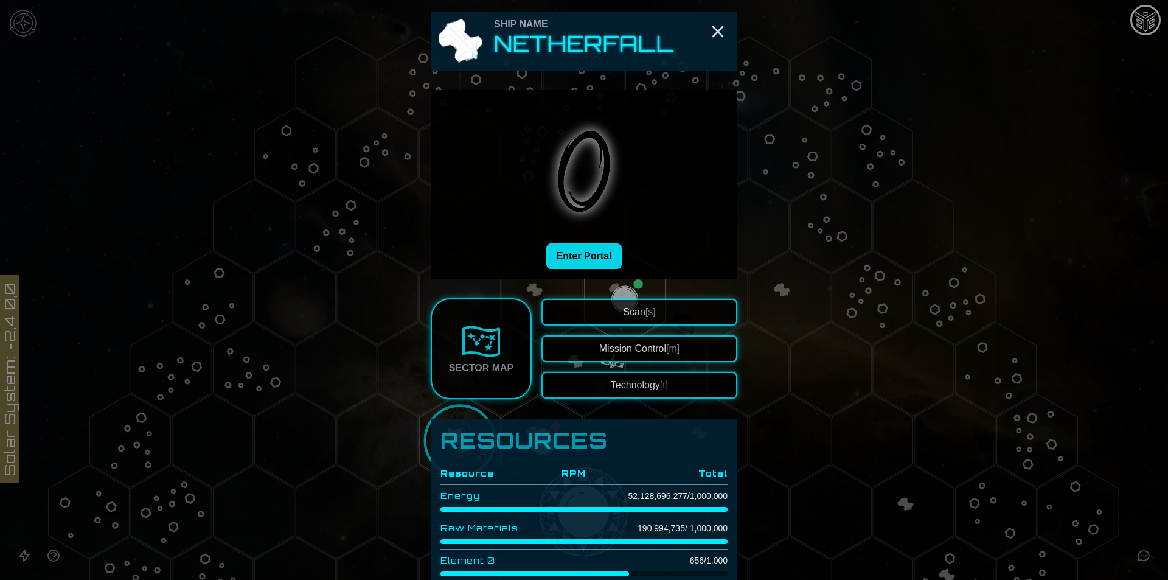
click at [606, 257] on button "Enter Portal" at bounding box center [584, 256] width 76 height 26
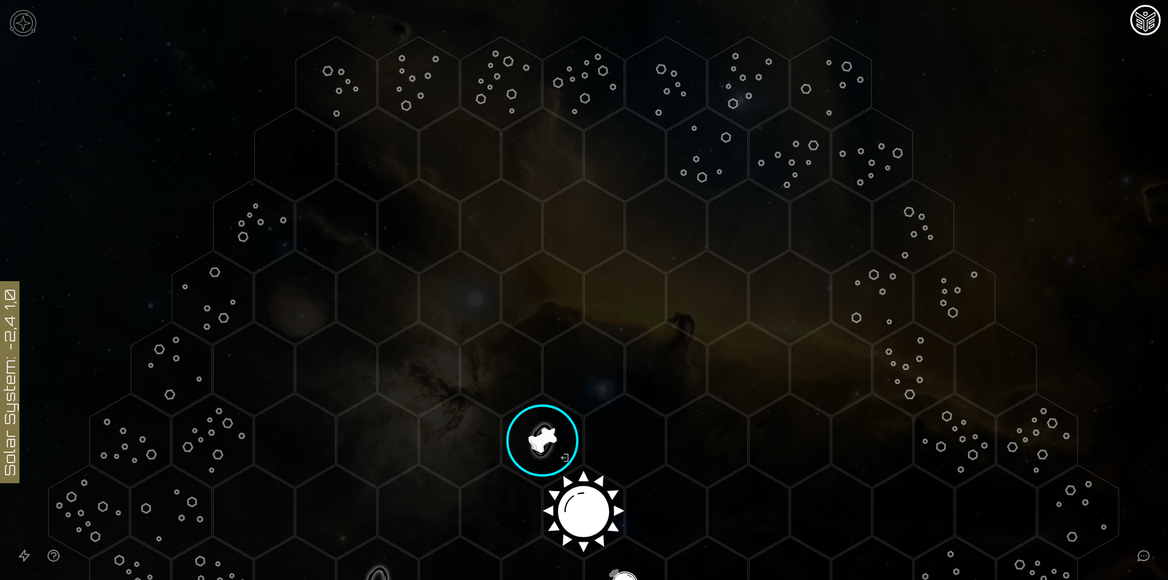
click at [553, 448] on image at bounding box center [541, 440] width 95 height 95
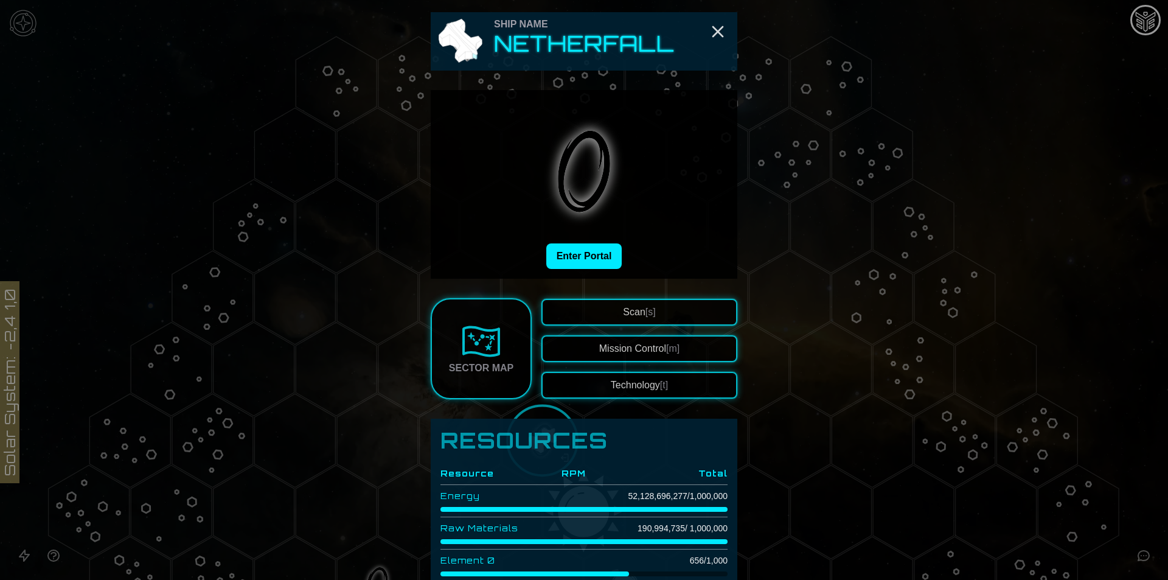
click at [639, 352] on button "Mission Control [m]" at bounding box center [639, 348] width 196 height 27
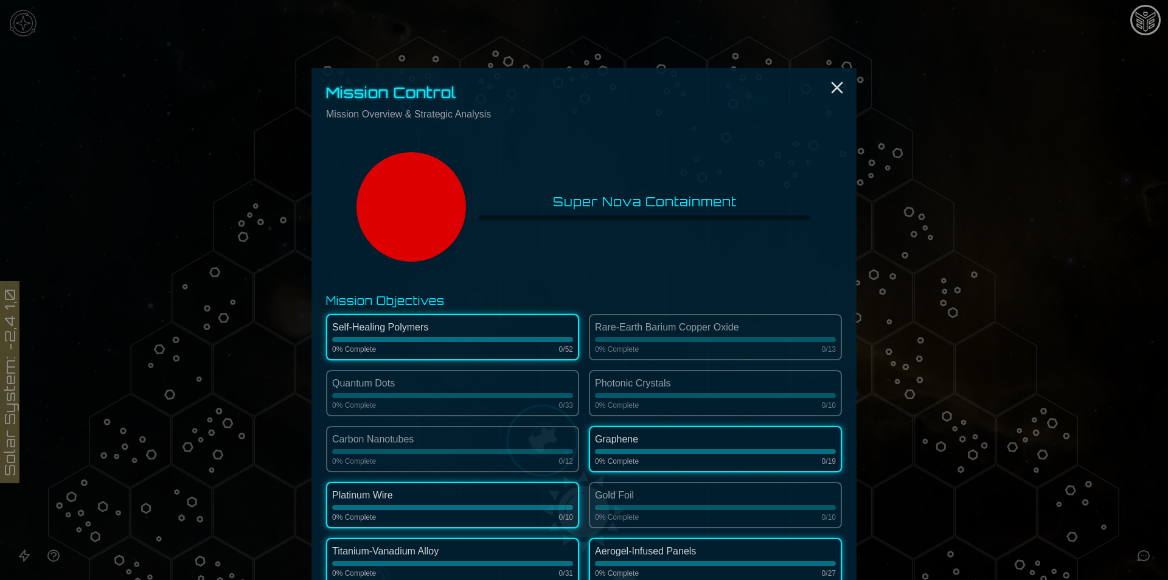
click at [404, 303] on h3 "Mission Objectives" at bounding box center [584, 300] width 516 height 17
copy h3 "Mission Objectives"
